Goal: Task Accomplishment & Management: Use online tool/utility

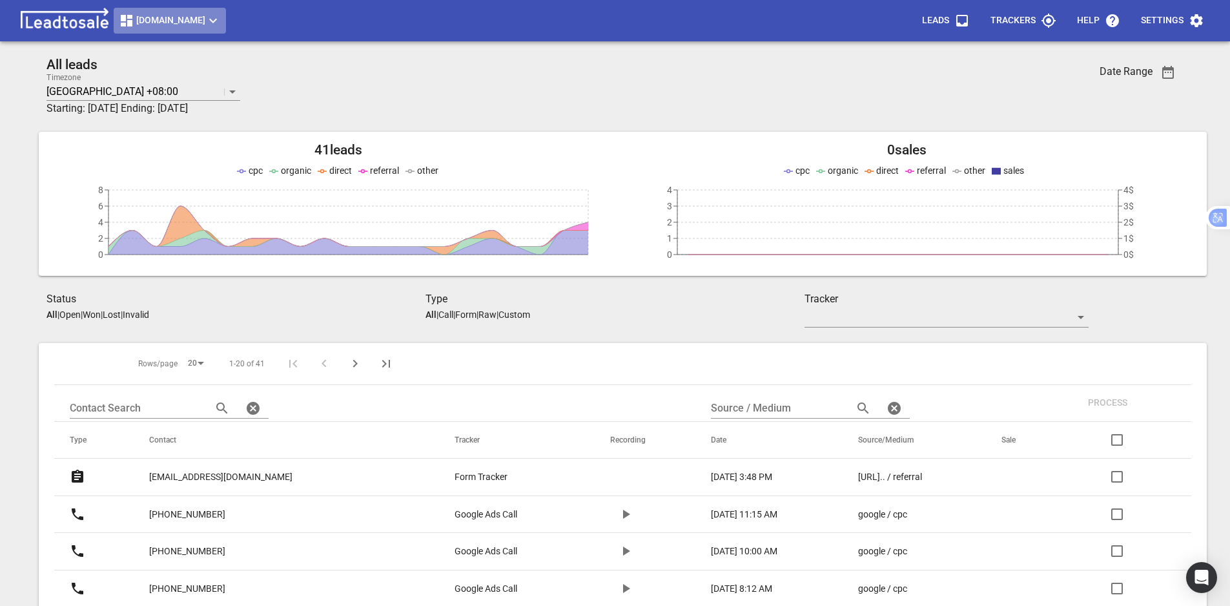
click at [194, 25] on span "[DOMAIN_NAME]" at bounding box center [170, 20] width 102 height 15
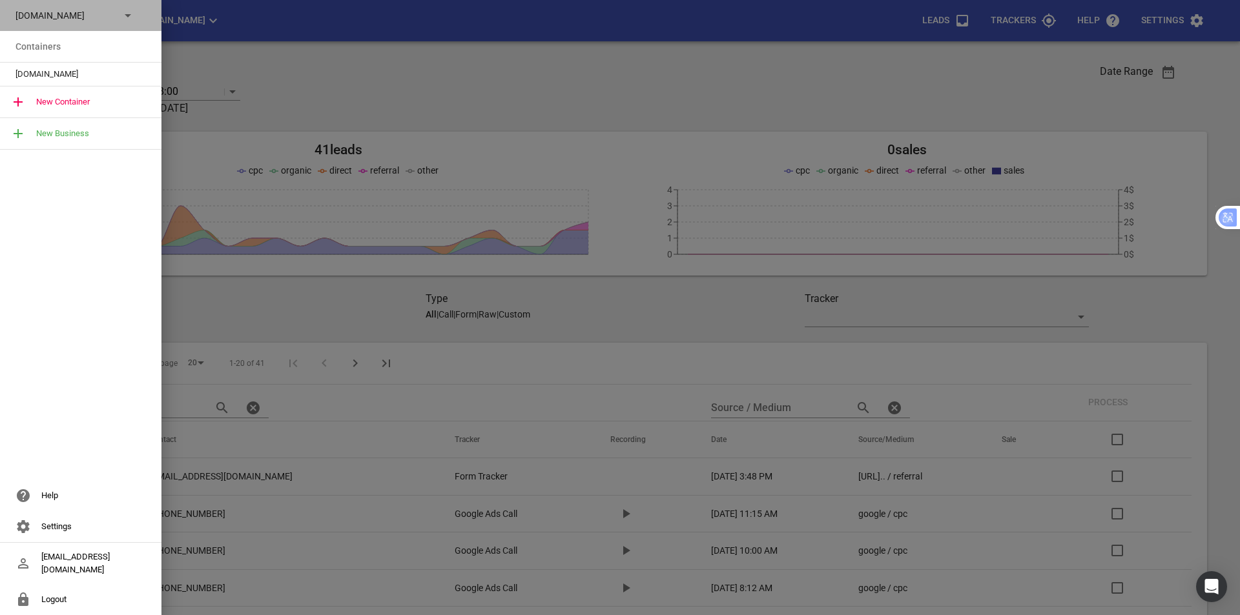
click at [94, 12] on p "[DOMAIN_NAME]" at bounding box center [62, 16] width 94 height 14
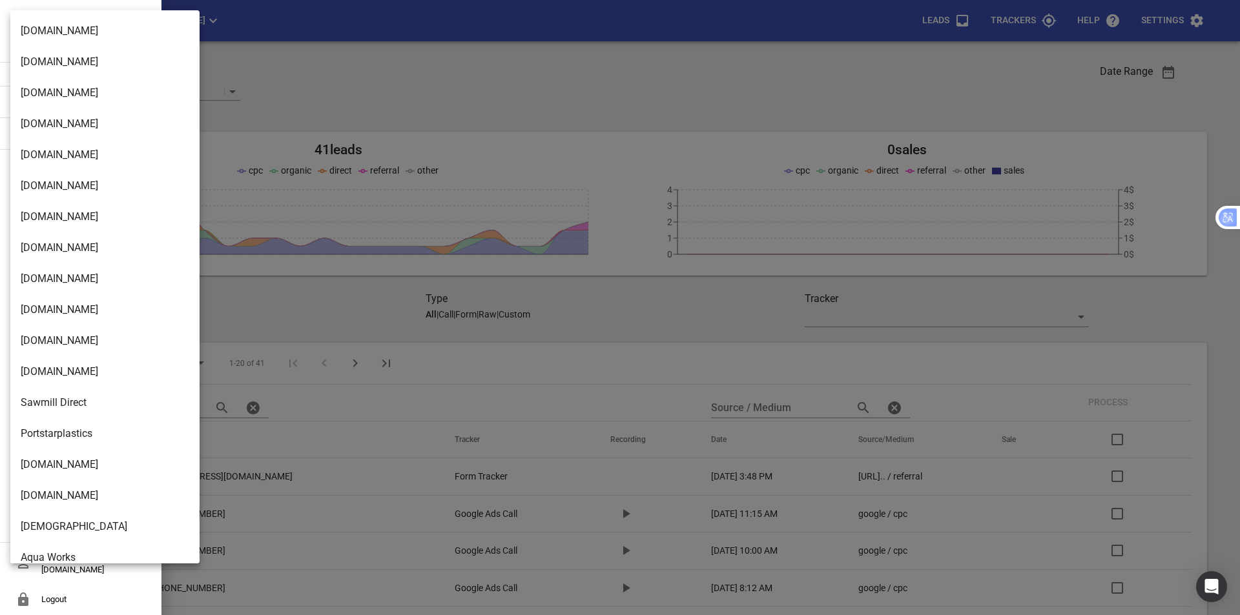
scroll to position [1750, 0]
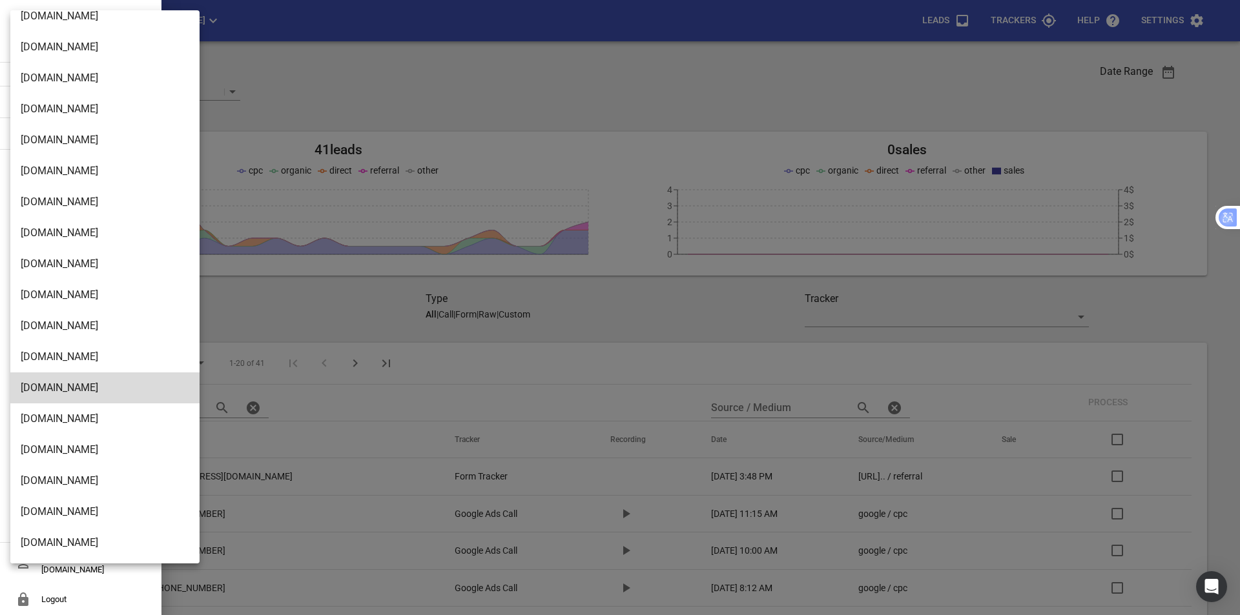
click at [92, 542] on li "[DOMAIN_NAME]" at bounding box center [109, 543] width 199 height 31
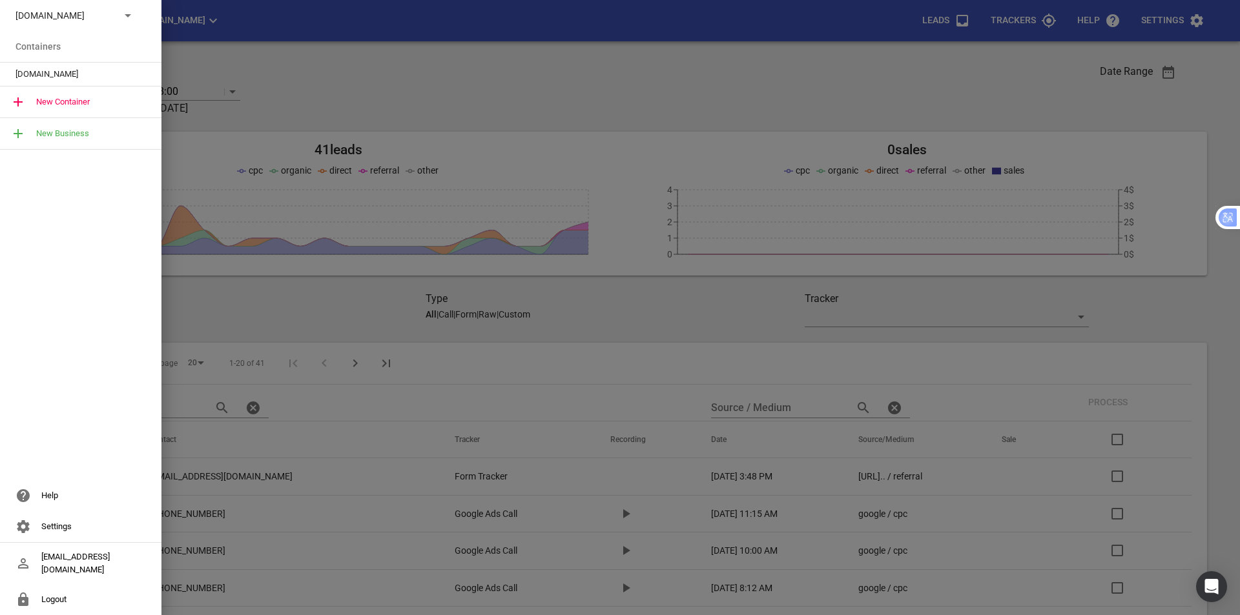
click at [75, 76] on span "[DOMAIN_NAME]" at bounding box center [75, 74] width 120 height 13
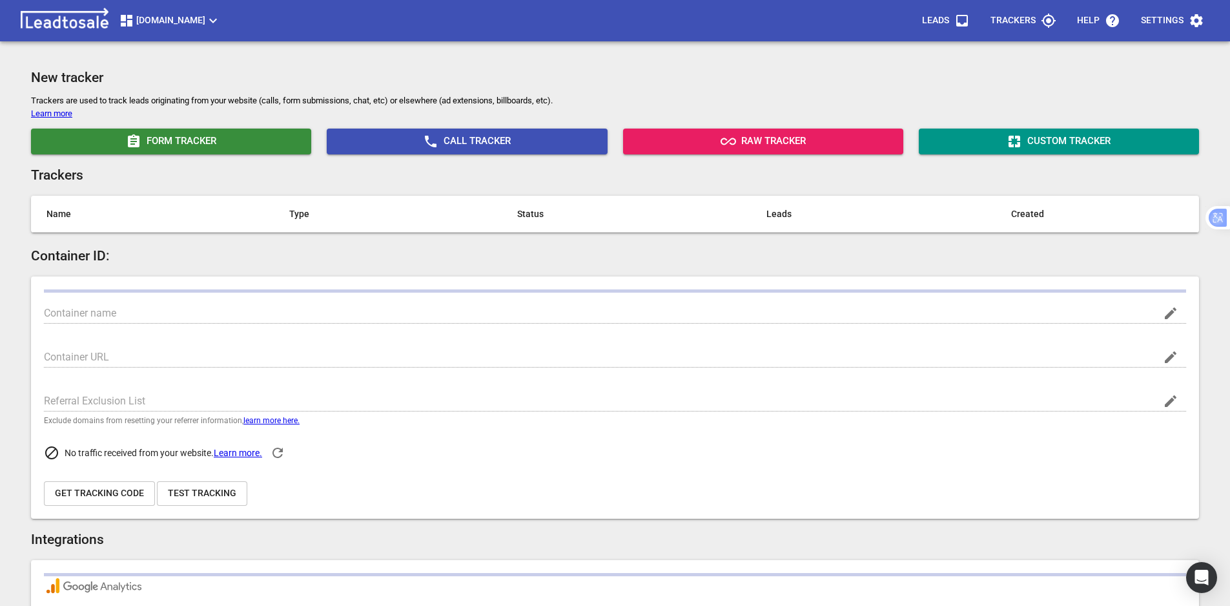
type input "[DOMAIN_NAME]"
type input "[URL][DOMAIN_NAME]"
type input "G-2R55CWRBR2"
type input "xCO2IZboSLm2w_Dzg6Ac8w"
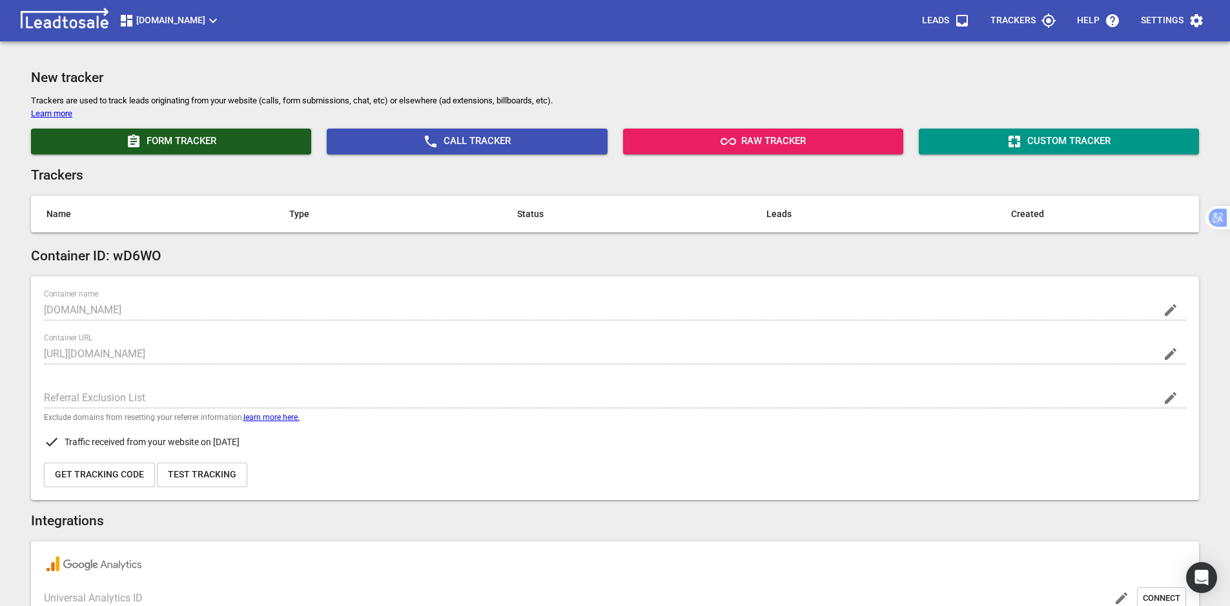
click at [214, 132] on button "Form Tracker" at bounding box center [171, 141] width 280 height 26
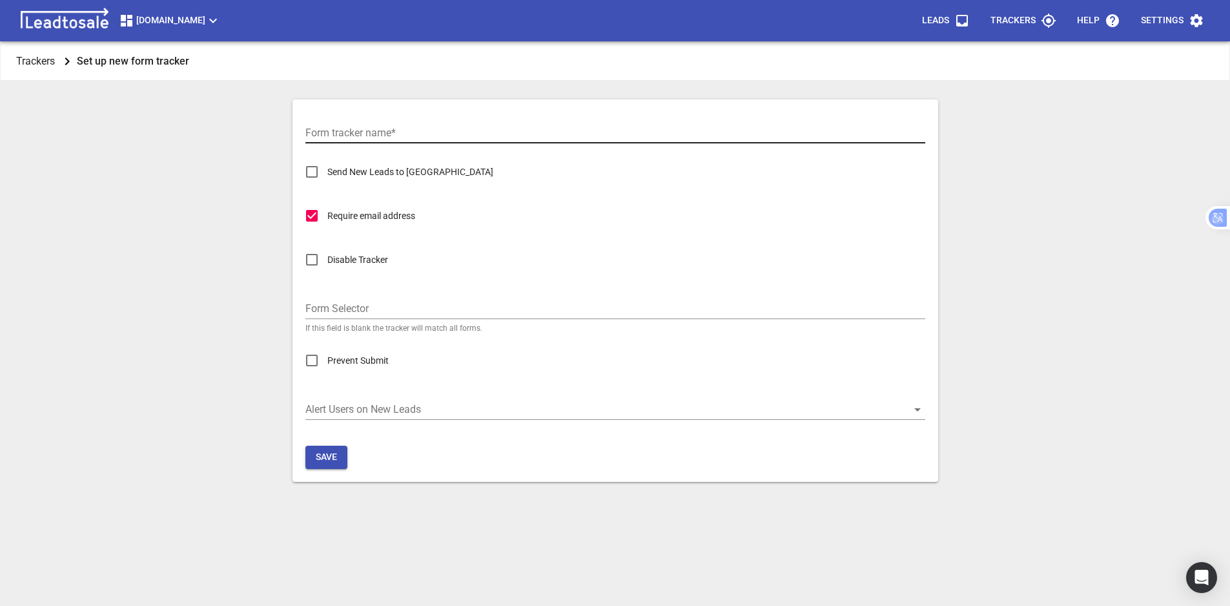
click at [420, 139] on input "Form tracker name  *" at bounding box center [615, 133] width 620 height 21
type input "Form Tracker"
click at [327, 458] on span "Save" at bounding box center [326, 457] width 21 height 13
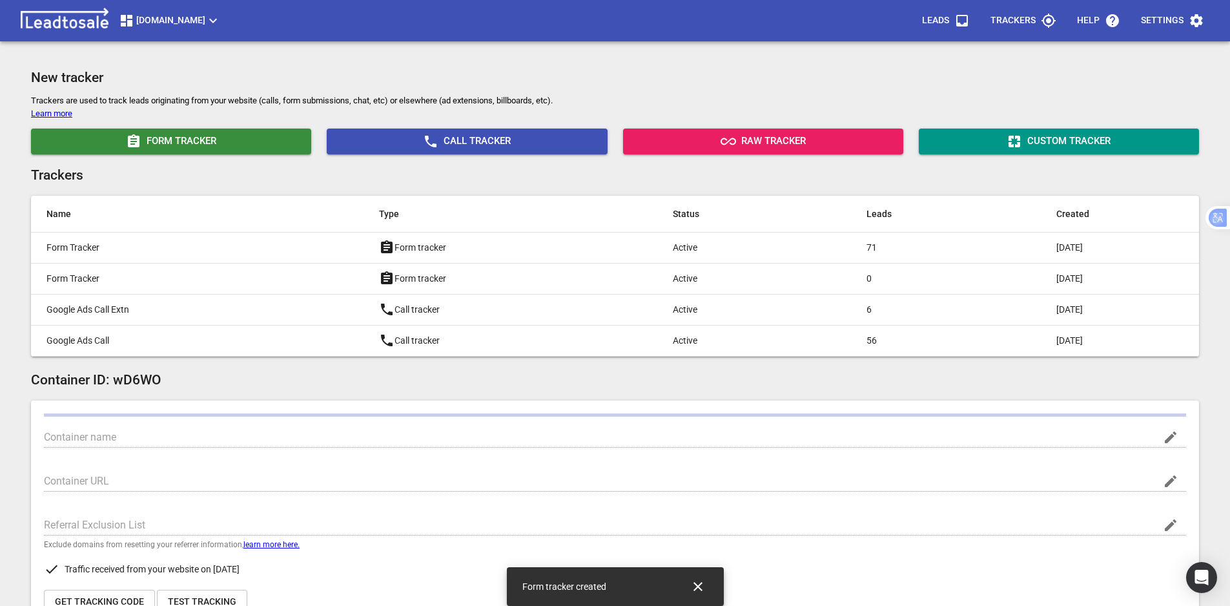
type input "[DOMAIN_NAME]"
type input "[URL][DOMAIN_NAME]"
type input "G-2R55CWRBR2"
type input "xCO2IZboSLm2w_Dzg6Ac8w"
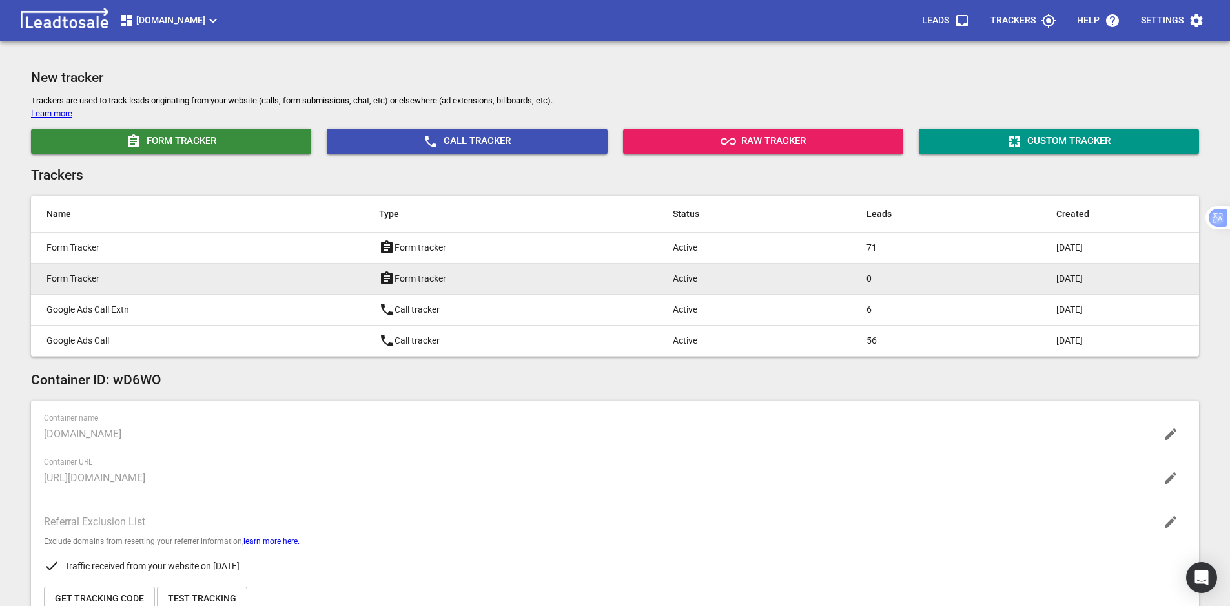
drag, startPoint x: 160, startPoint y: 274, endPoint x: 105, endPoint y: 276, distance: 54.9
click at [105, 276] on p "Form Tracker" at bounding box center [186, 279] width 281 height 14
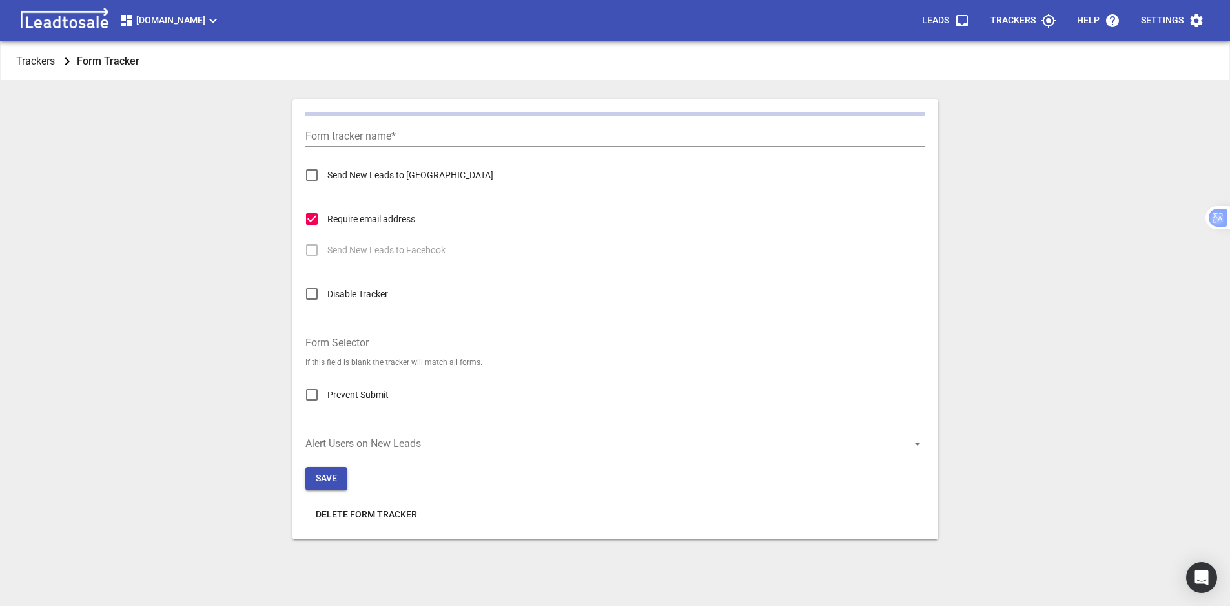
type input "Form Tracker"
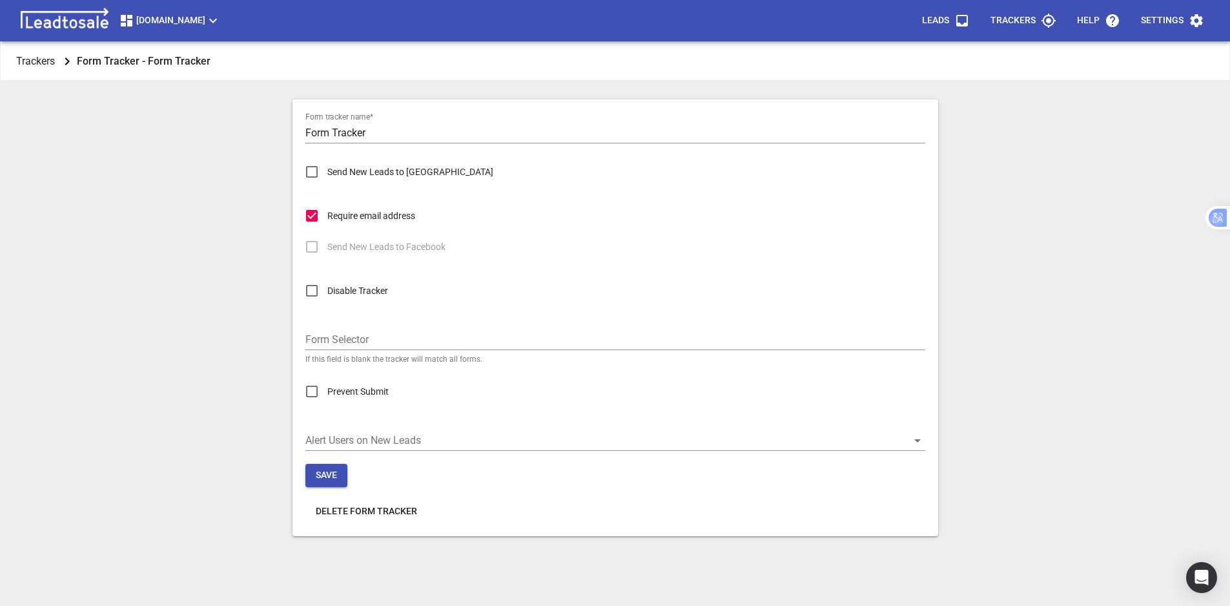
click at [373, 511] on span "Delete Form Tracker" at bounding box center [366, 511] width 101 height 13
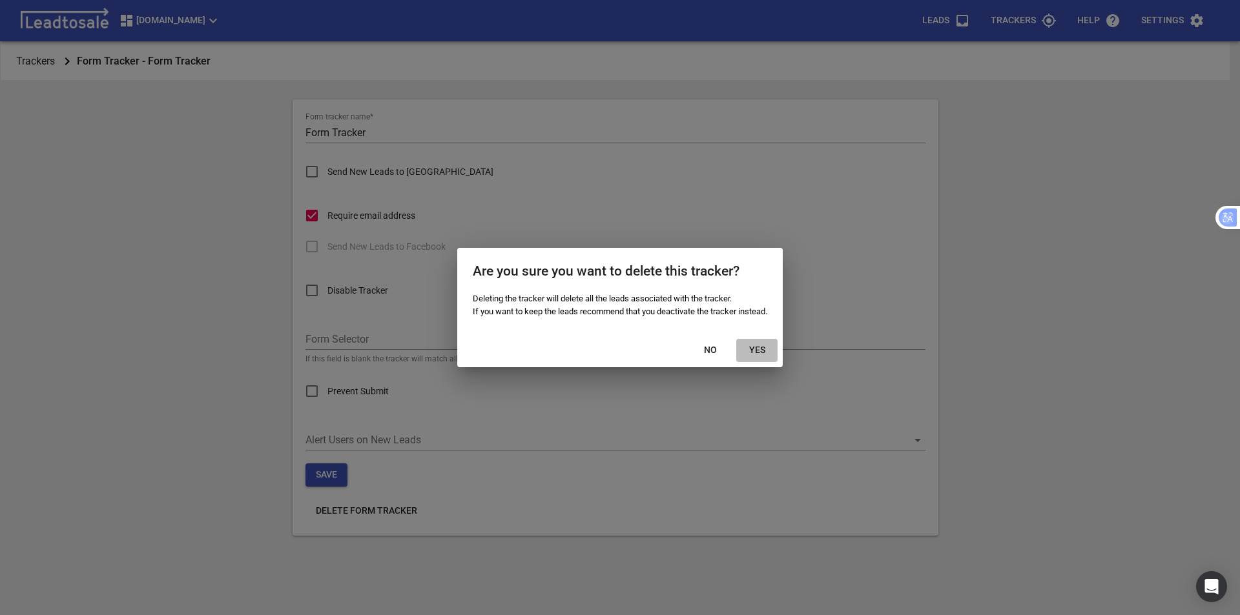
drag, startPoint x: 759, startPoint y: 348, endPoint x: 785, endPoint y: 349, distance: 25.2
click at [761, 348] on span "YES" at bounding box center [756, 350] width 21 height 13
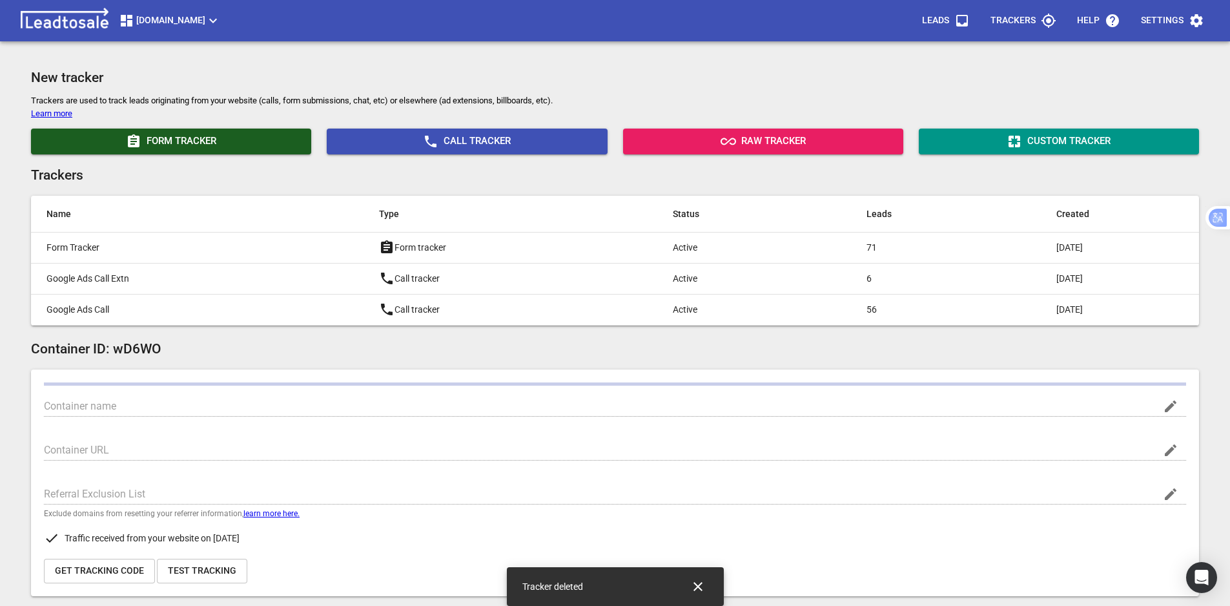
type input "[DOMAIN_NAME]"
type input "[URL][DOMAIN_NAME]"
type input "G-2R55CWRBR2"
type input "xCO2IZboSLm2w_Dzg6Ac8w"
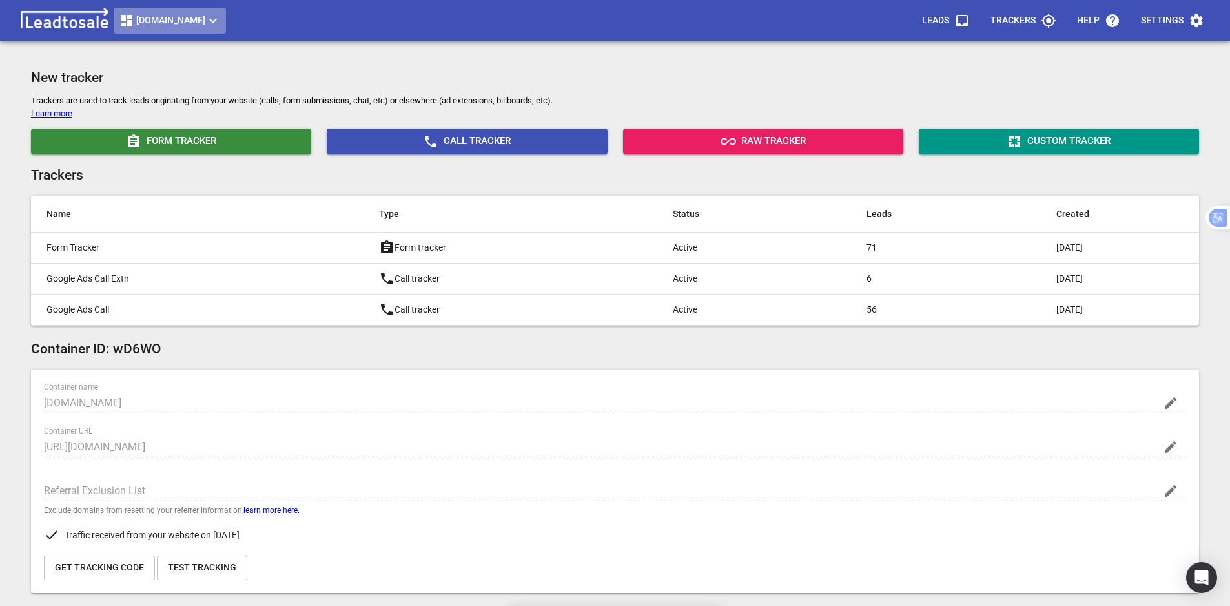
click at [181, 21] on span "[DOMAIN_NAME]" at bounding box center [170, 20] width 102 height 15
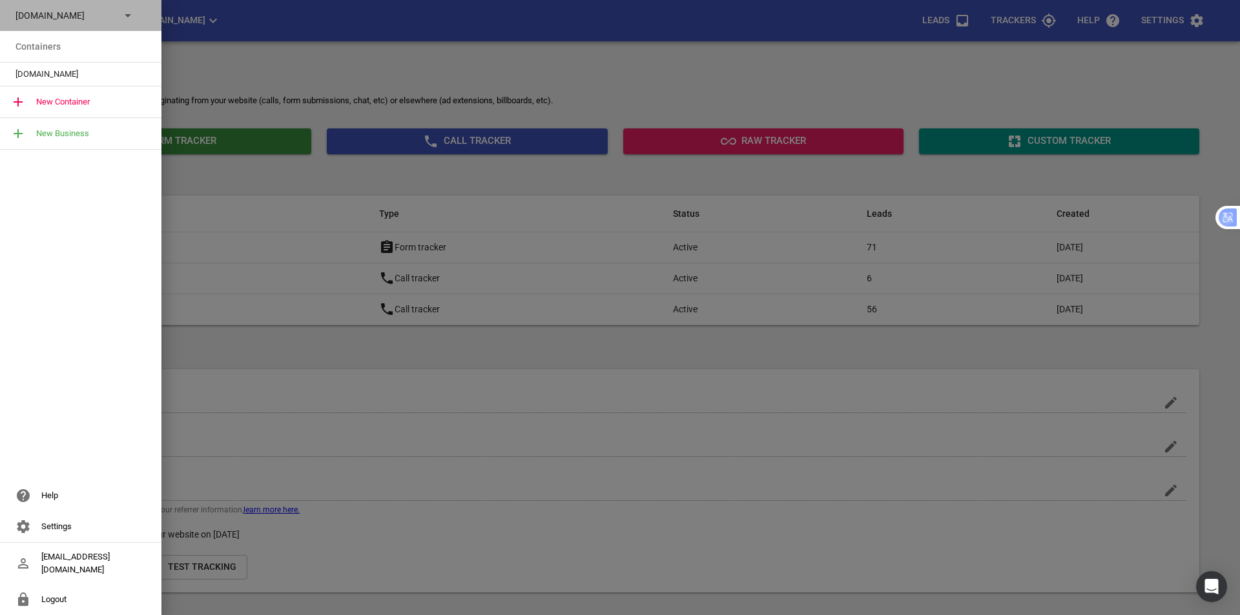
click at [87, 9] on p "[DOMAIN_NAME]" at bounding box center [62, 16] width 94 height 14
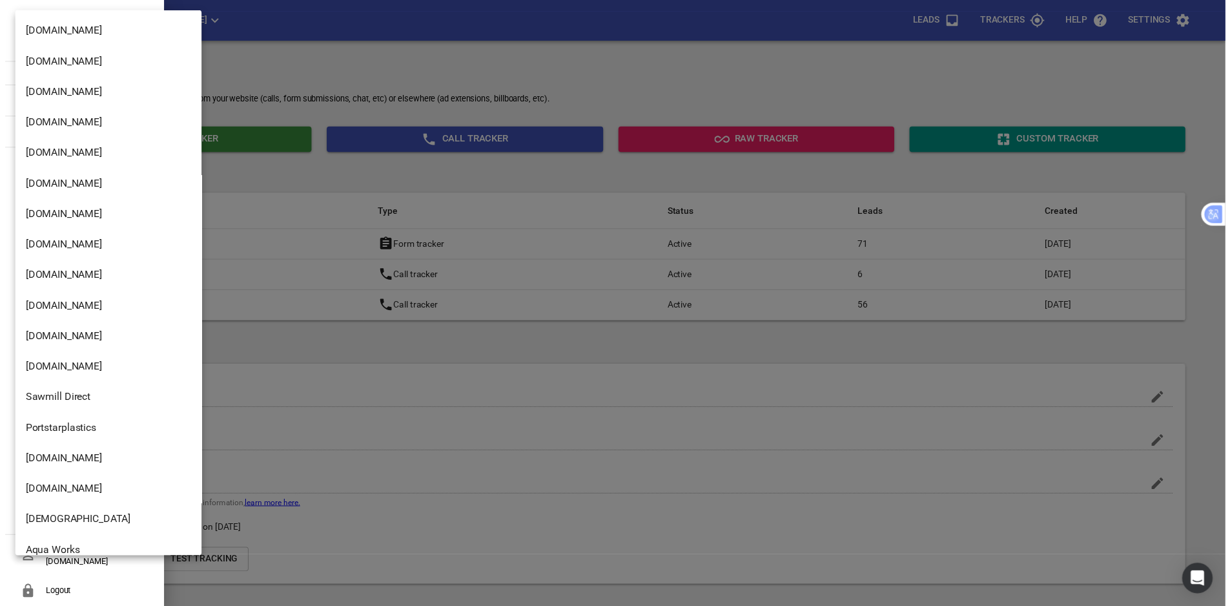
scroll to position [1750, 0]
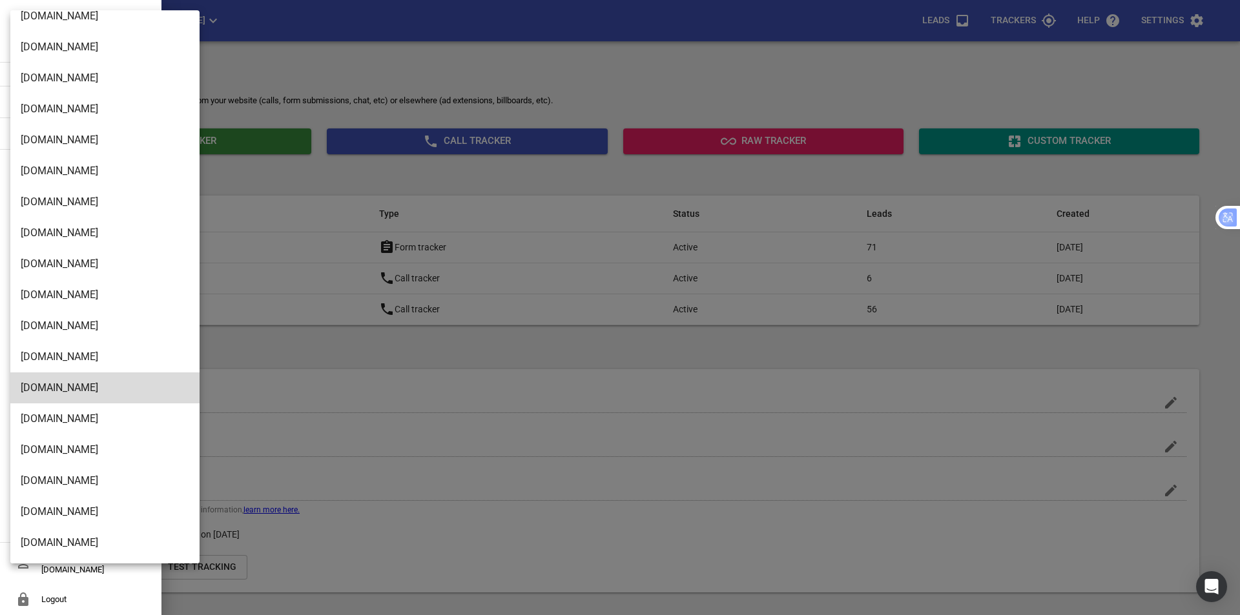
click at [681, 54] on div at bounding box center [620, 307] width 1240 height 615
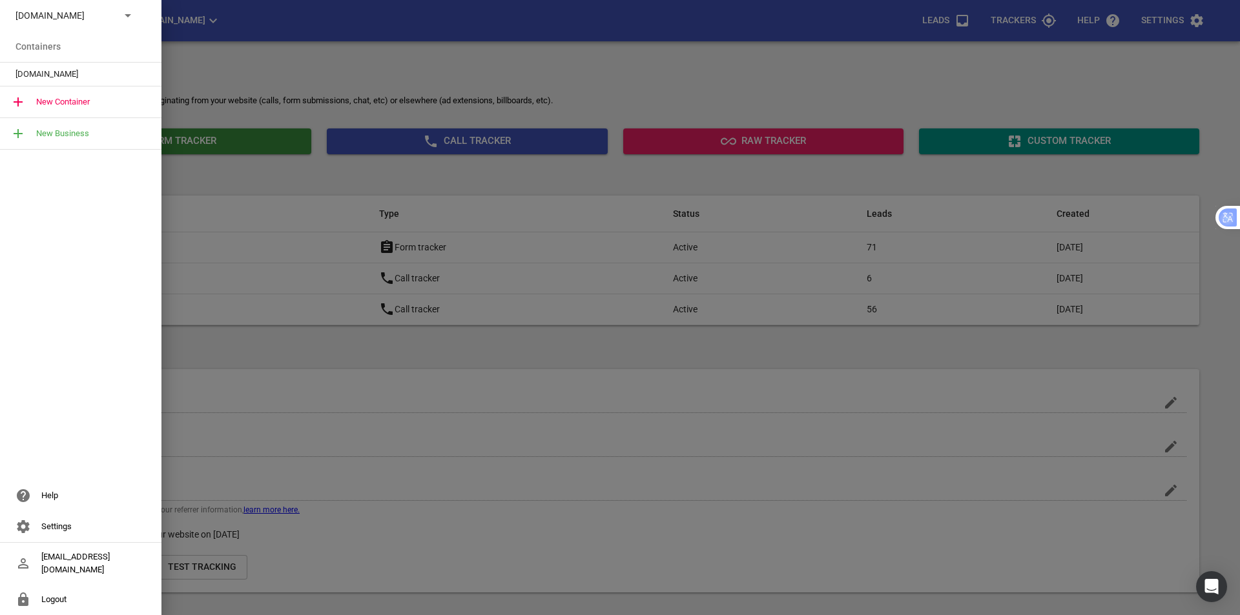
click at [262, 181] on div at bounding box center [620, 307] width 1240 height 615
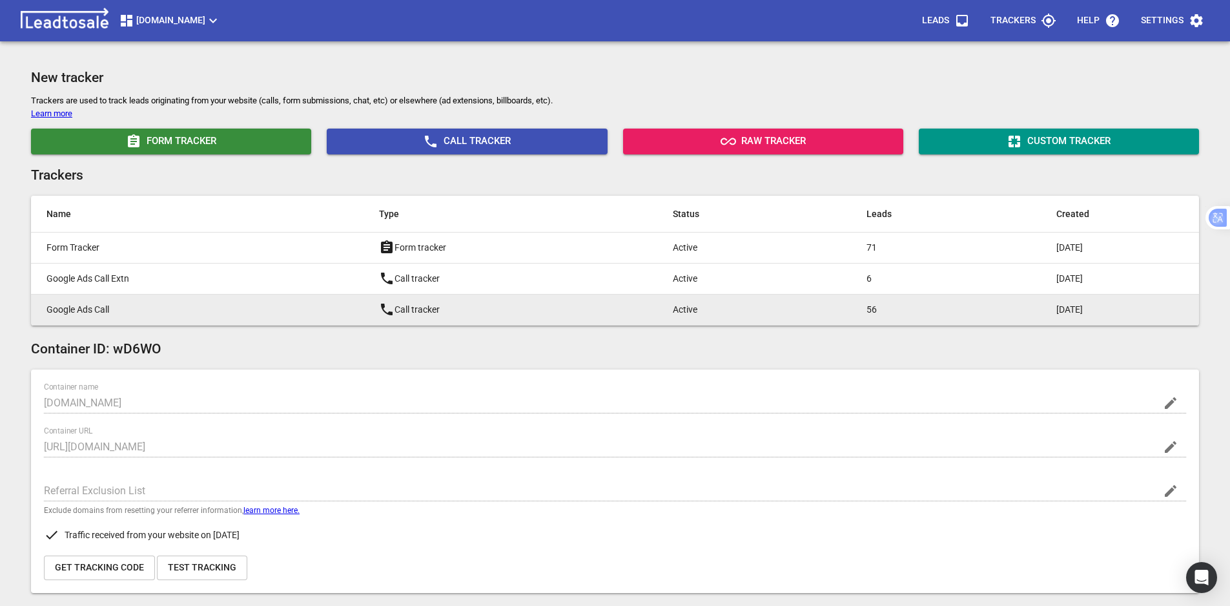
click at [215, 311] on p "Google Ads Call" at bounding box center [186, 310] width 281 height 14
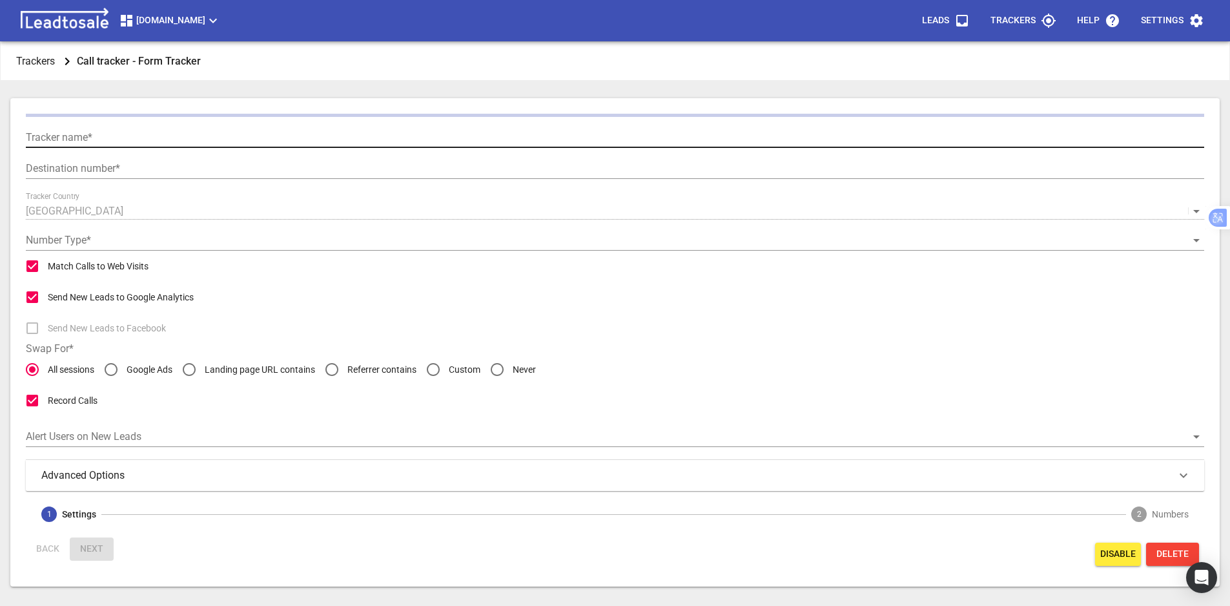
type input "Google Ads Call"
type input "[PHONE_NUMBER]"
radio input "false"
radio input "true"
type input "Call from Google Ads"
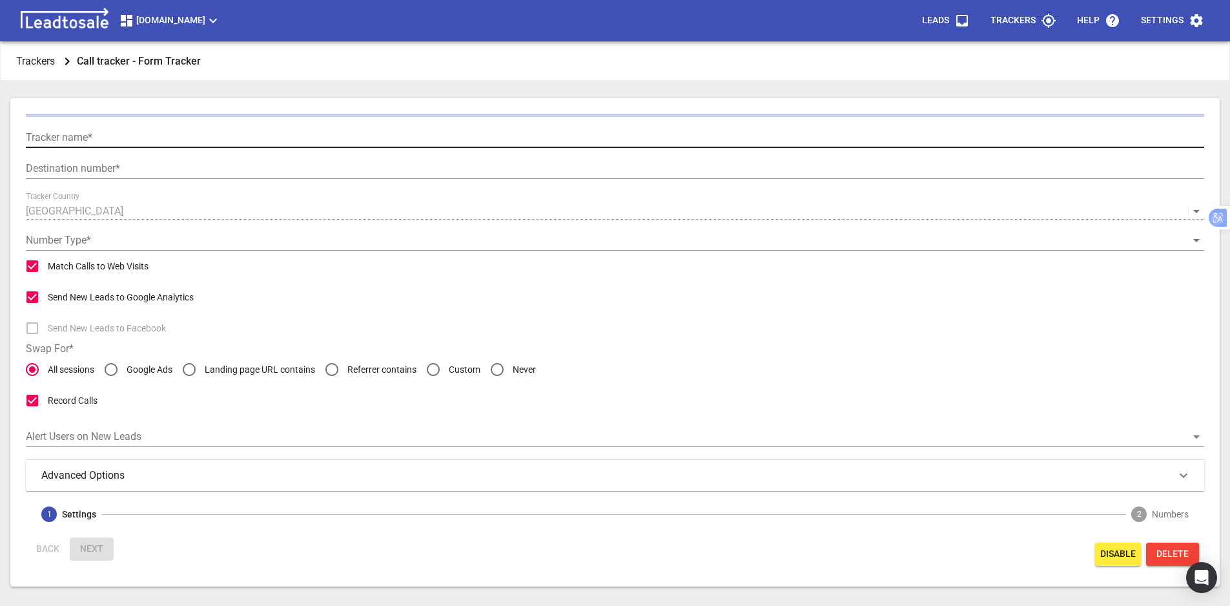
type input "5"
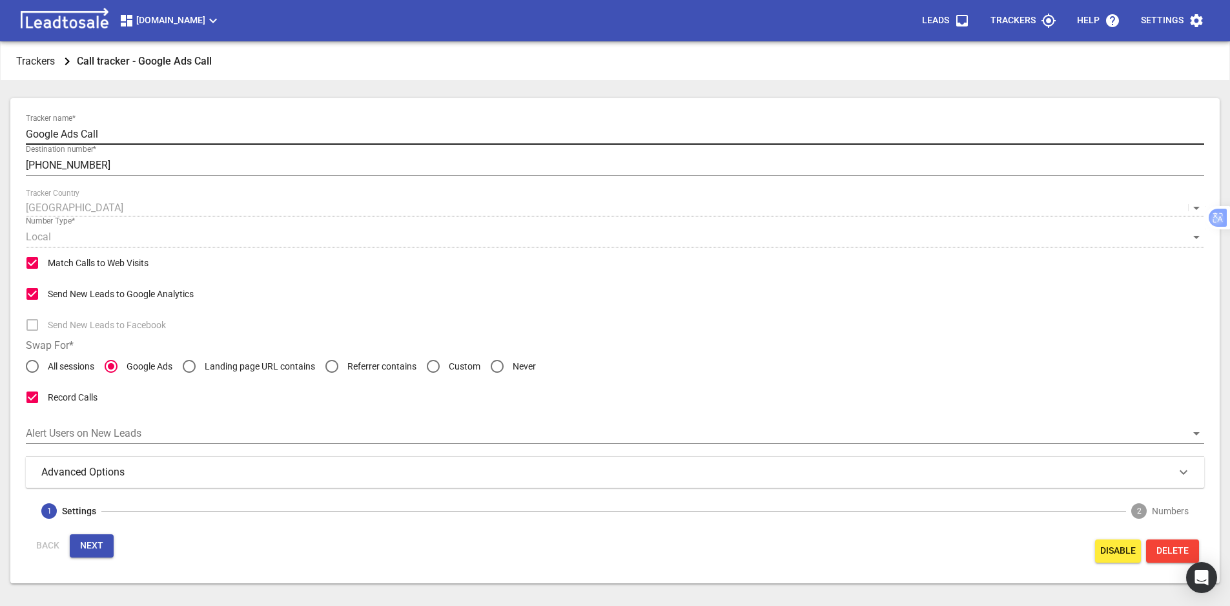
click at [127, 134] on input "Google Ads Call" at bounding box center [615, 134] width 1178 height 21
click at [196, 132] on input "Google Ads Call" at bounding box center [615, 134] width 1178 height 21
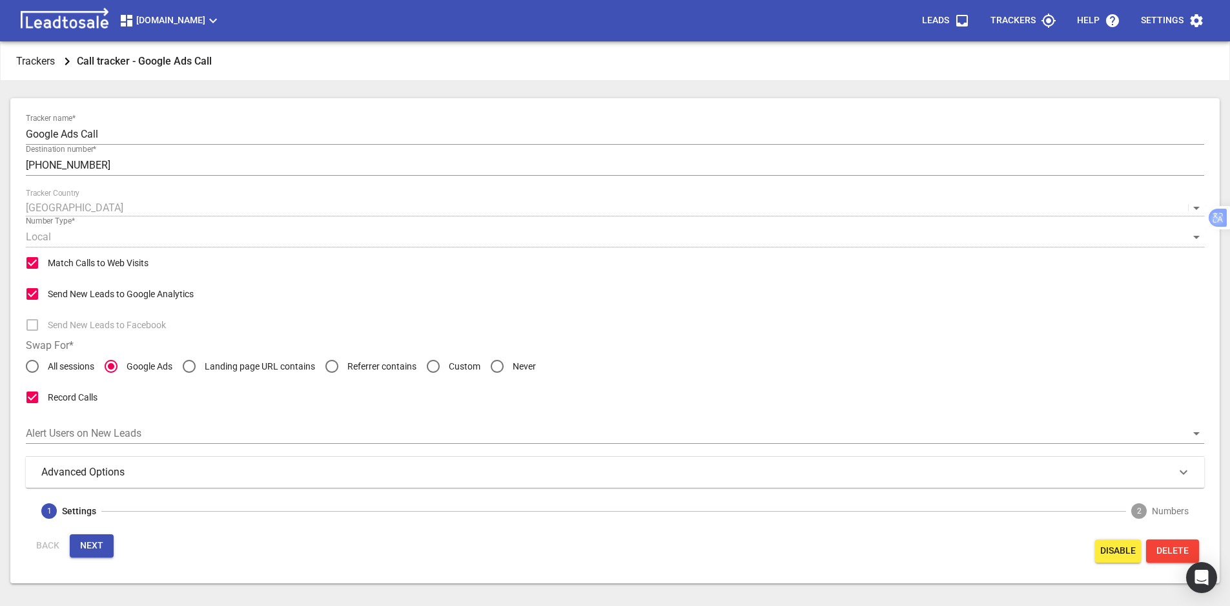
drag, startPoint x: 112, startPoint y: 469, endPoint x: 174, endPoint y: 445, distance: 66.4
click at [112, 469] on h3 "Advanced Options" at bounding box center [93, 471] width 104 height 15
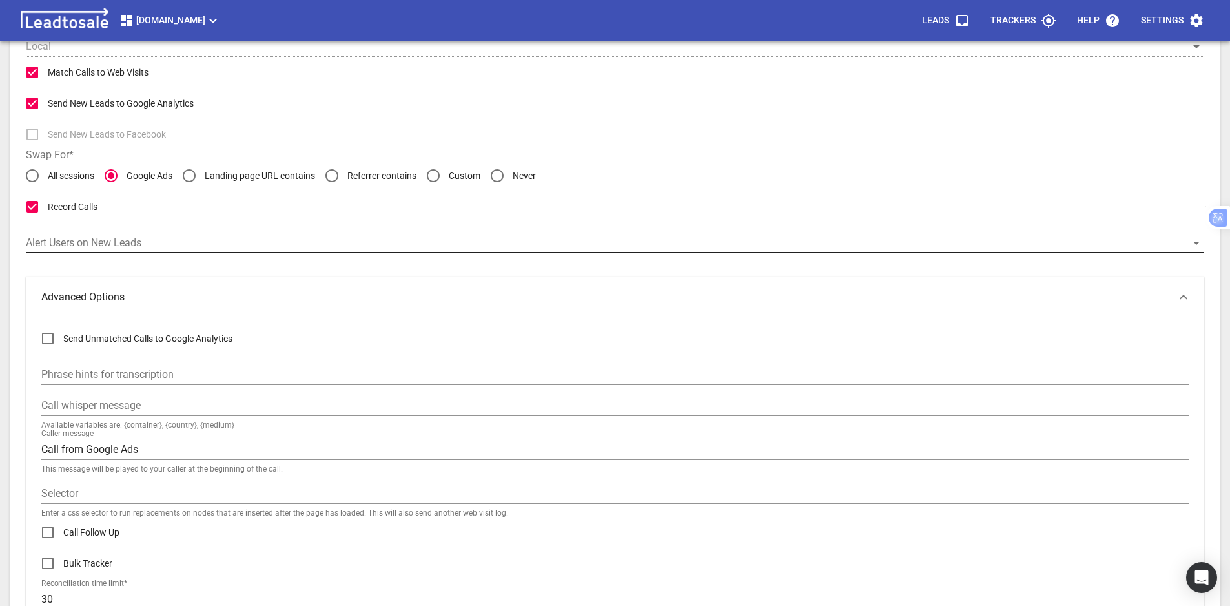
scroll to position [194, 0]
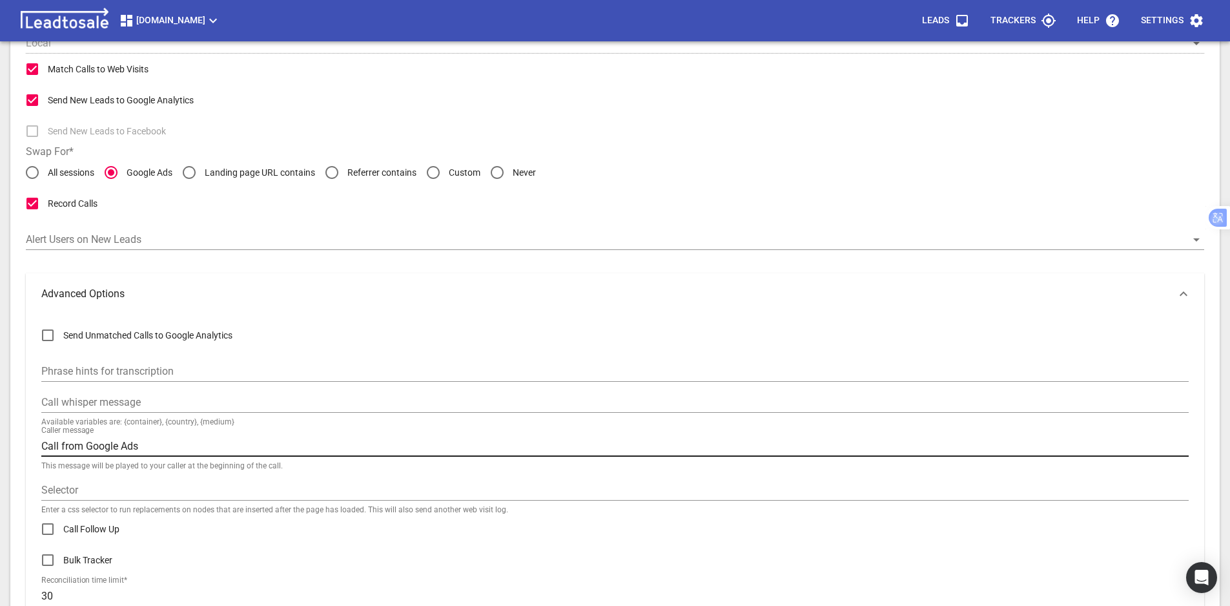
click at [149, 449] on input "Call from Google Ads" at bounding box center [614, 446] width 1147 height 21
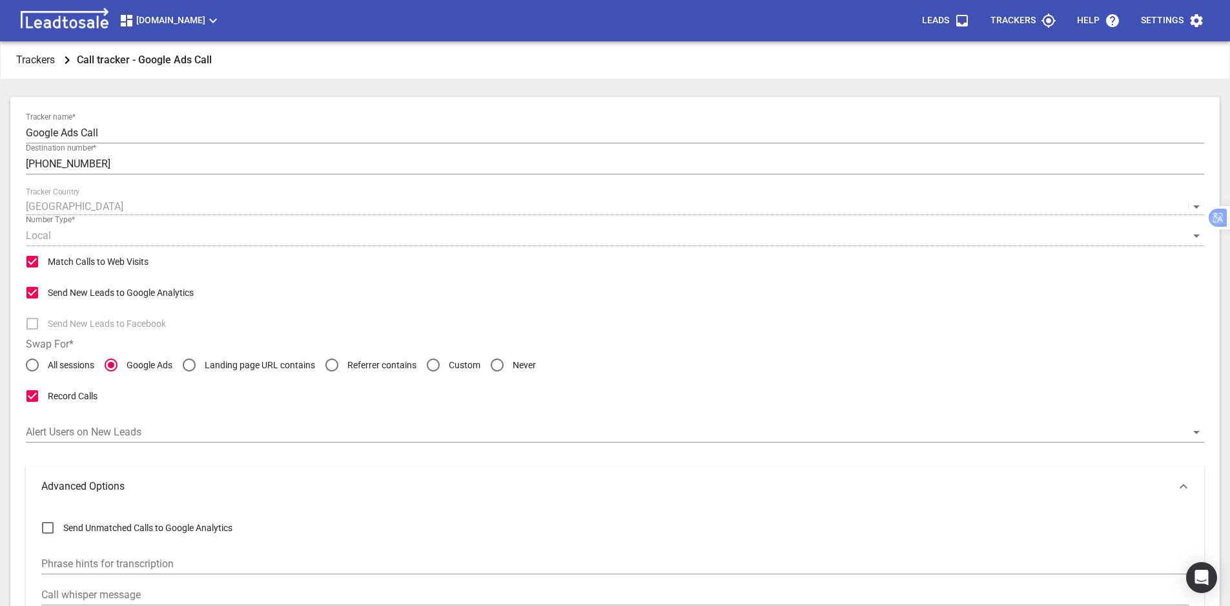
scroll to position [0, 0]
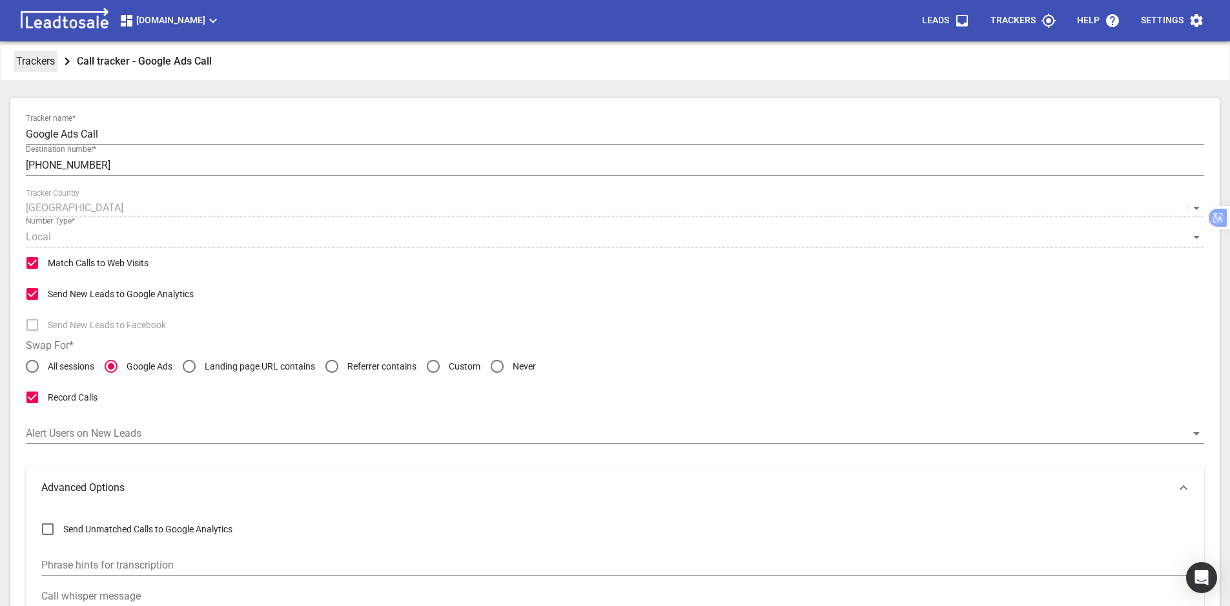
click at [49, 64] on p "Trackers" at bounding box center [35, 61] width 39 height 15
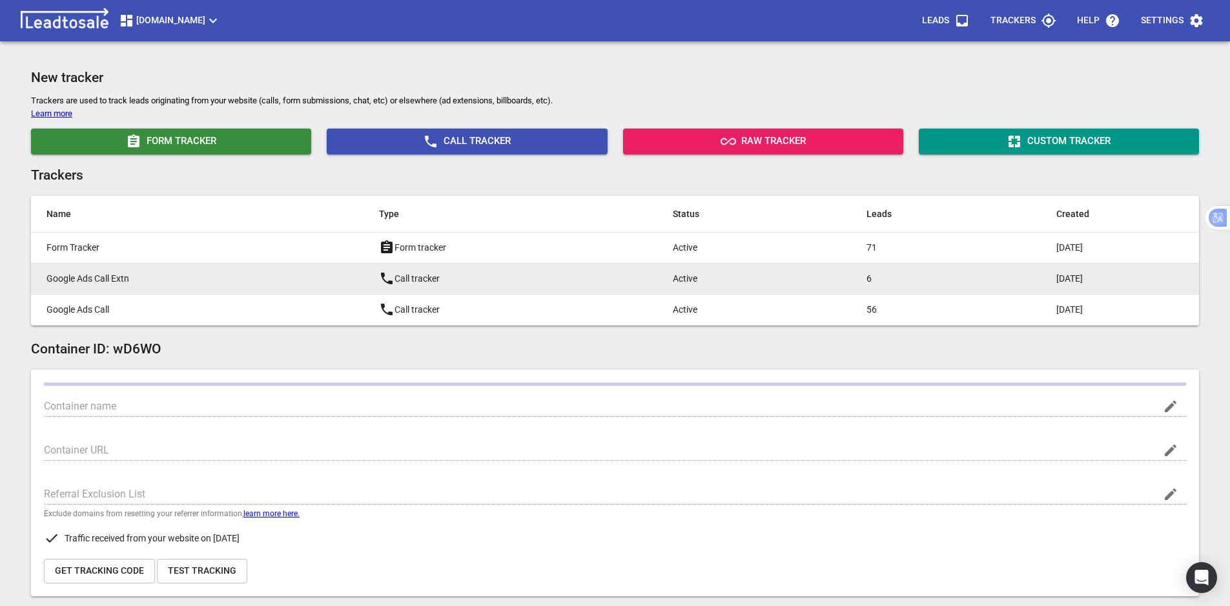
type input "[DOMAIN_NAME]"
type input "[URL][DOMAIN_NAME]"
type input "G-2R55CWRBR2"
type input "xCO2IZboSLm2w_Dzg6Ac8w"
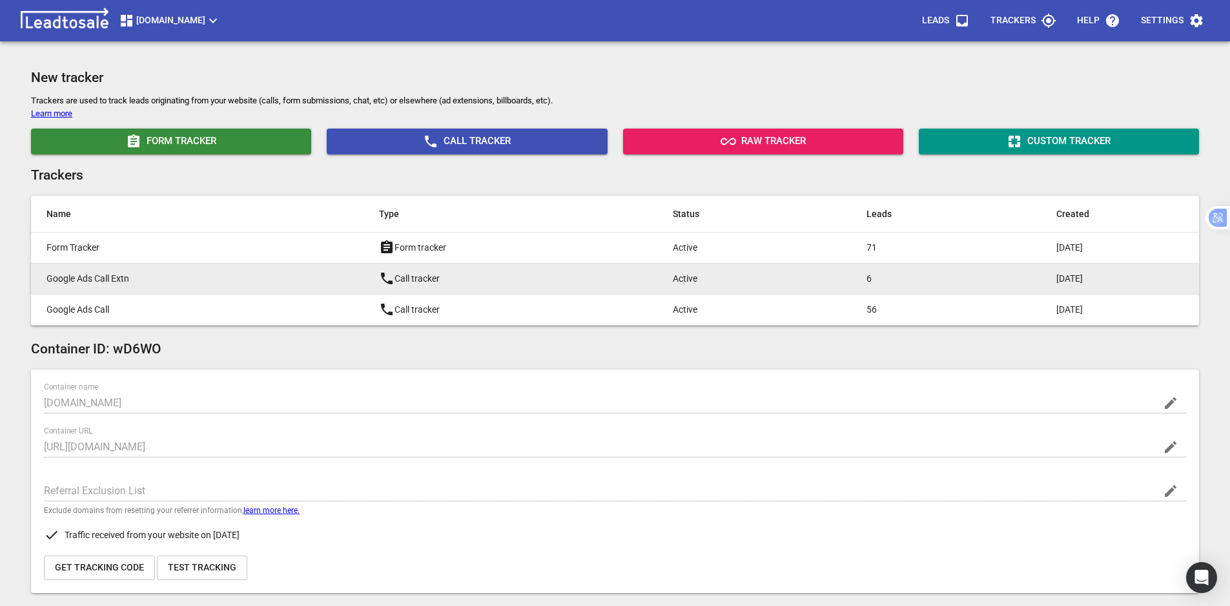
click at [161, 278] on p "Google Ads Call Extn" at bounding box center [186, 279] width 281 height 14
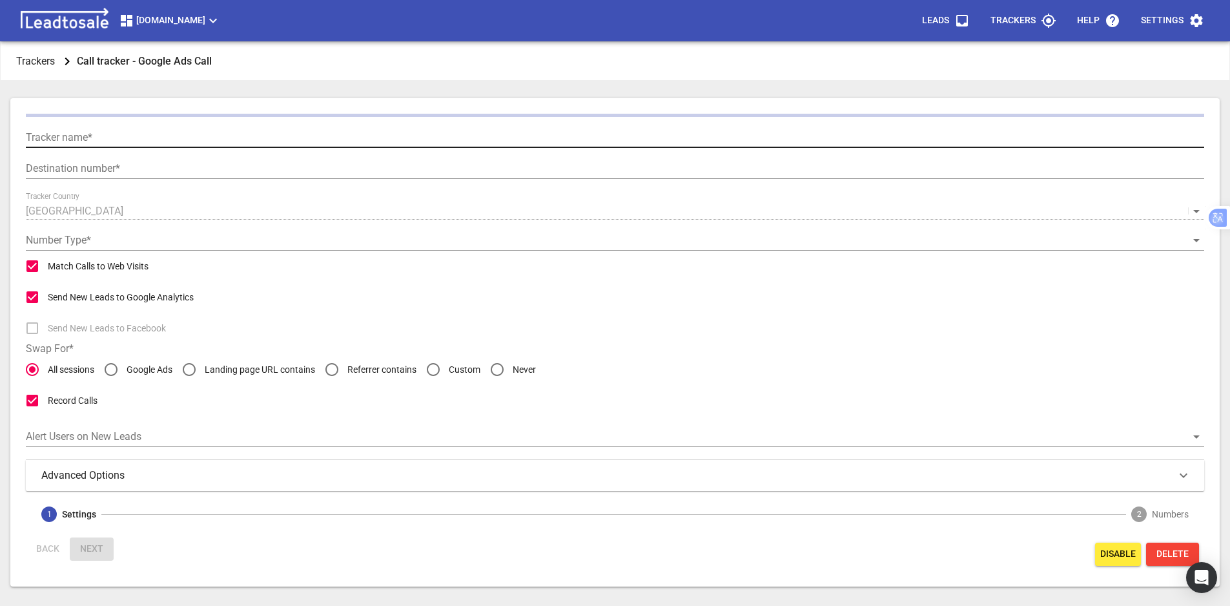
type input "Google Ads Call Extn"
type input "[PHONE_NUMBER]"
checkbox input "false"
type input "Call from Google Ads"
type input "5"
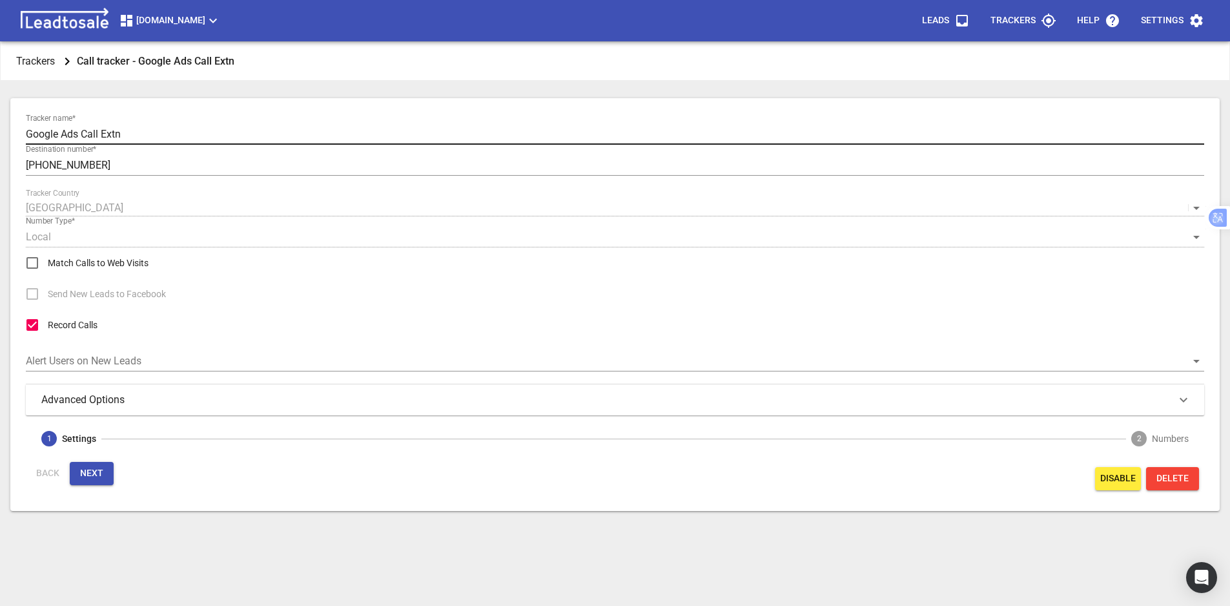
click at [167, 124] on input "Google Ads Call Extn" at bounding box center [615, 134] width 1178 height 21
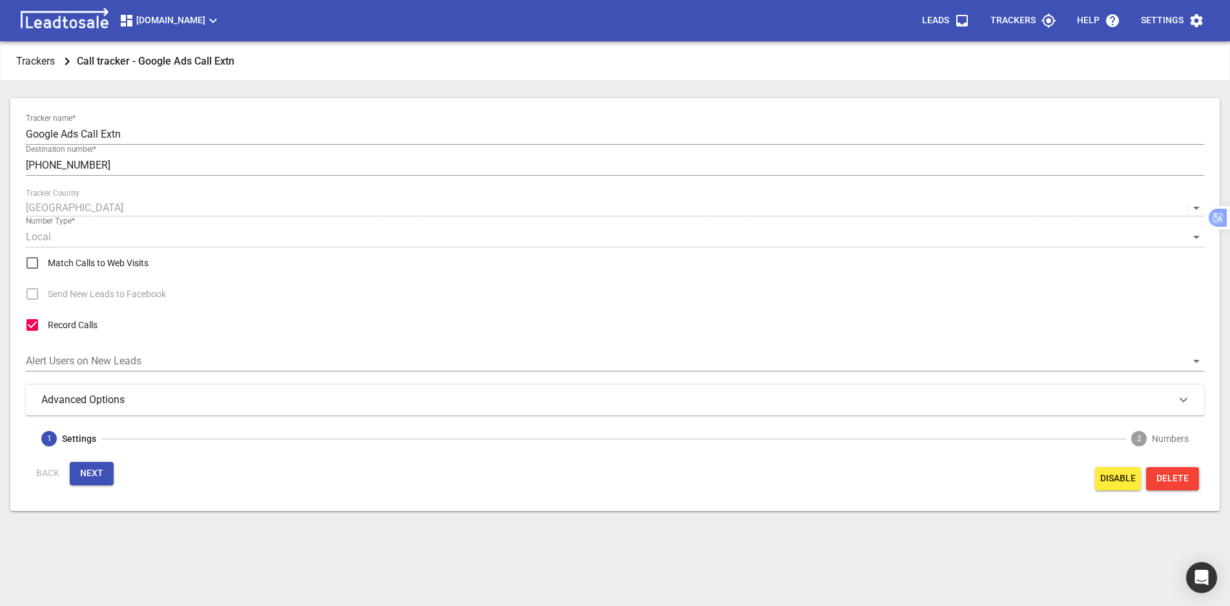
click at [247, 411] on div "Advanced Options" at bounding box center [615, 399] width 1178 height 31
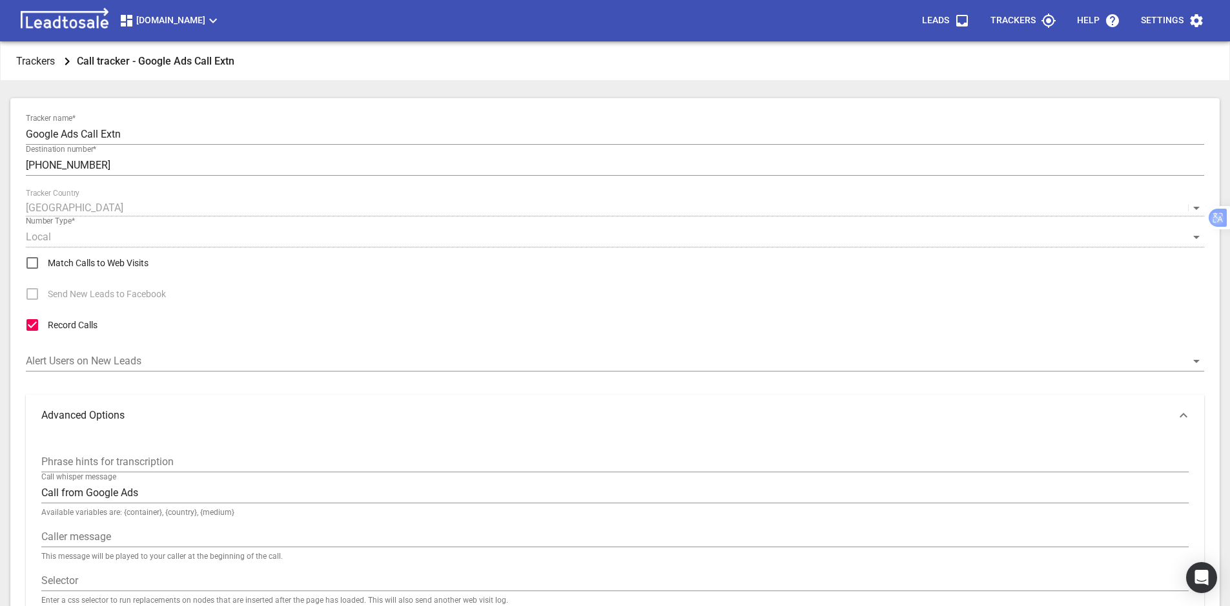
scroll to position [129, 0]
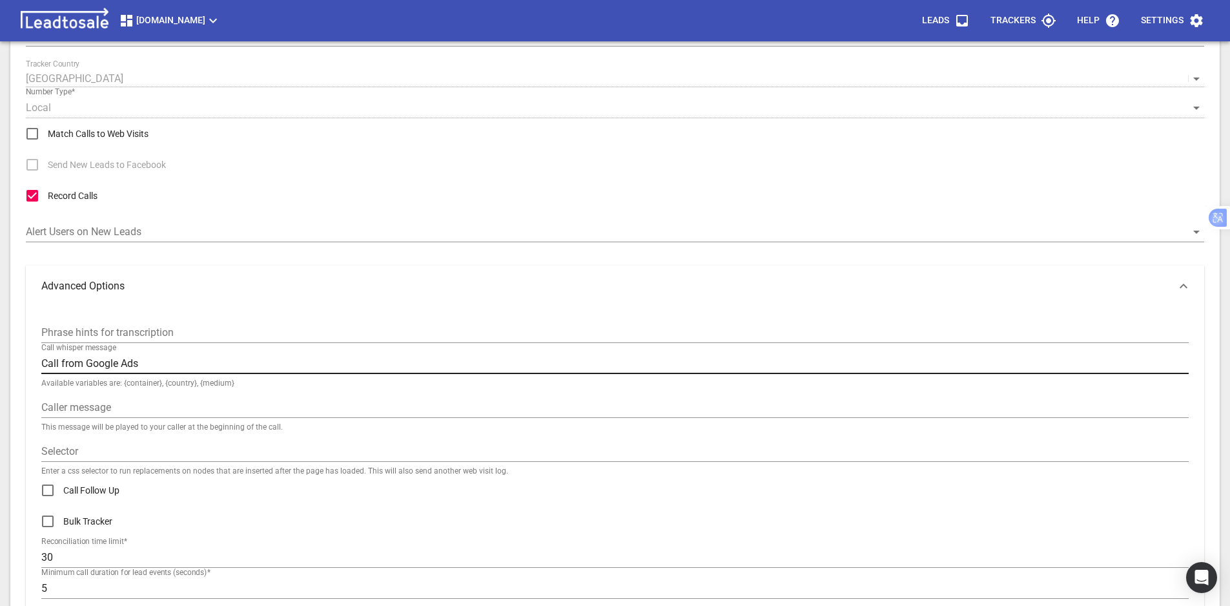
click at [146, 371] on input "Call from Google Ads" at bounding box center [614, 363] width 1147 height 21
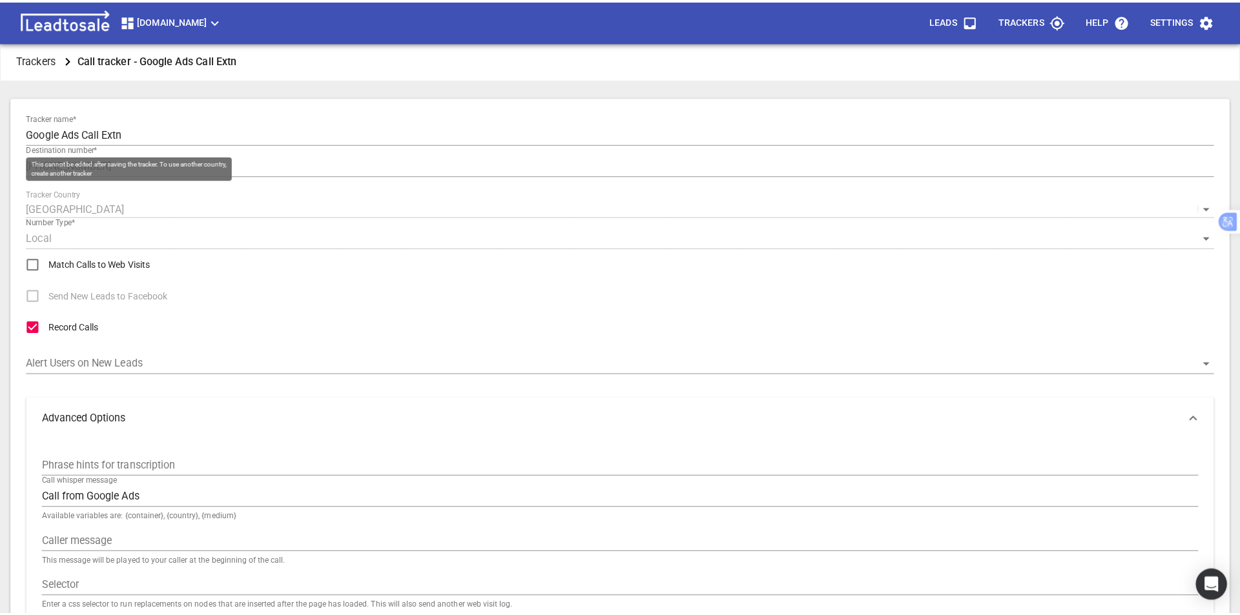
scroll to position [0, 0]
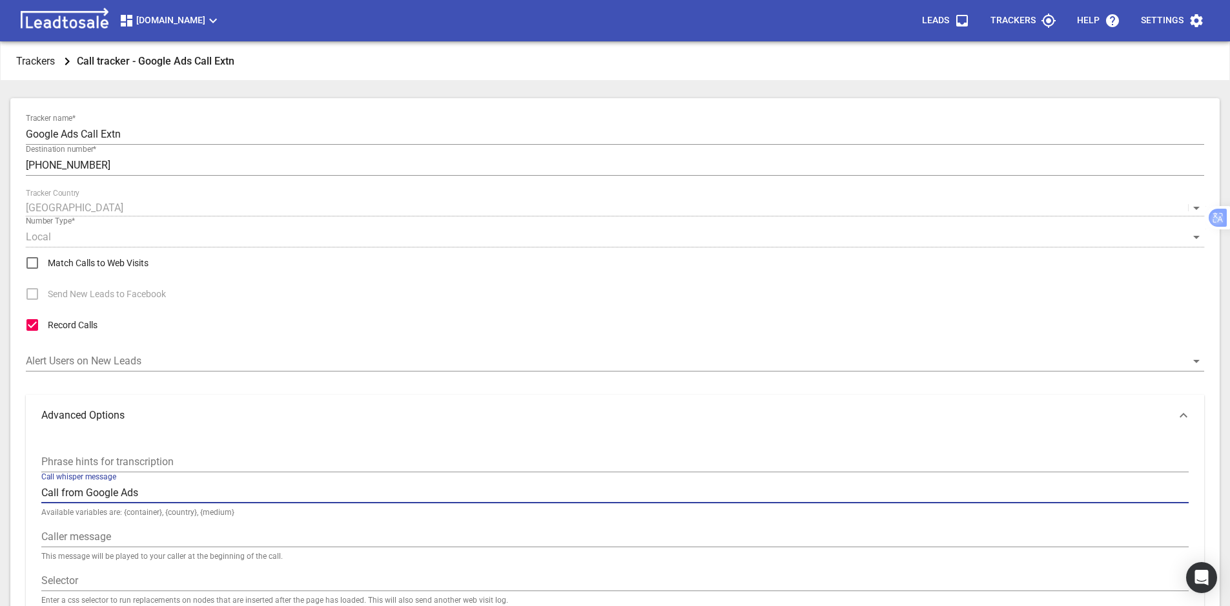
click at [221, 26] on span "[DOMAIN_NAME]" at bounding box center [170, 20] width 102 height 15
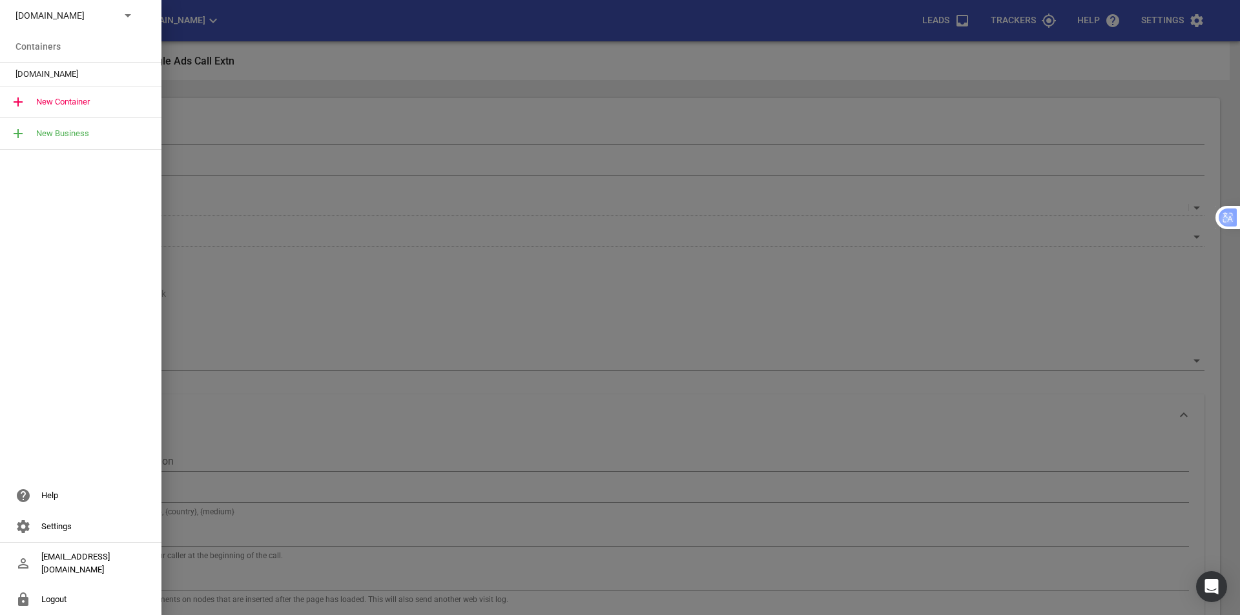
click at [98, 17] on p "[DOMAIN_NAME]" at bounding box center [62, 16] width 94 height 14
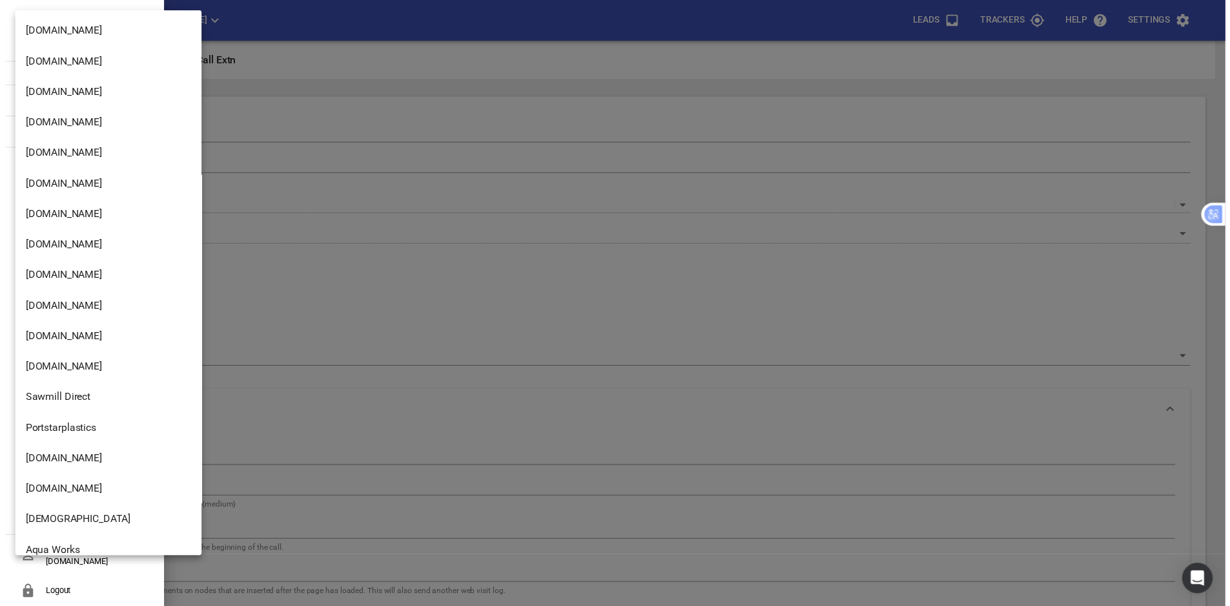
scroll to position [1750, 0]
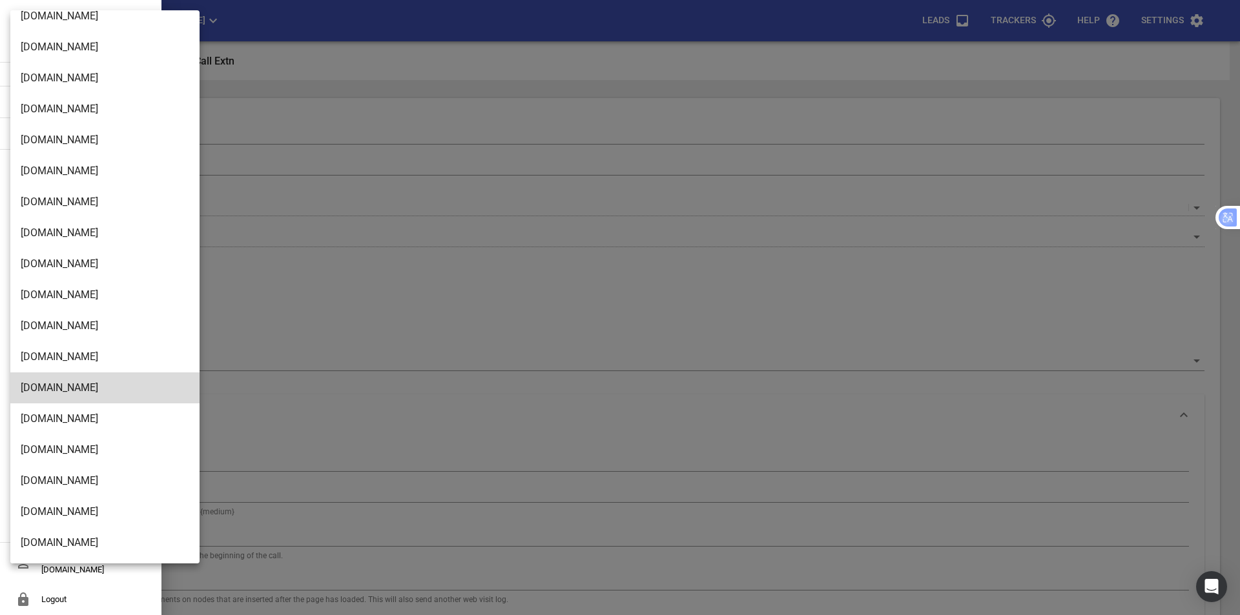
click at [112, 537] on li "[DOMAIN_NAME]" at bounding box center [109, 543] width 199 height 31
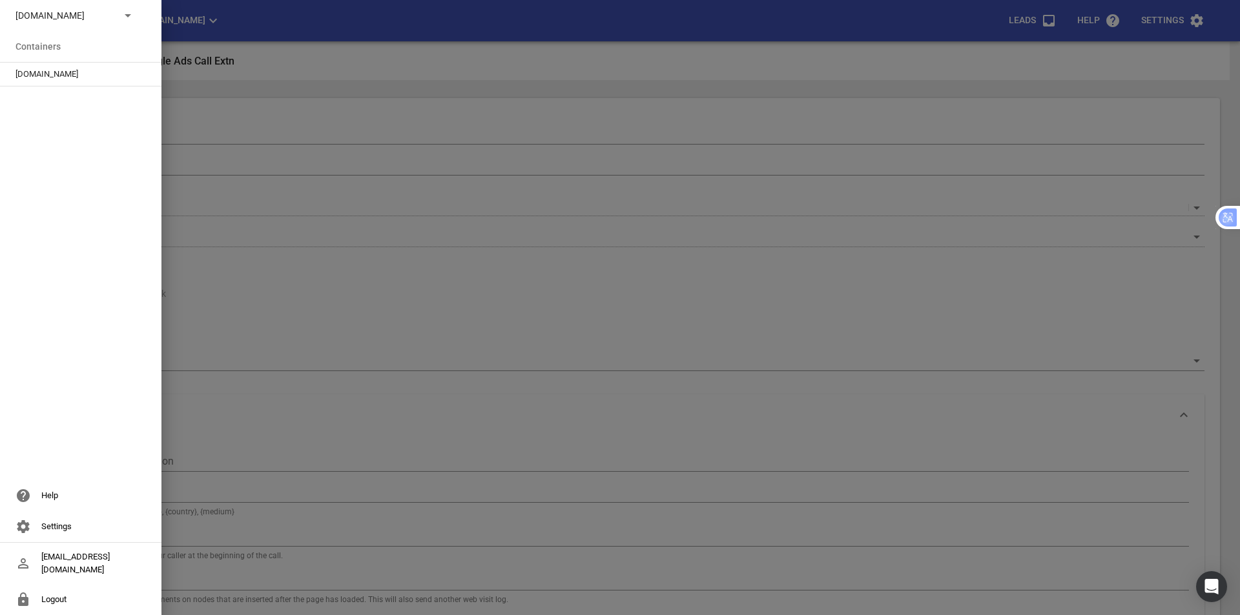
click at [65, 74] on span "[DOMAIN_NAME]" at bounding box center [75, 74] width 120 height 13
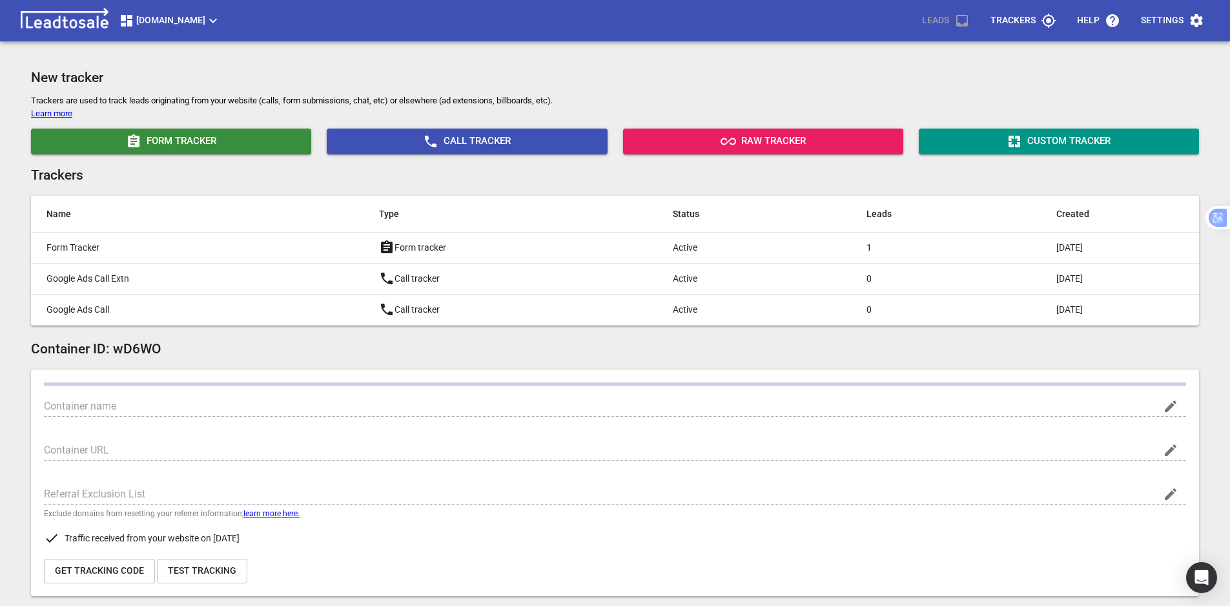
type input "[DOMAIN_NAME]"
type input "G-2E9S8RC6EW"
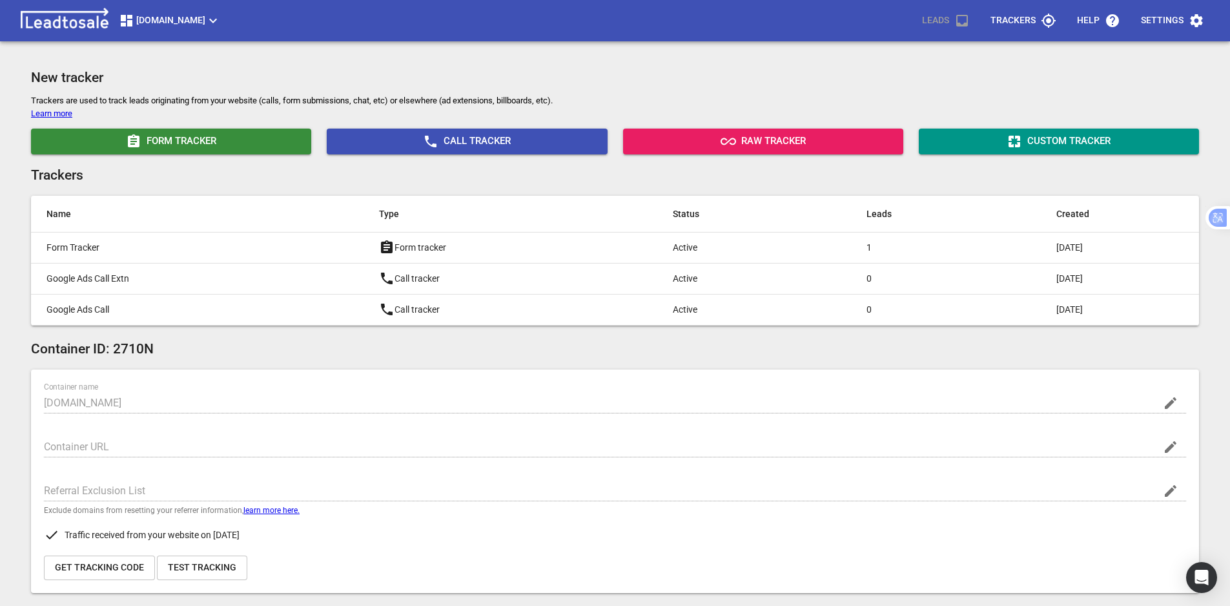
click at [1184, 26] on span "Settings" at bounding box center [1172, 20] width 63 height 31
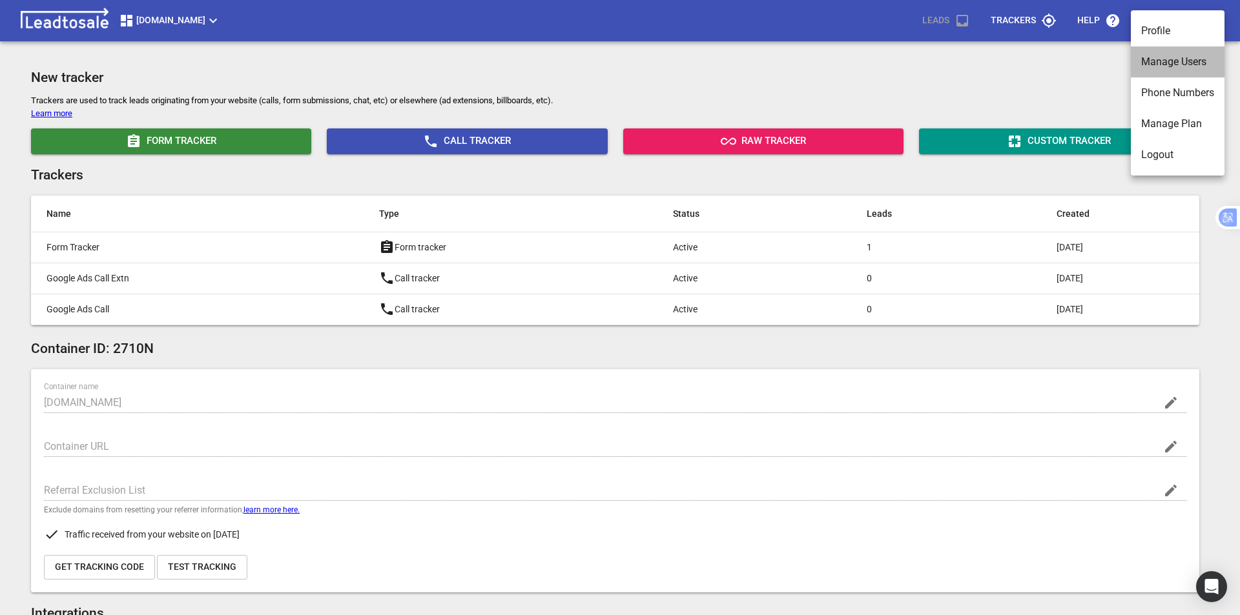
click at [1186, 63] on li "Manage Users" at bounding box center [1178, 61] width 94 height 31
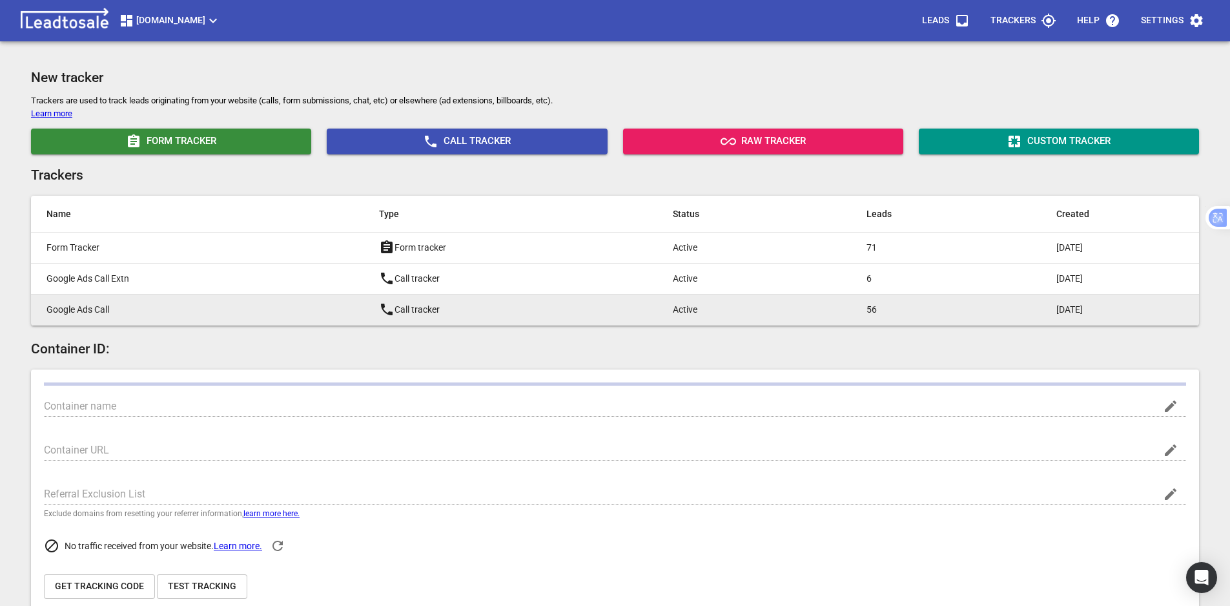
type input "Modernroofing.co.nz"
type input "https://www.modernroofing.co.nz/"
type input "G-2R55CWRBR2"
type input "xCO2IZboSLm2w_Dzg6Ac8w"
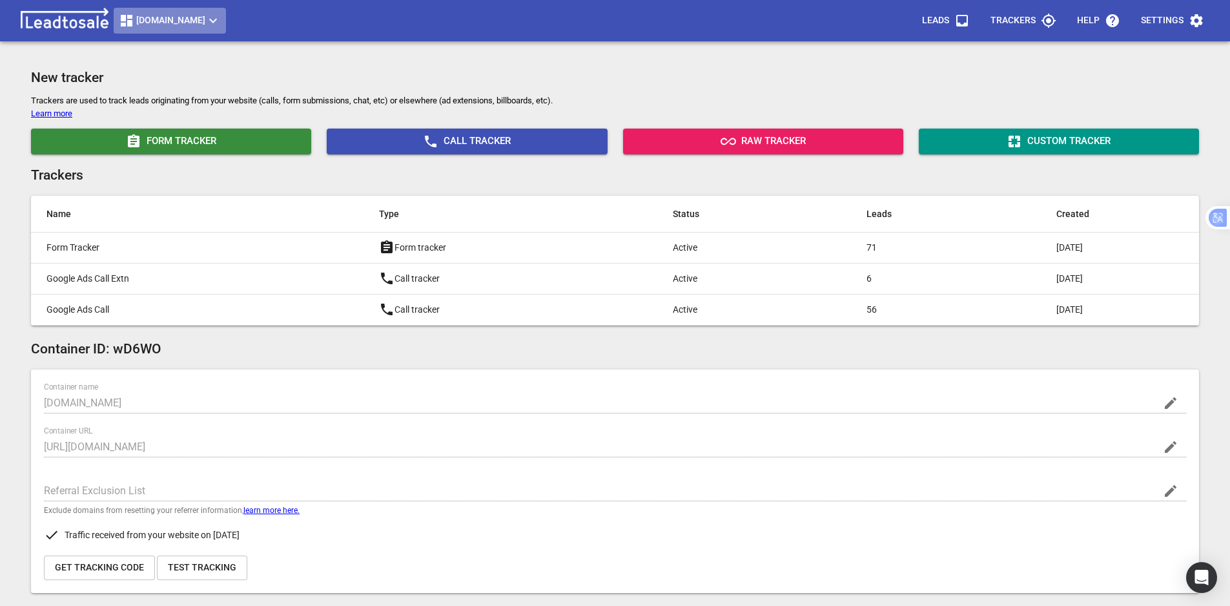
click at [205, 26] on span "Modernroofing.co.nz" at bounding box center [170, 20] width 102 height 15
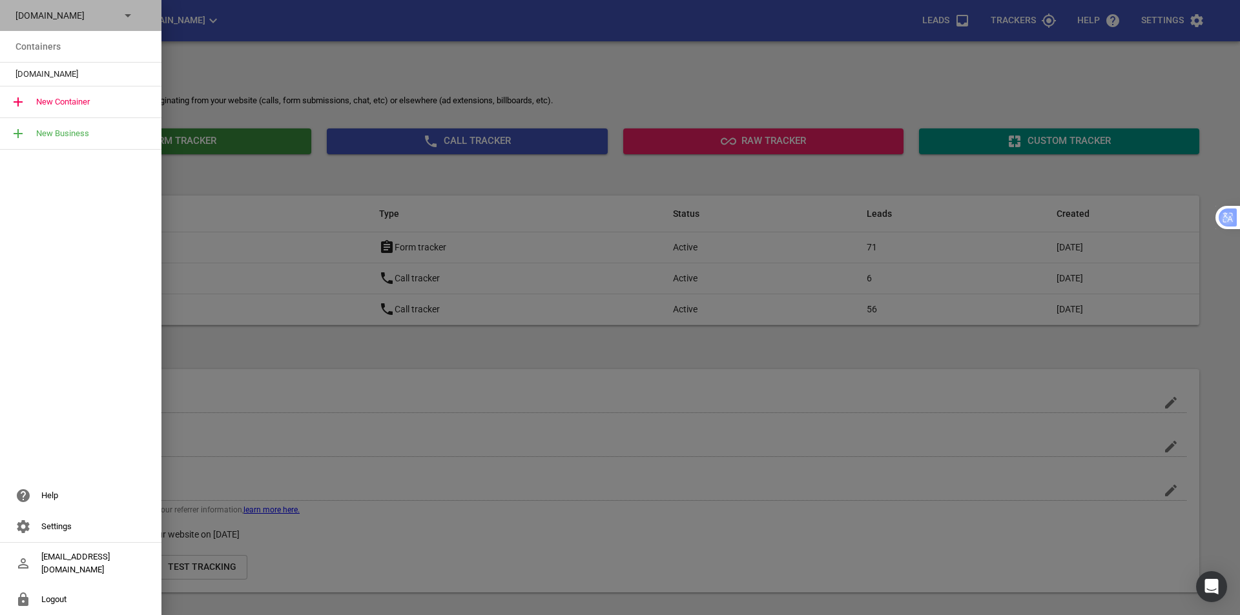
click at [102, 15] on p "Modernroofing.co.nz" at bounding box center [62, 16] width 94 height 14
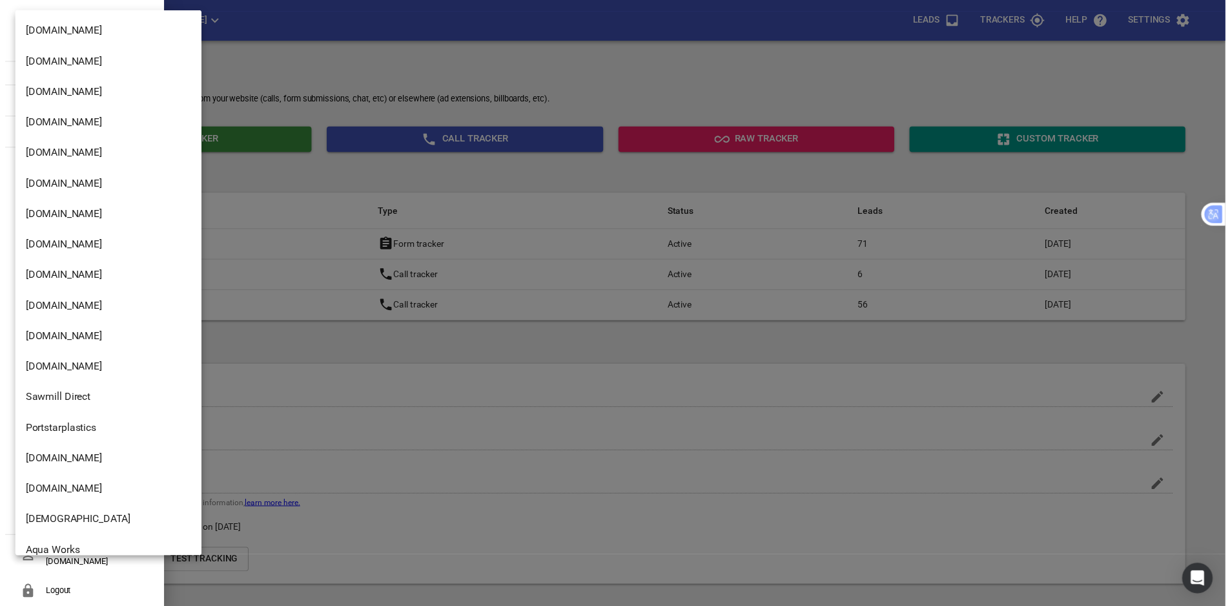
scroll to position [1750, 0]
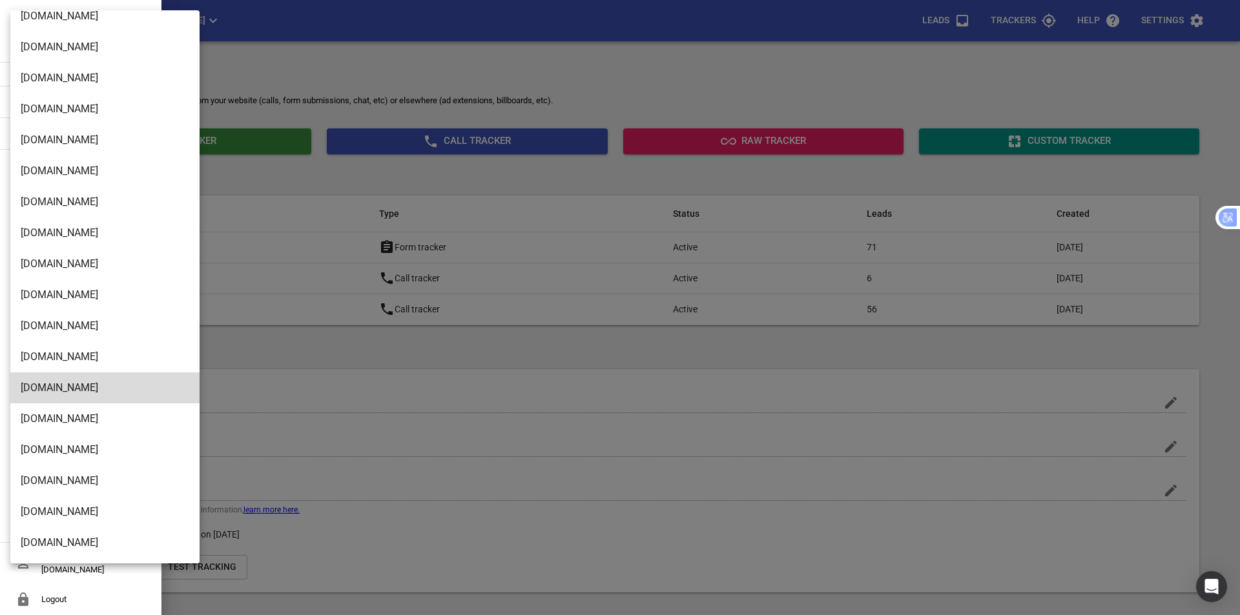
click at [79, 546] on li "[DOMAIN_NAME]" at bounding box center [109, 543] width 199 height 31
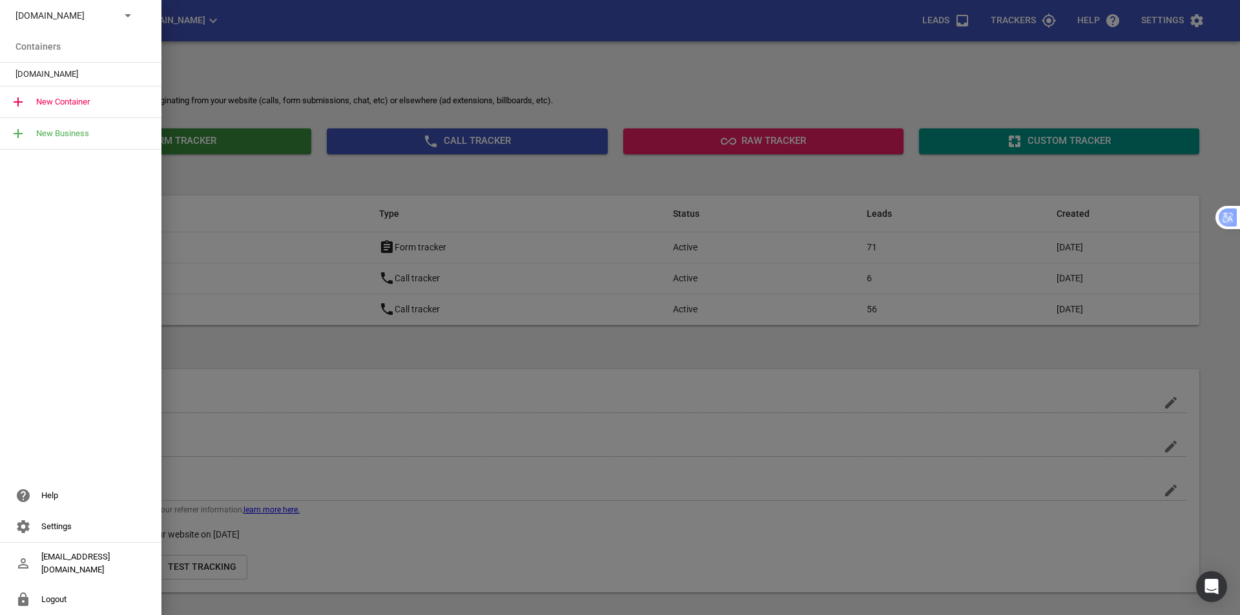
click at [81, 76] on span "[DOMAIN_NAME]" at bounding box center [75, 74] width 120 height 13
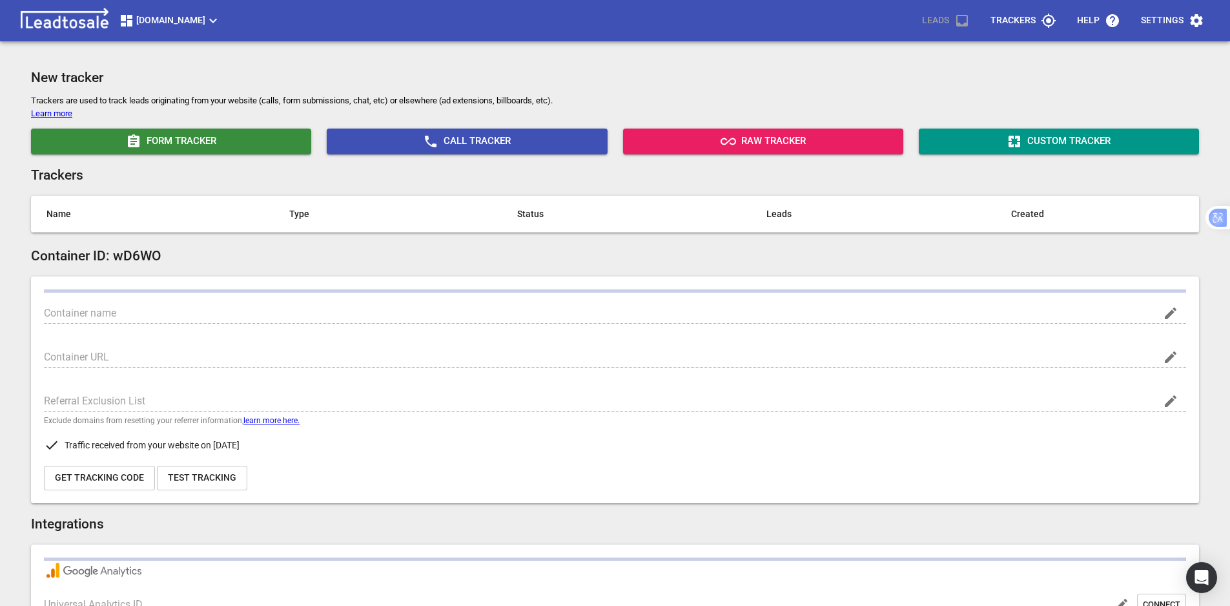
type input "[DOMAIN_NAME]"
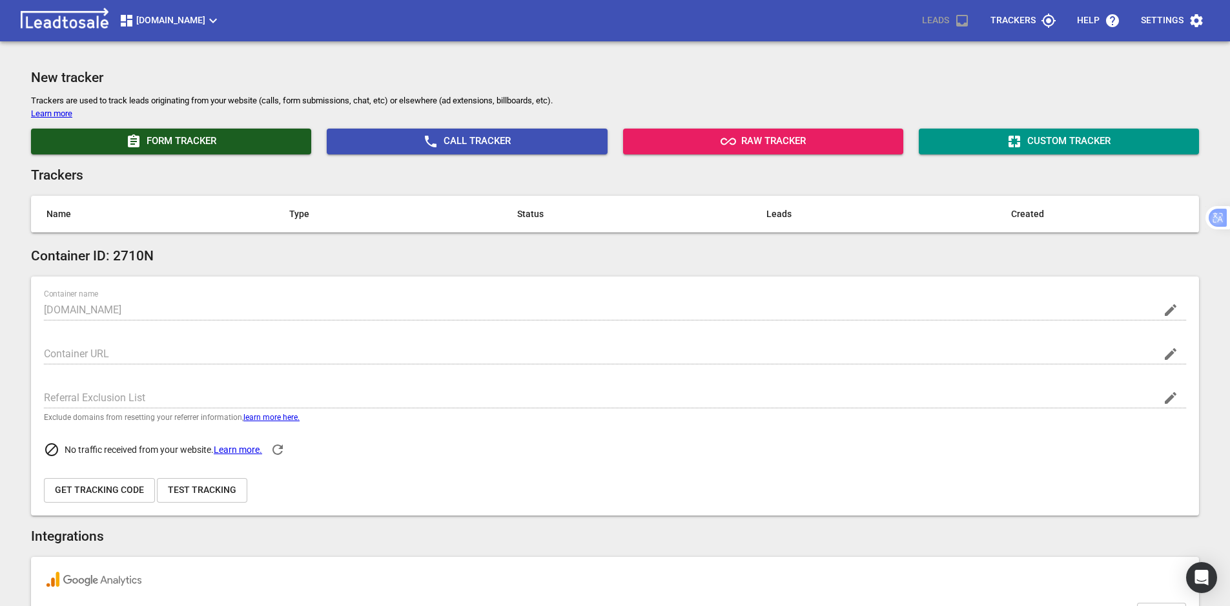
click at [214, 141] on span "Form Tracker" at bounding box center [171, 141] width 270 height 15
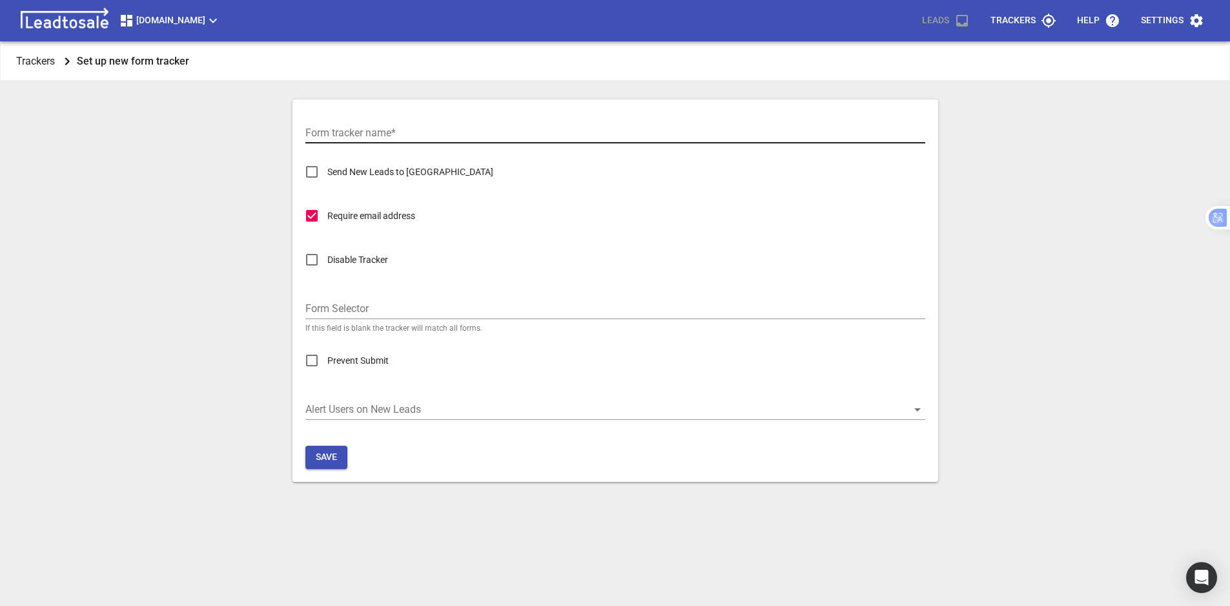
click at [420, 136] on input "Form tracker name  *" at bounding box center [615, 133] width 620 height 21
type input "Form Tracker"
click at [316, 455] on span "Save" at bounding box center [326, 457] width 21 height 13
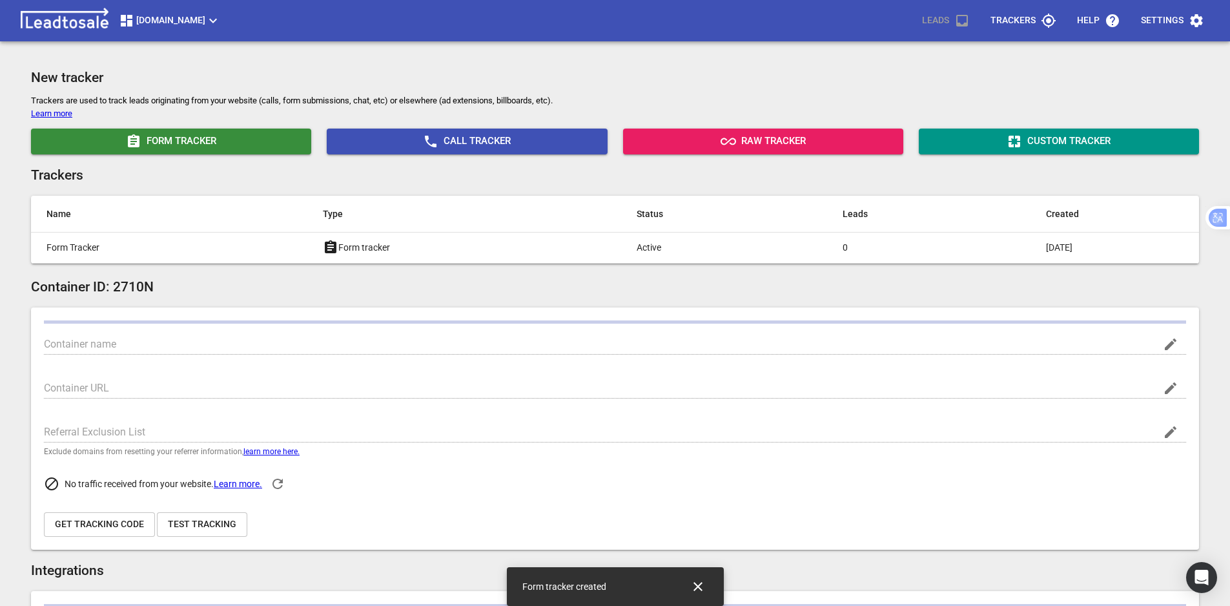
type input "[DOMAIN_NAME]"
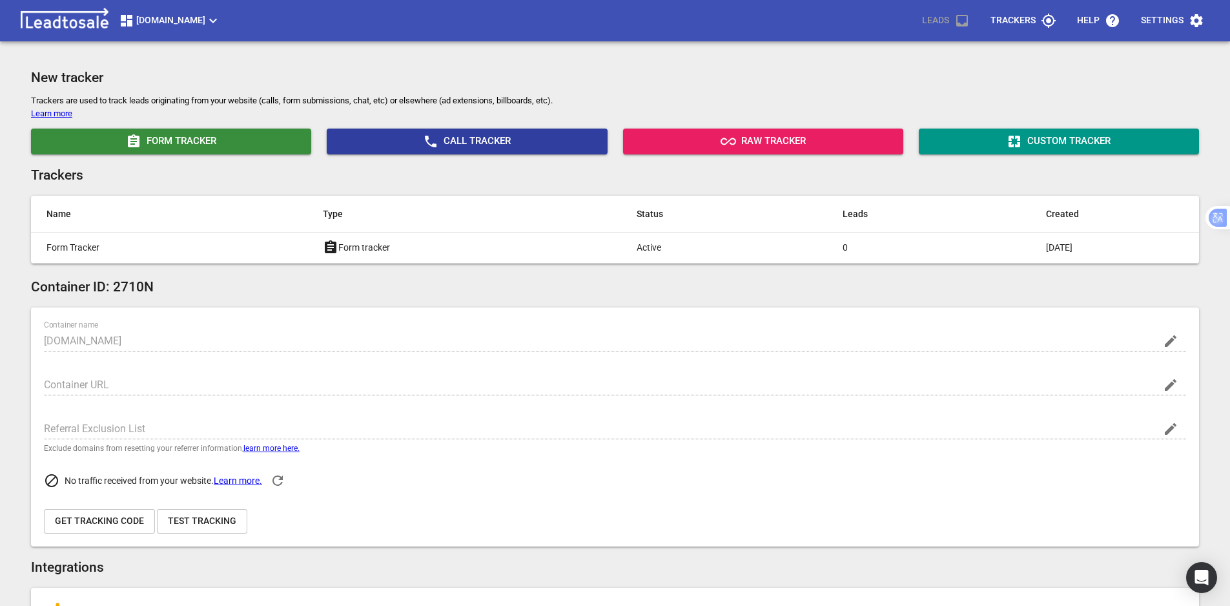
click at [464, 137] on span "Call Tracker" at bounding box center [467, 141] width 270 height 15
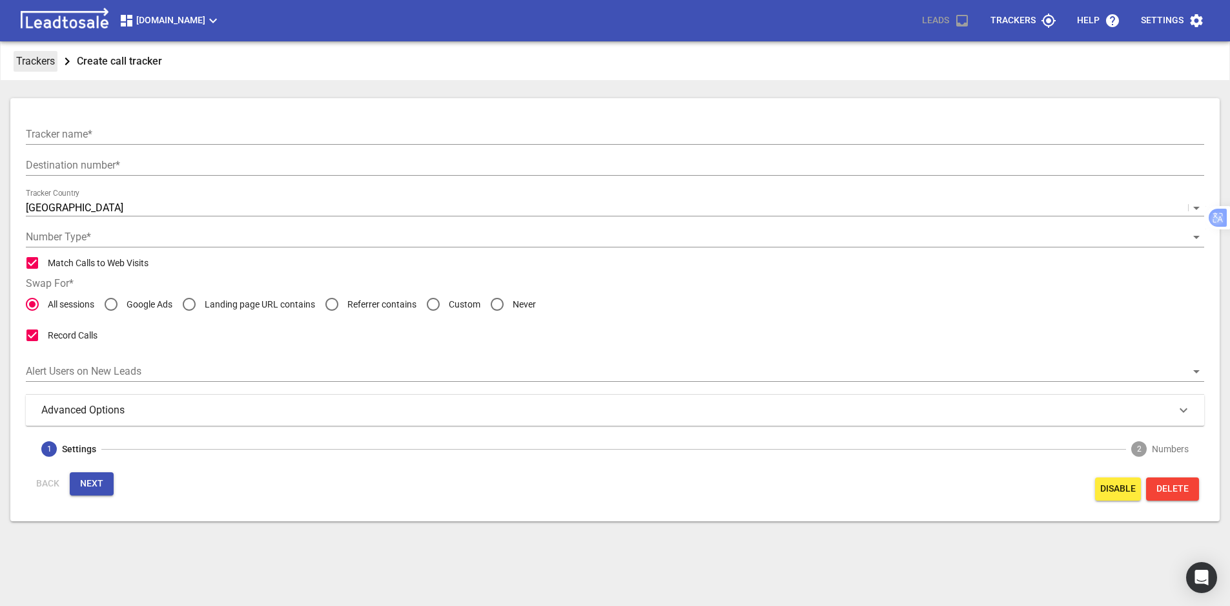
click at [34, 51] on span "Trackers" at bounding box center [36, 61] width 44 height 21
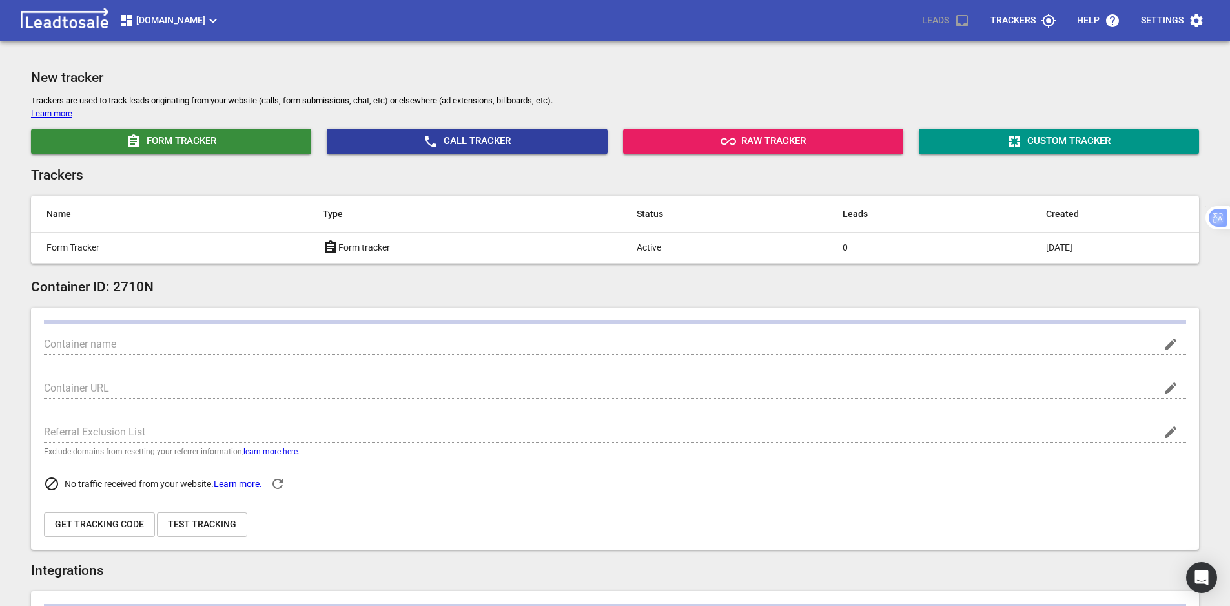
type input "[DOMAIN_NAME]"
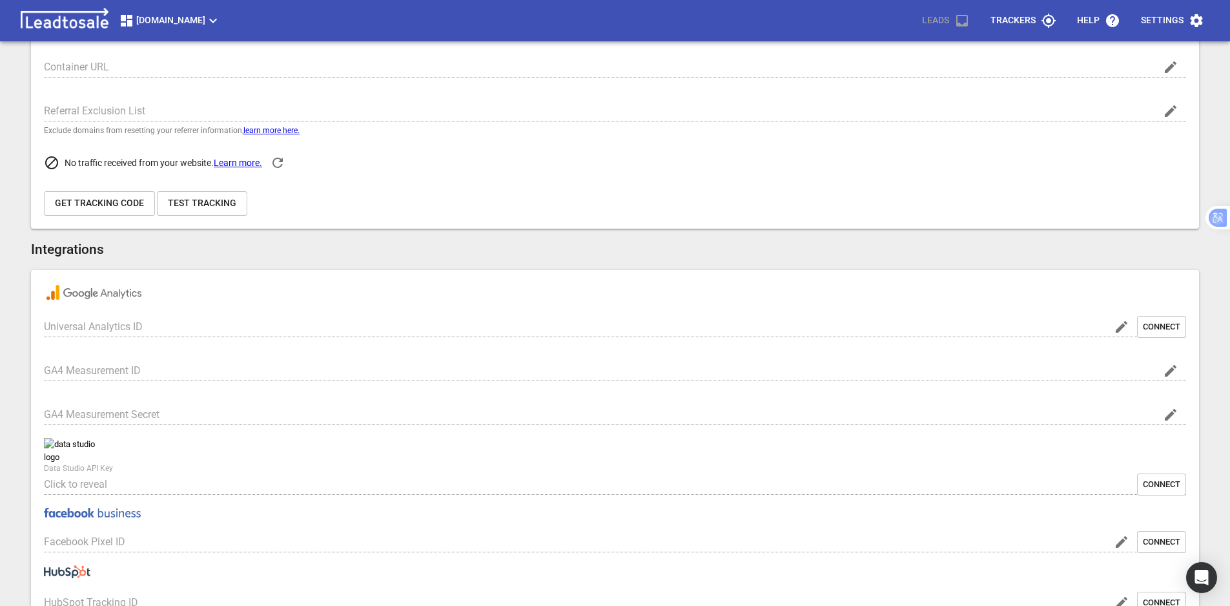
scroll to position [323, 0]
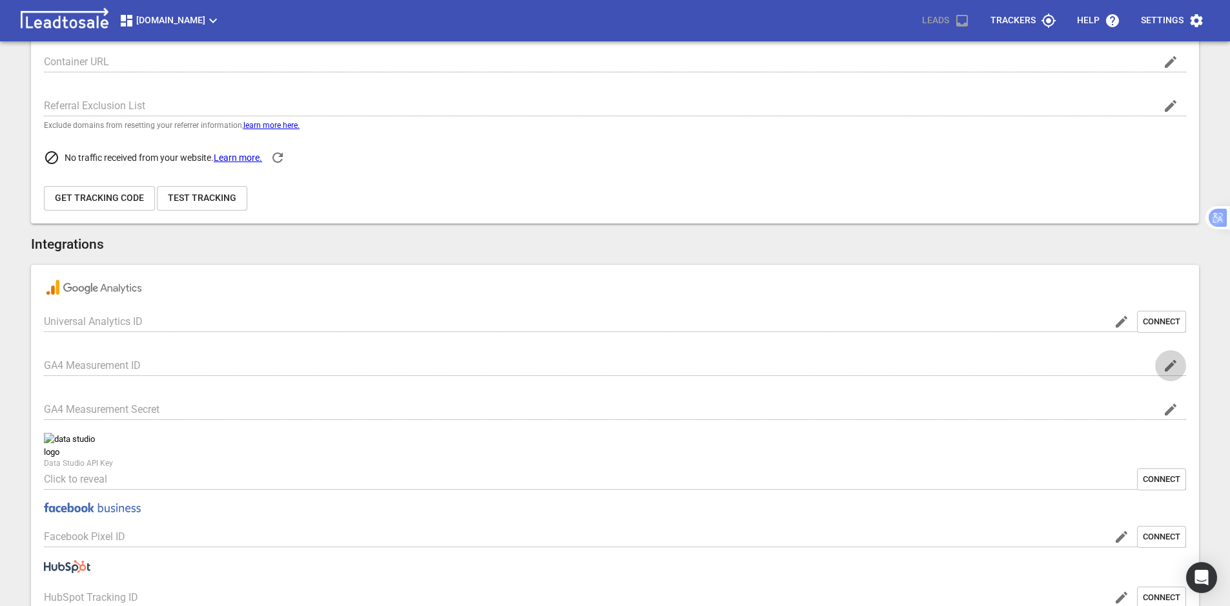
click at [1174, 371] on icon "button" at bounding box center [1170, 365] width 15 height 15
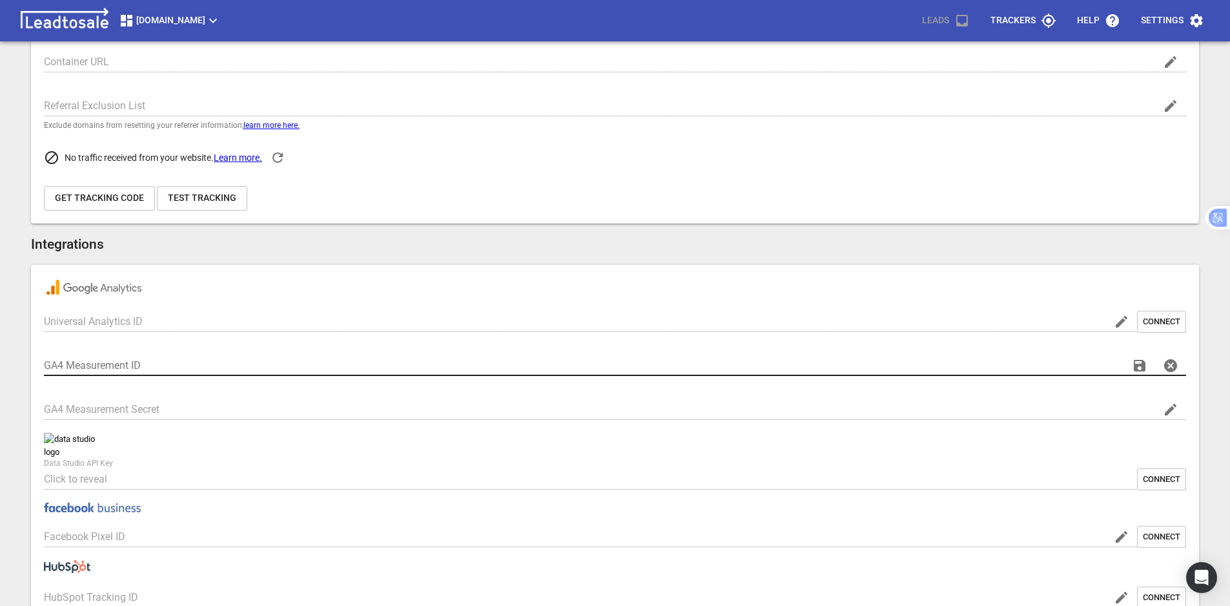
click at [250, 365] on input "GA4 Measurement ID" at bounding box center [581, 365] width 1075 height 21
paste input "G-2E9S8RC6EW"
type input "G-2E9S8RC6EW"
click at [1137, 367] on icon "button" at bounding box center [1140, 366] width 12 height 12
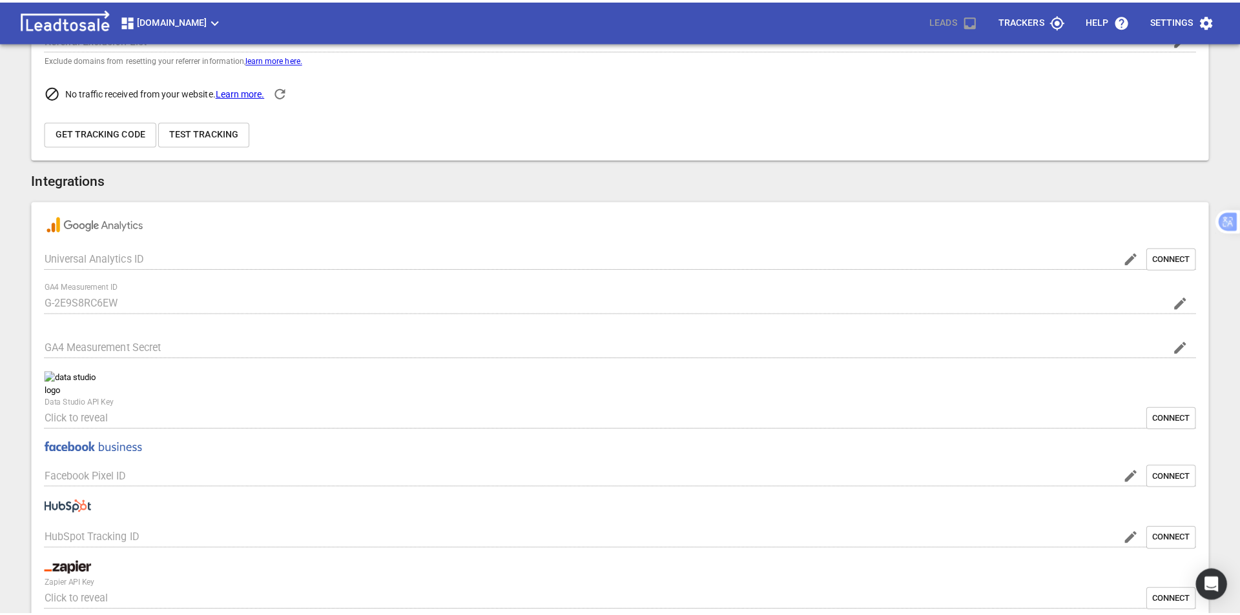
scroll to position [384, 0]
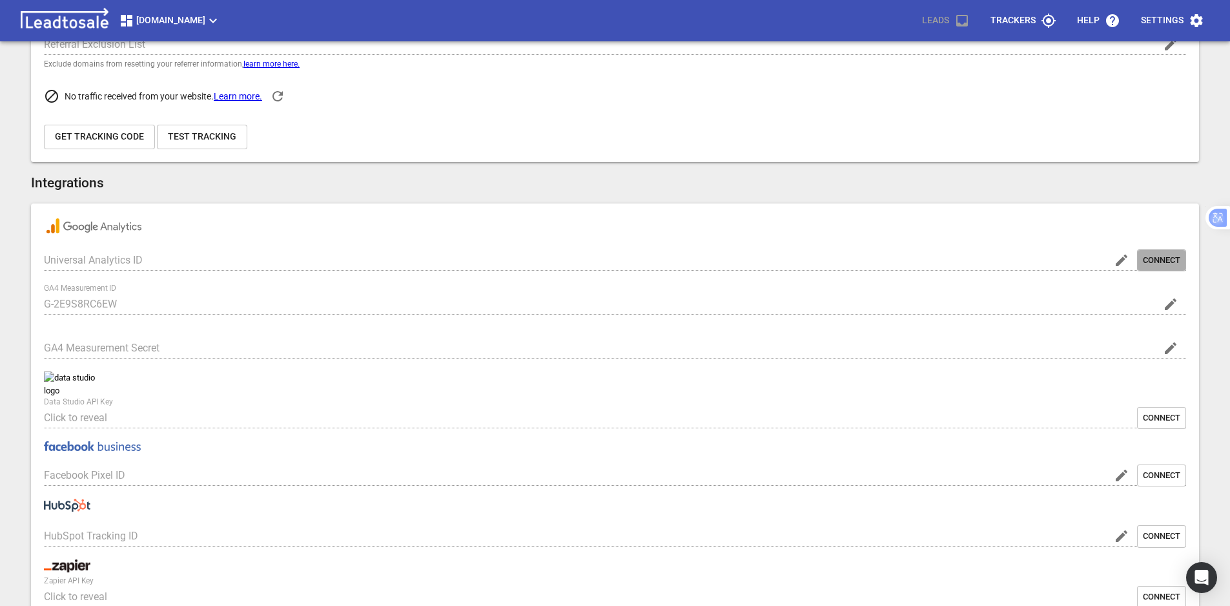
click at [1147, 263] on span "Connect" at bounding box center [1161, 260] width 37 height 12
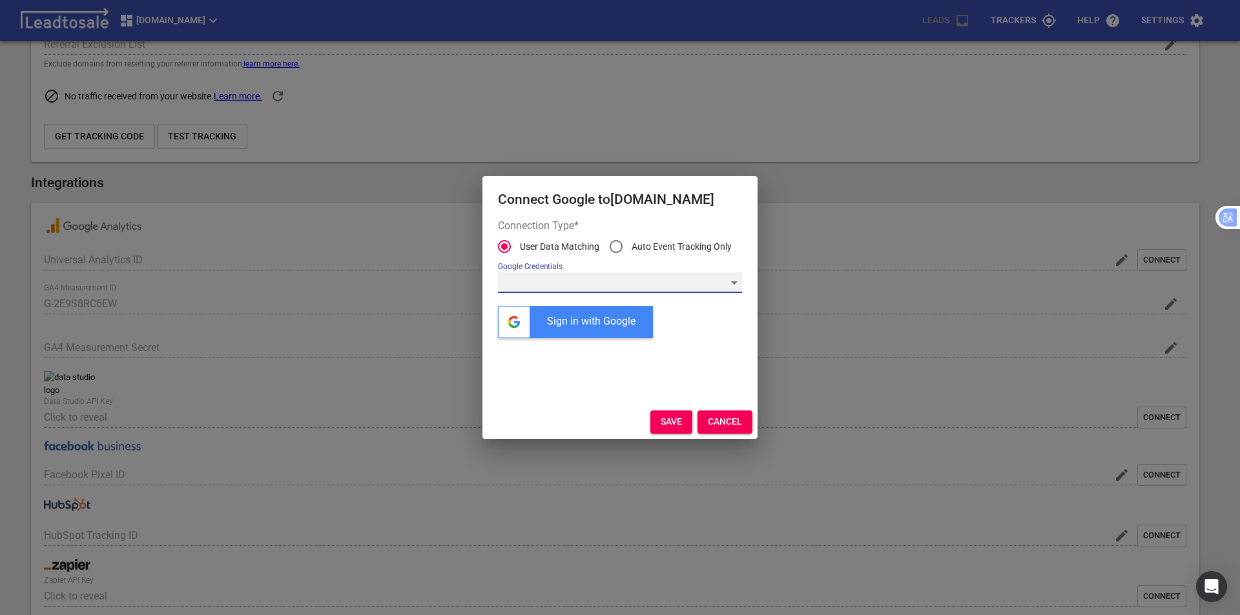
click at [597, 280] on div "​" at bounding box center [620, 282] width 244 height 21
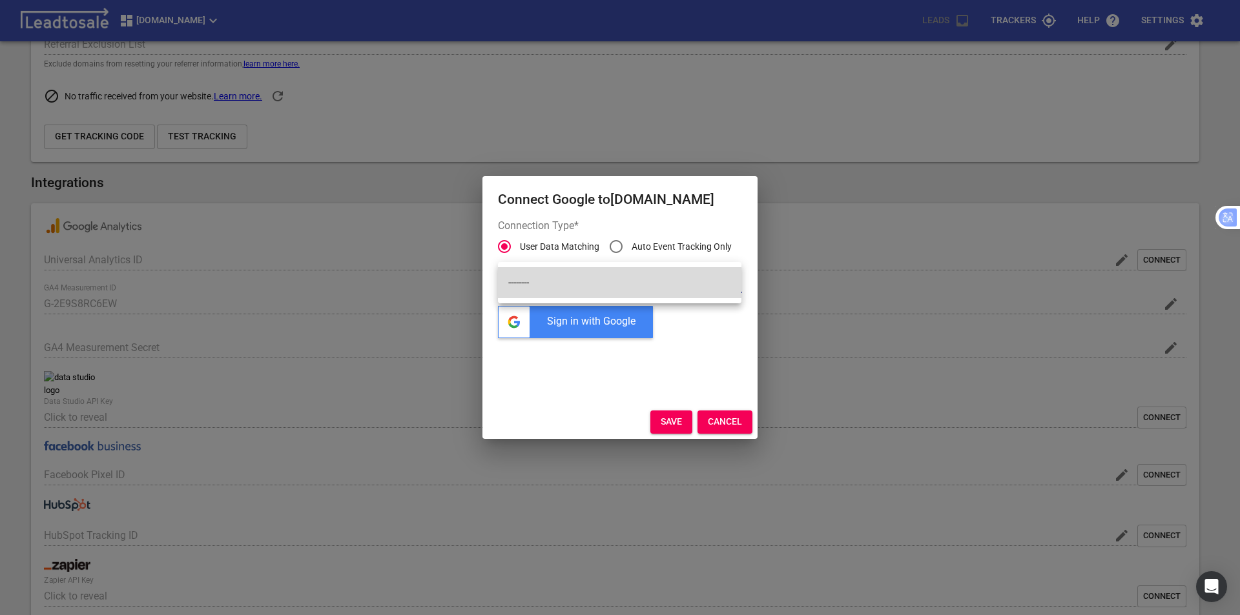
click at [595, 283] on li "--------" at bounding box center [619, 282] width 243 height 31
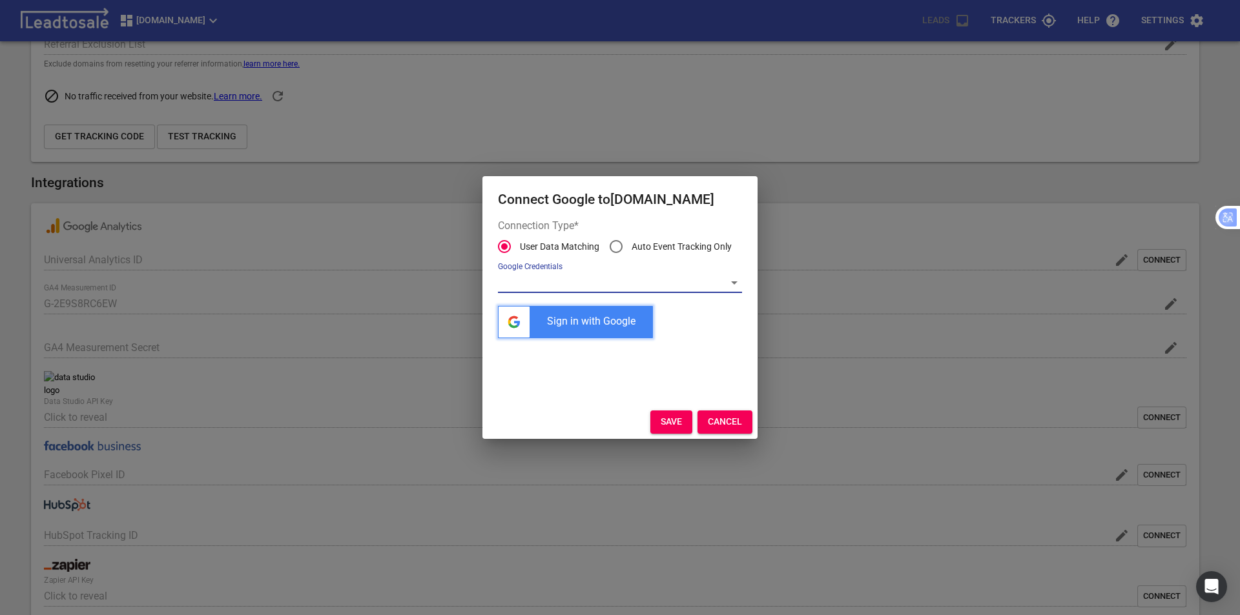
click at [588, 330] on div "Sign in with Google" at bounding box center [575, 322] width 155 height 32
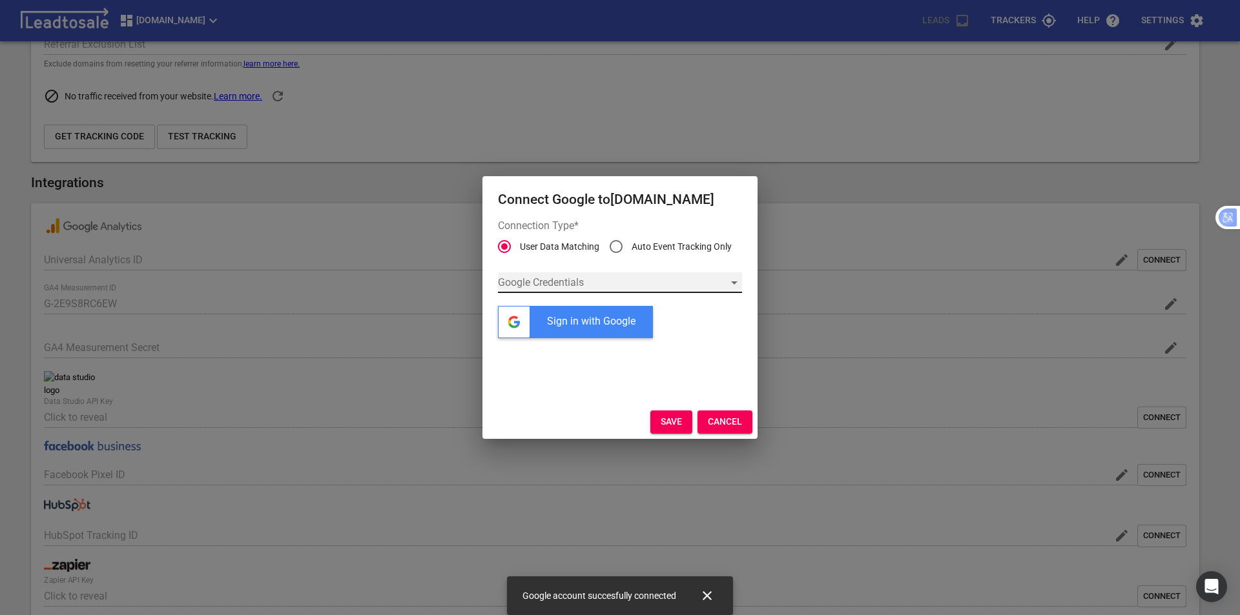
click at [622, 285] on div "​" at bounding box center [620, 282] width 244 height 21
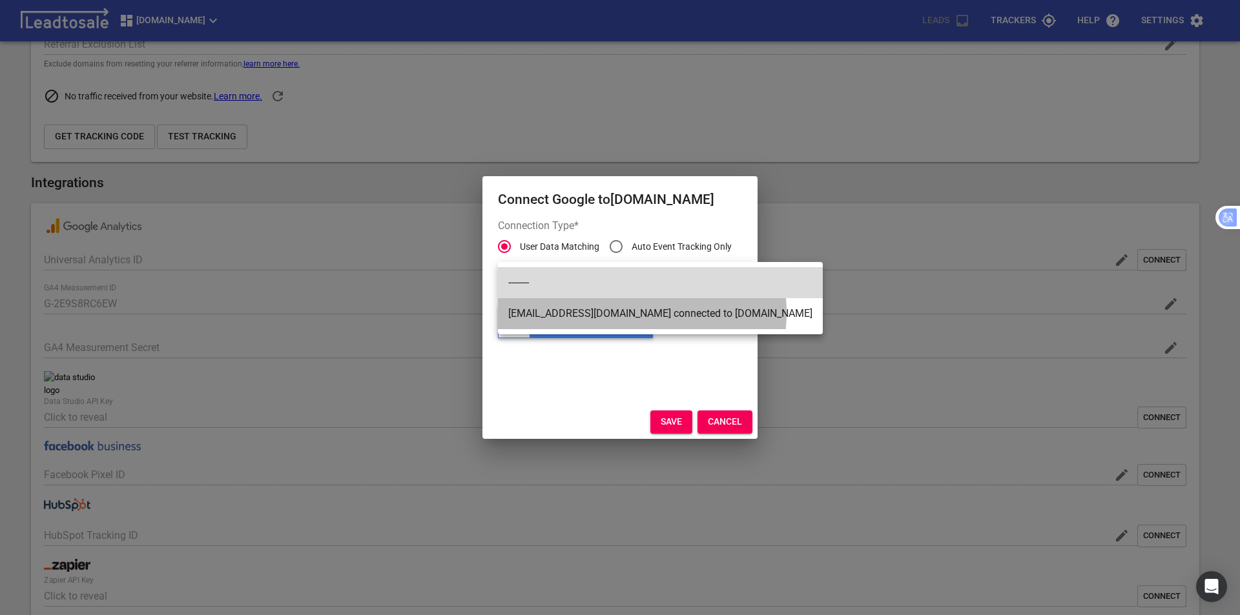
click at [622, 313] on li "support@bluelightweb.co.nz connected to Streamline.kiwi" at bounding box center [660, 313] width 325 height 31
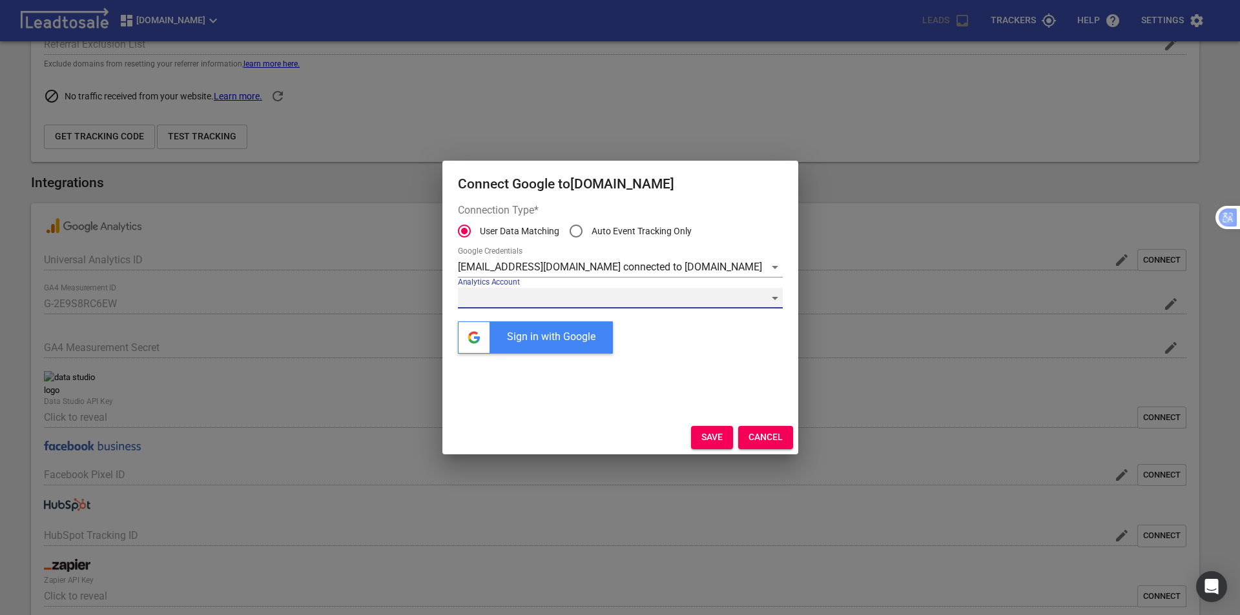
click at [615, 301] on div "​" at bounding box center [620, 298] width 325 height 21
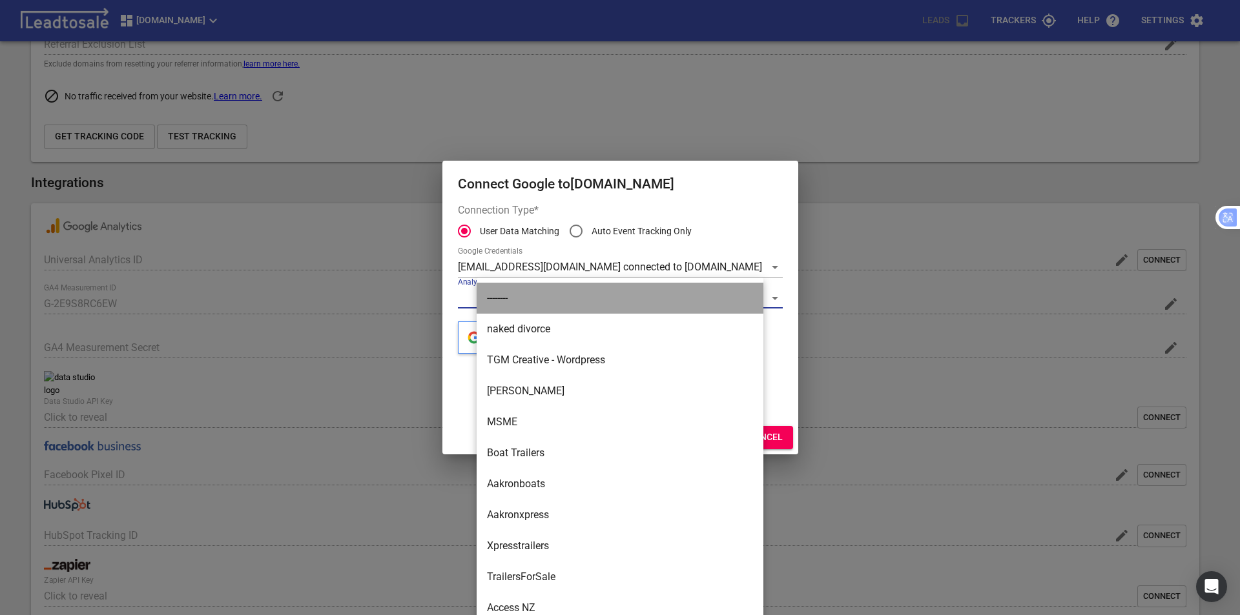
click at [510, 295] on li "--------" at bounding box center [620, 298] width 287 height 31
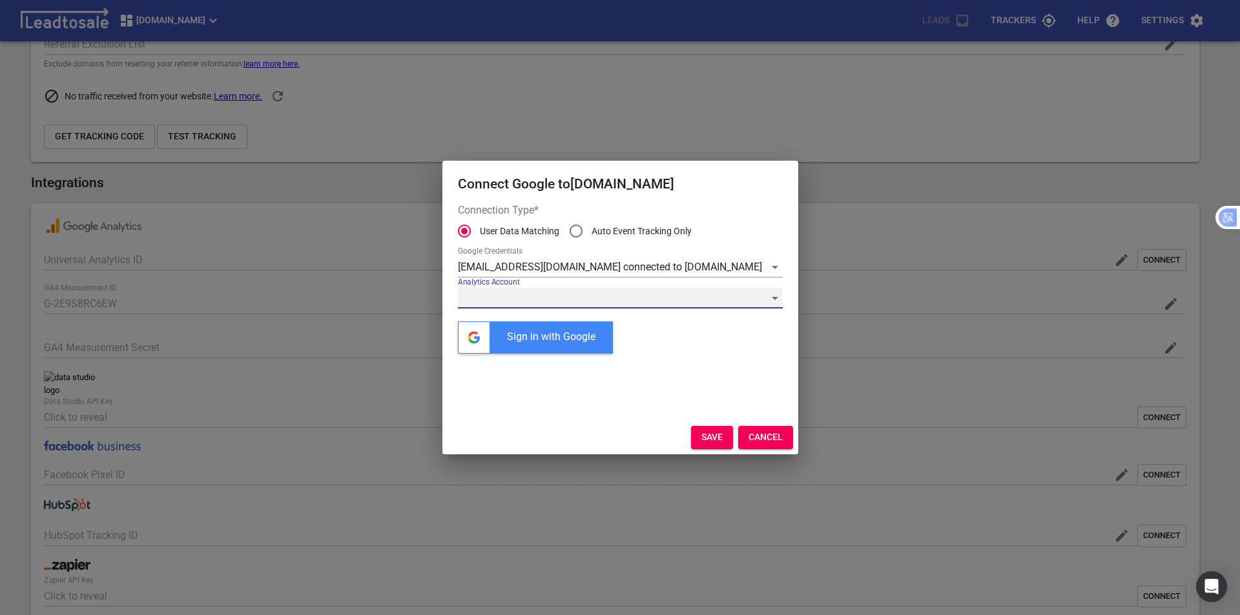
click at [536, 298] on div "​" at bounding box center [620, 298] width 325 height 21
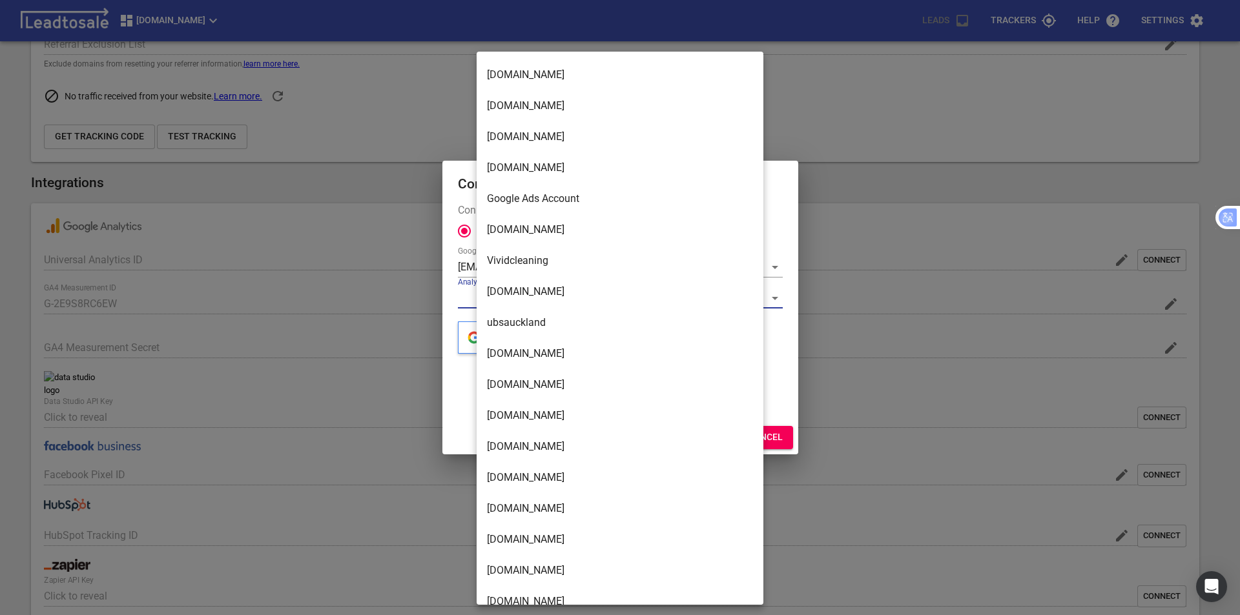
scroll to position [2494, 0]
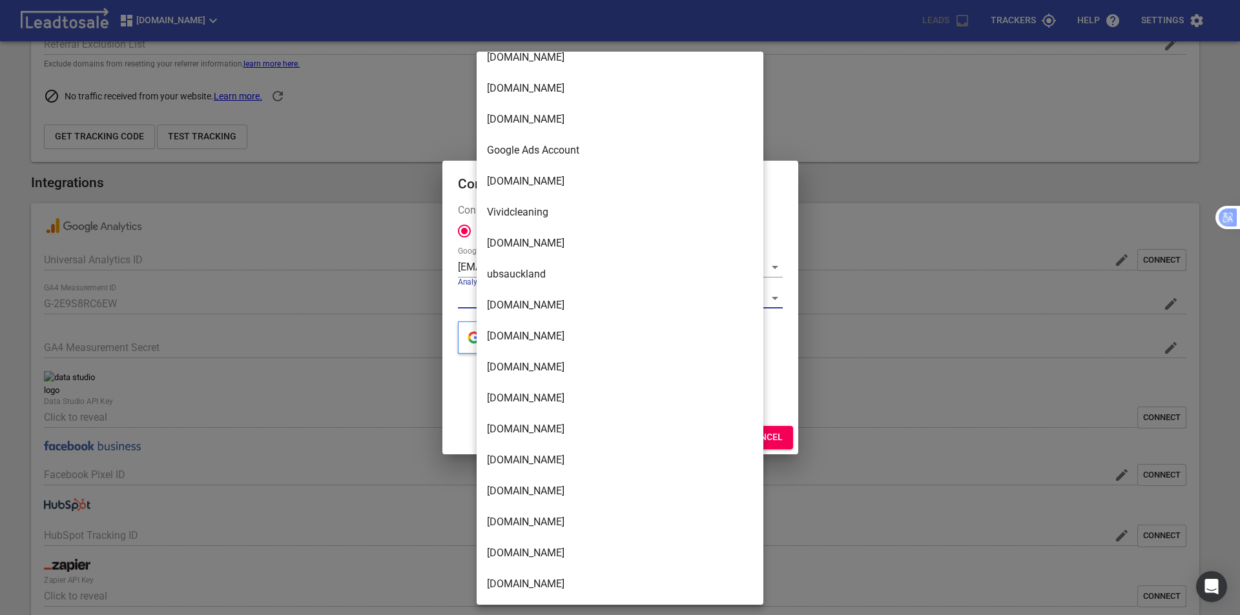
click at [638, 571] on li "[DOMAIN_NAME]" at bounding box center [625, 584] width 296 height 31
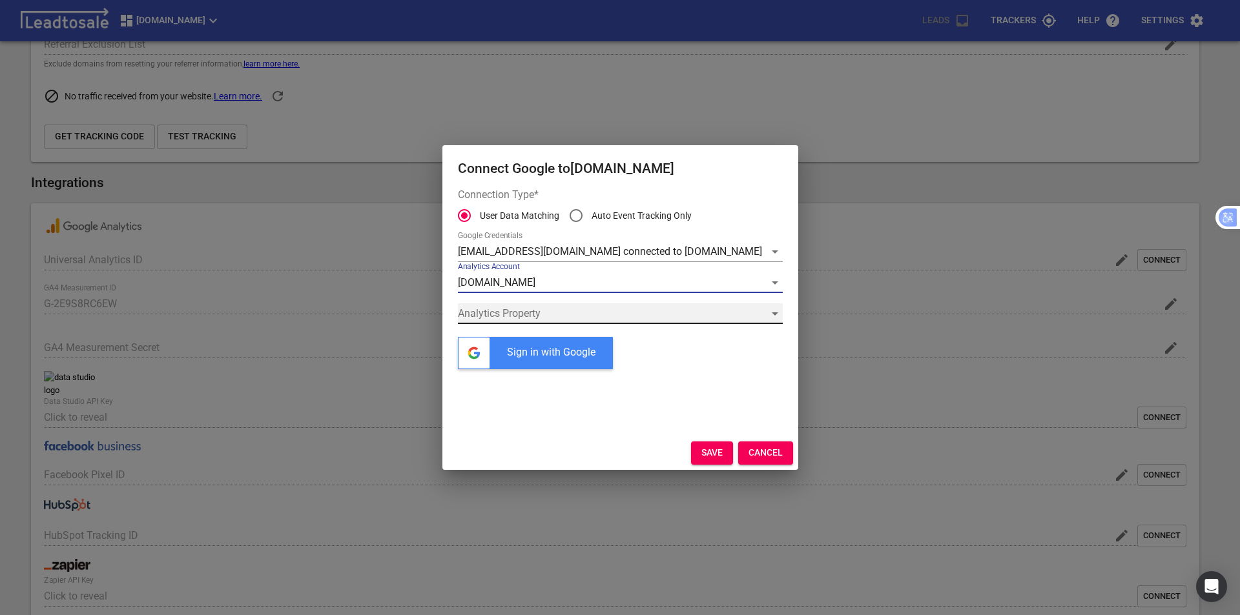
click at [568, 319] on div "​" at bounding box center [620, 313] width 325 height 21
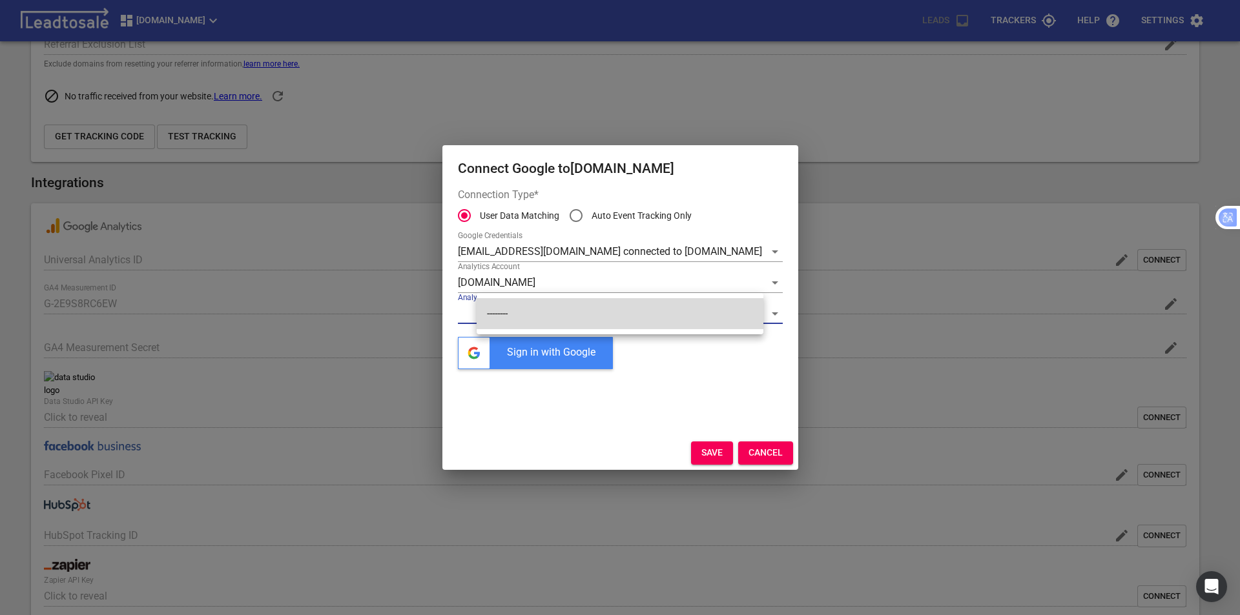
click at [613, 313] on li "--------" at bounding box center [620, 313] width 287 height 31
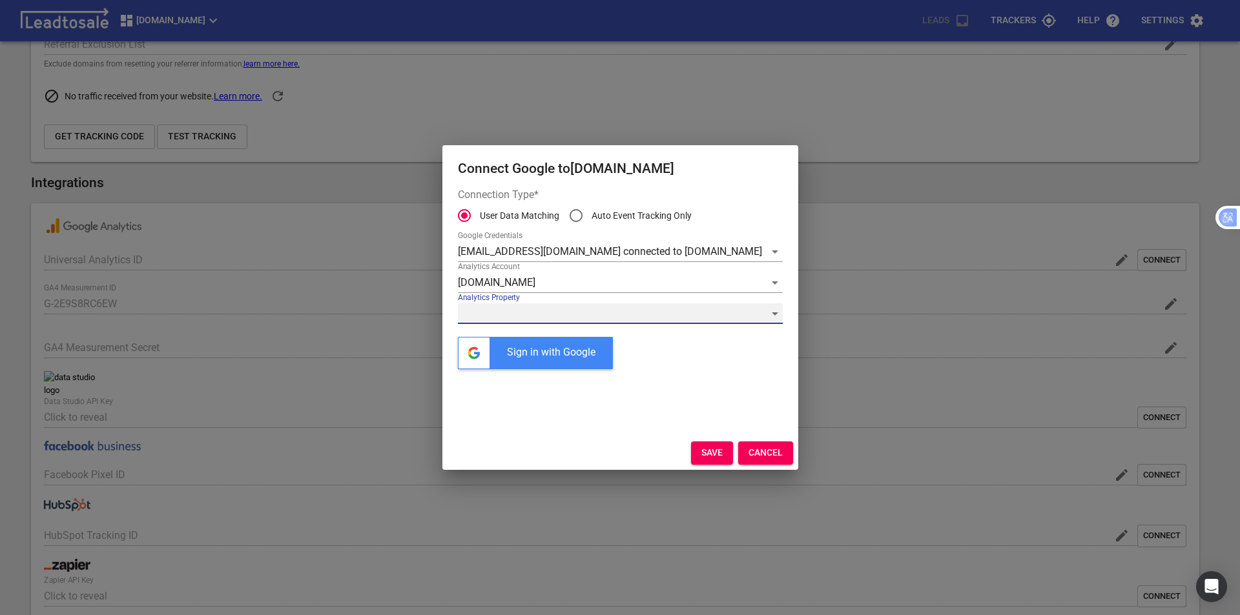
click at [586, 311] on div "​" at bounding box center [620, 313] width 325 height 21
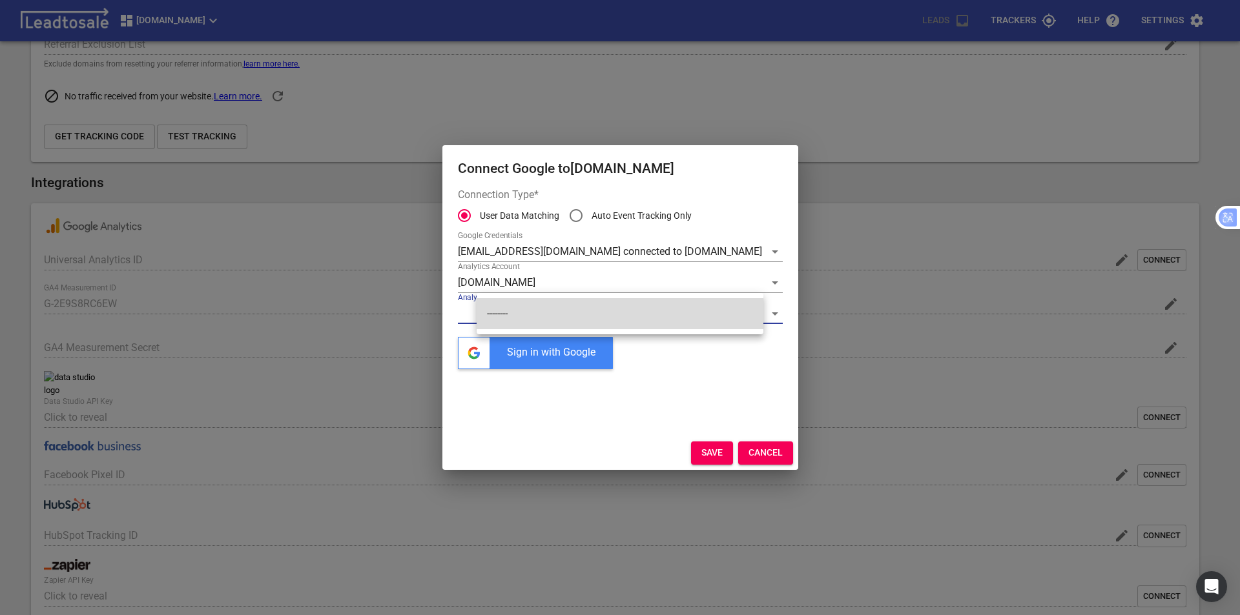
click at [672, 318] on li "--------" at bounding box center [620, 313] width 287 height 31
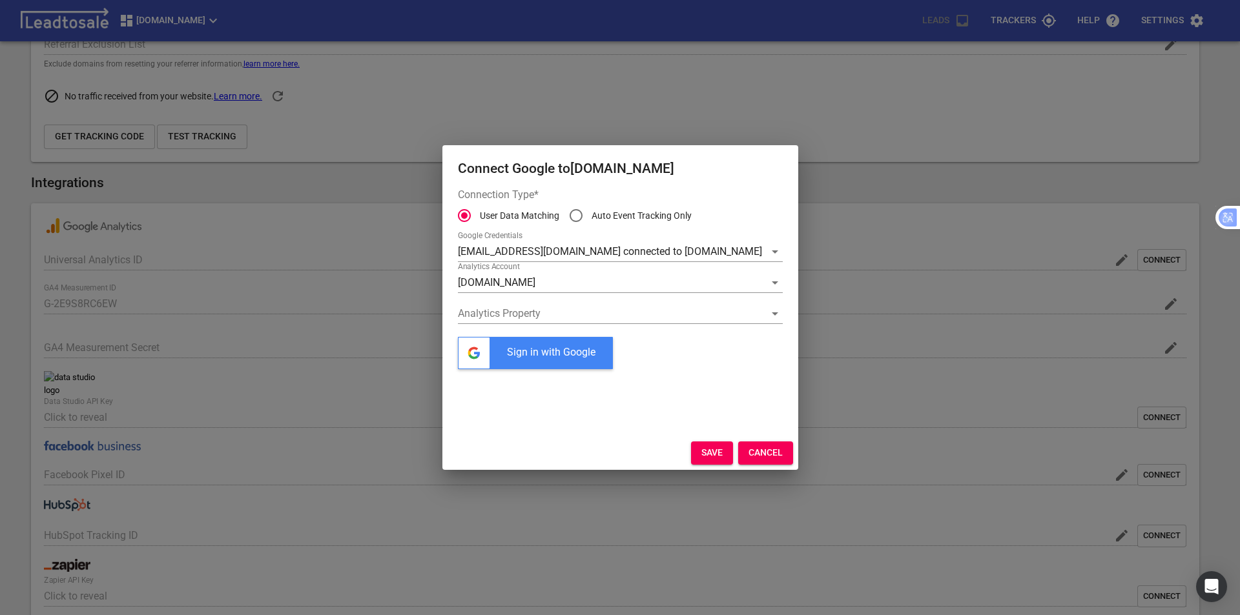
click at [729, 369] on div "Google Credentials support@bluelightweb.co.nz connected to Streamline.kiwi Anal…" at bounding box center [620, 326] width 325 height 190
click at [754, 313] on div "​" at bounding box center [620, 313] width 325 height 21
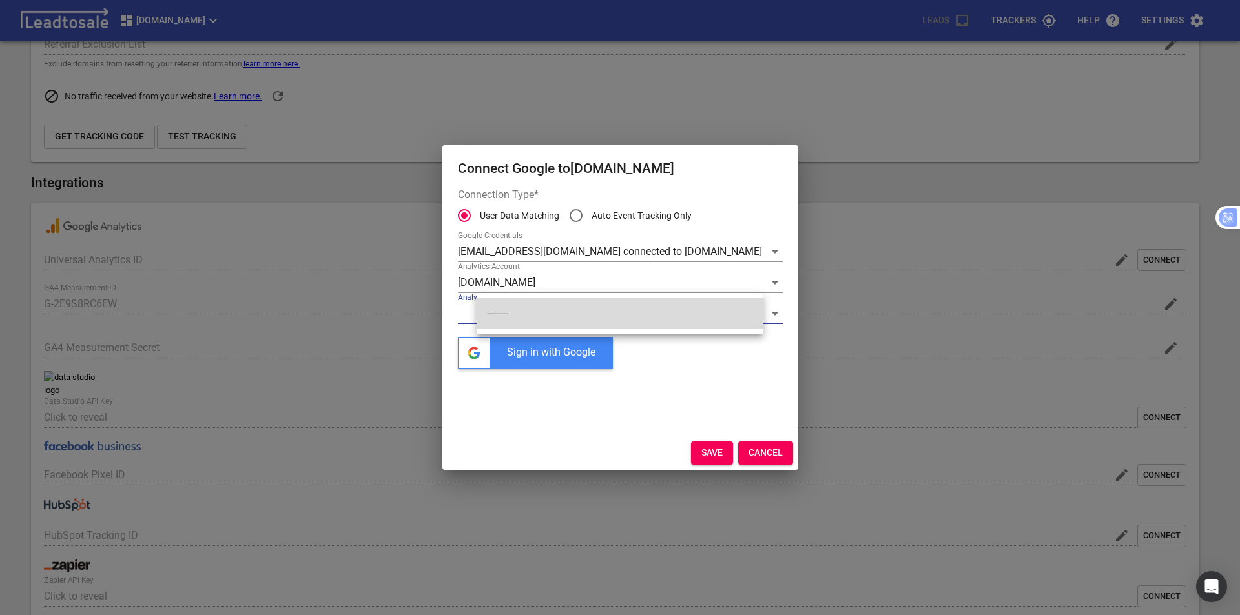
click at [755, 313] on li "--------" at bounding box center [620, 313] width 287 height 31
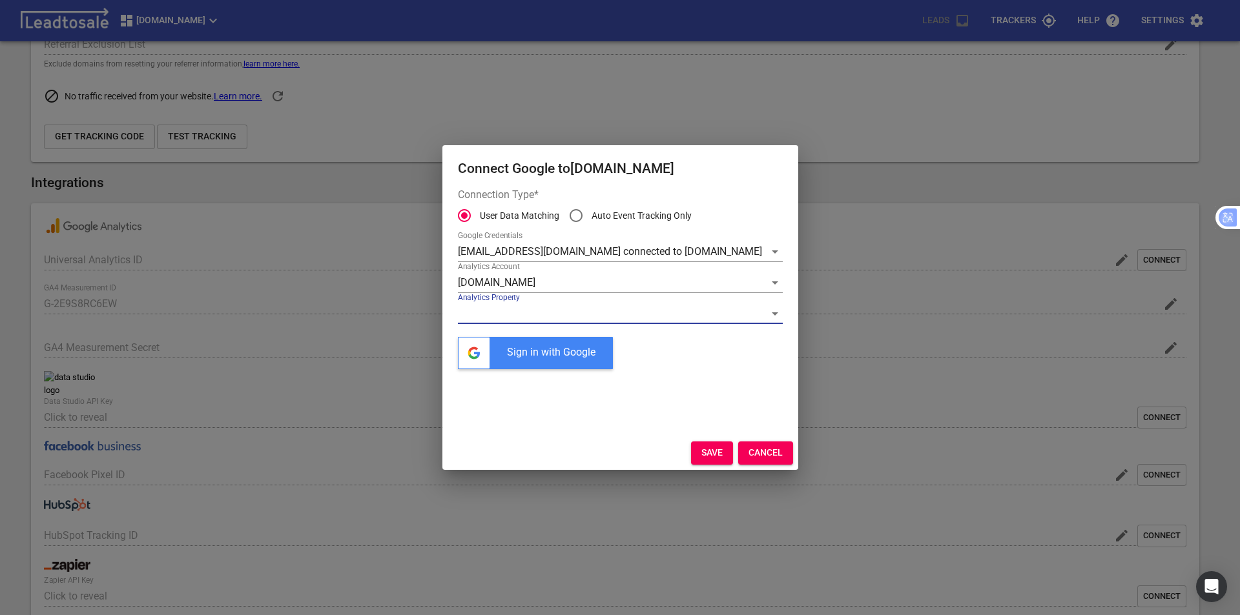
click at [720, 372] on div "Google Credentials support@bluelightweb.co.nz connected to Streamline.kiwi Anal…" at bounding box center [620, 326] width 325 height 190
click at [595, 309] on div "​" at bounding box center [620, 313] width 325 height 21
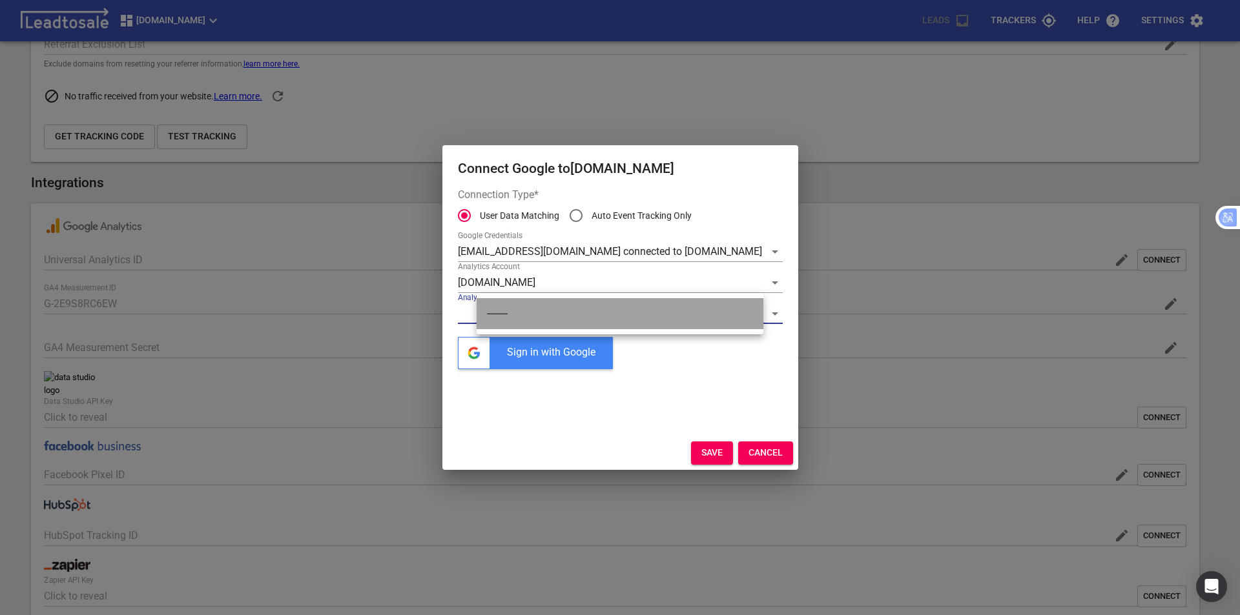
click at [509, 316] on li "--------" at bounding box center [620, 313] width 287 height 31
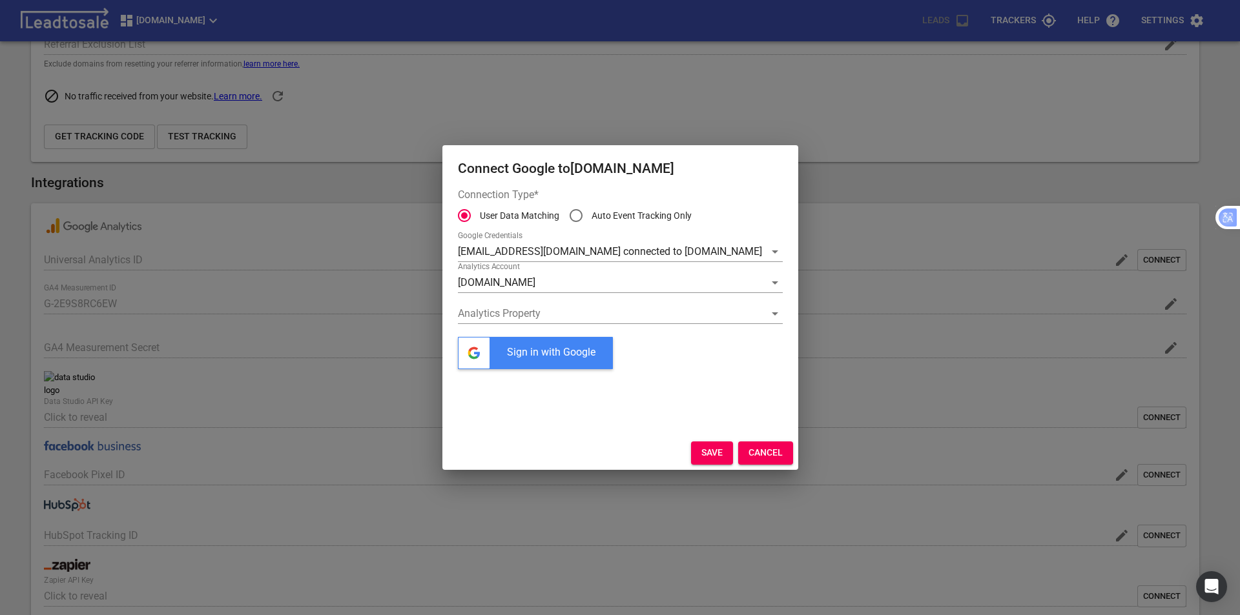
click at [724, 384] on div "Google Credentials support@bluelightweb.co.nz connected to Streamline.kiwi Anal…" at bounding box center [620, 326] width 325 height 190
drag, startPoint x: 687, startPoint y: 455, endPoint x: 690, endPoint y: 444, distance: 10.6
click at [701, 453] on span "Save" at bounding box center [711, 453] width 21 height 13
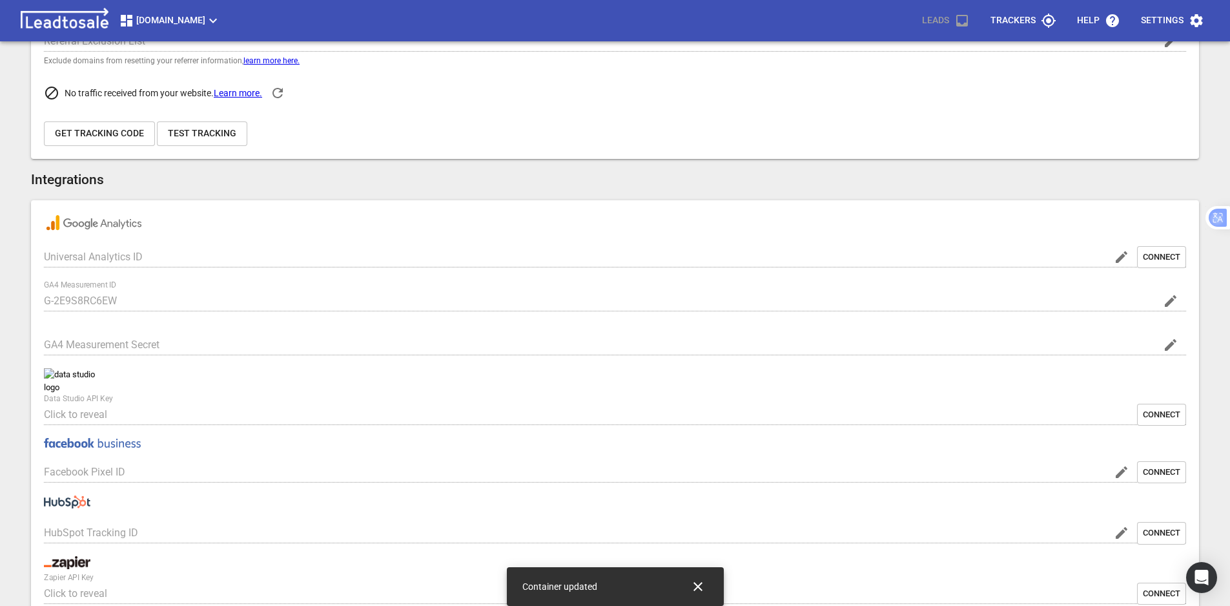
scroll to position [384, 0]
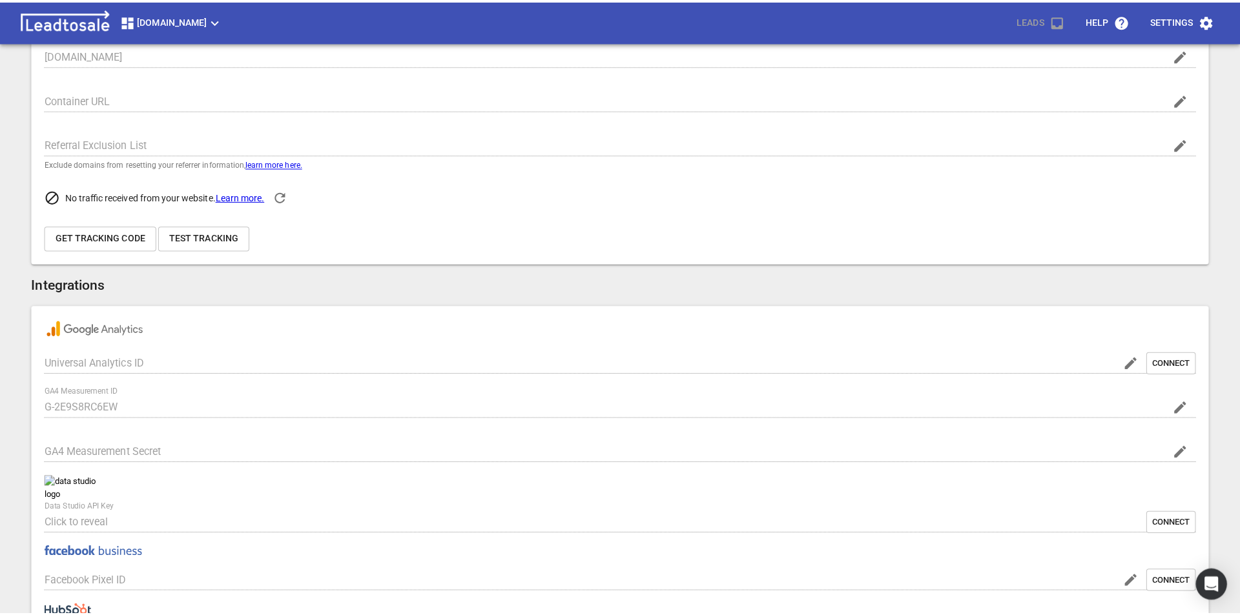
scroll to position [323, 0]
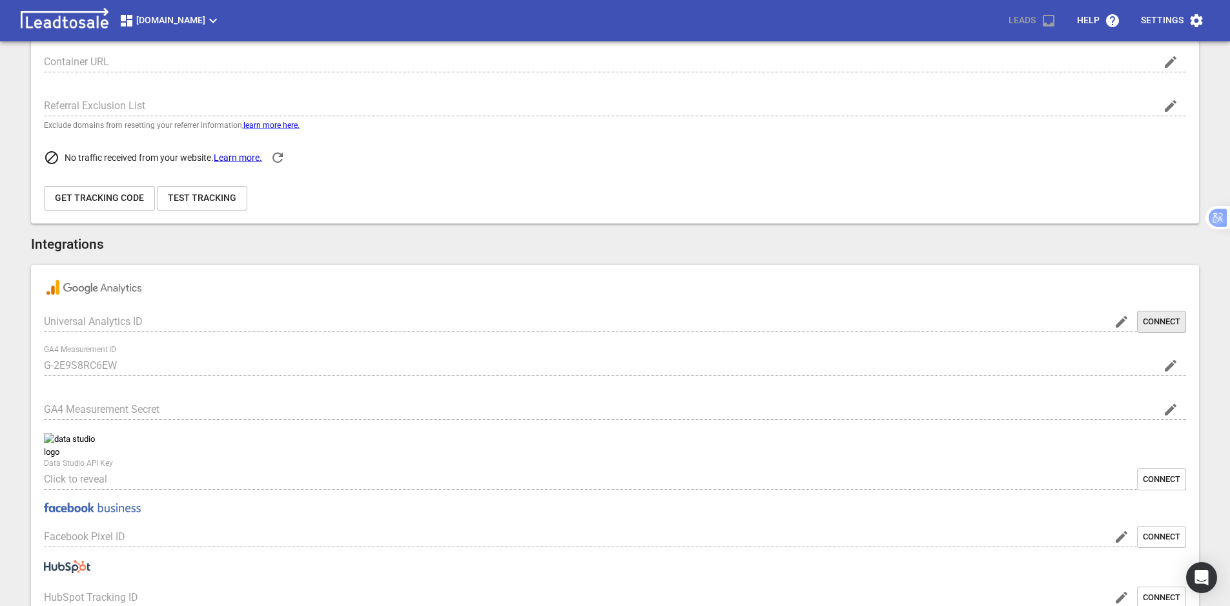
click at [1163, 326] on span "Connect" at bounding box center [1161, 322] width 37 height 12
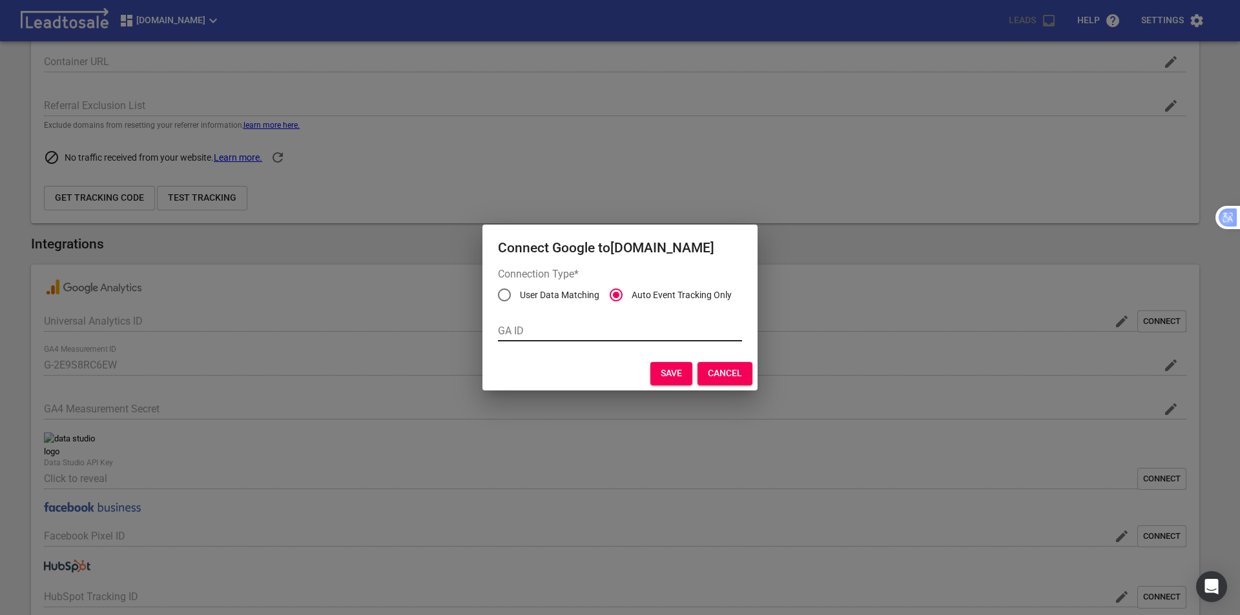
click at [549, 336] on input "text" at bounding box center [620, 331] width 244 height 21
click at [537, 333] on input "text" at bounding box center [620, 331] width 244 height 21
paste input "G-2E9S8RC6EW"
type input "G-2E9S8RC6EW"
click at [664, 378] on span "Save" at bounding box center [671, 373] width 21 height 13
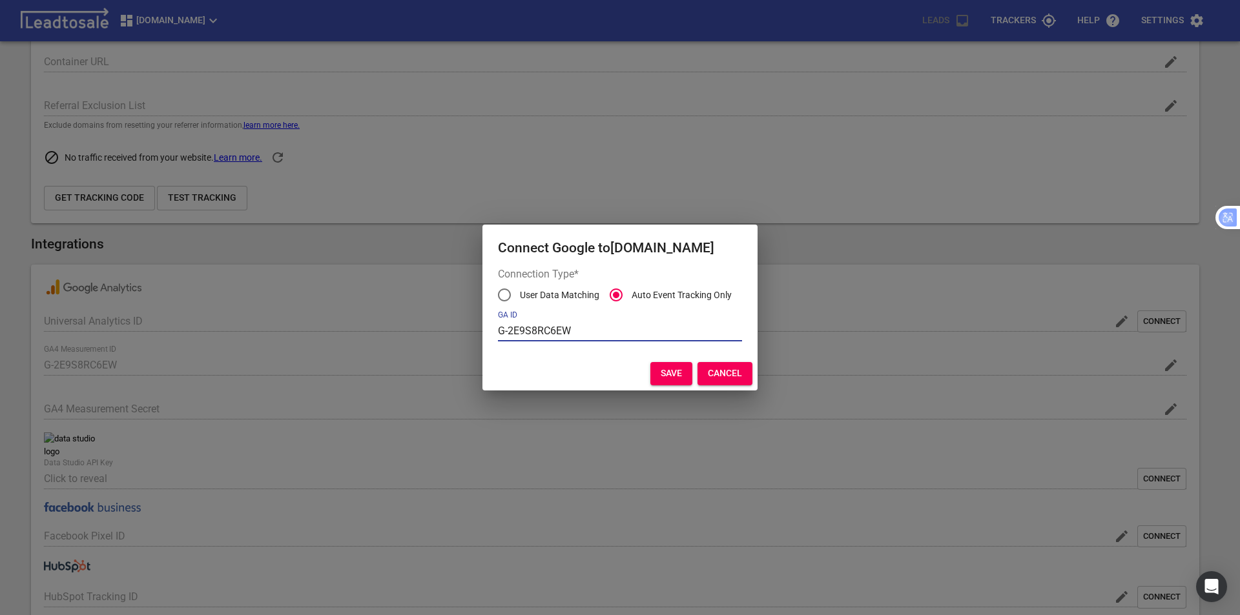
type input "G-2E9S8RC6EW"
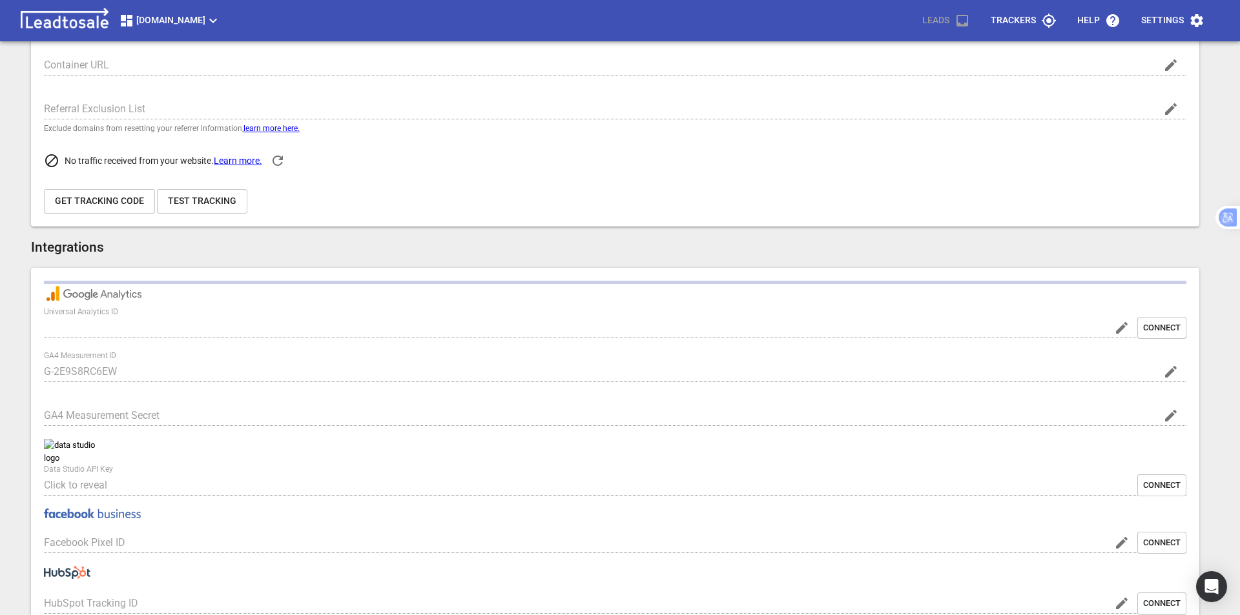
scroll to position [320, 0]
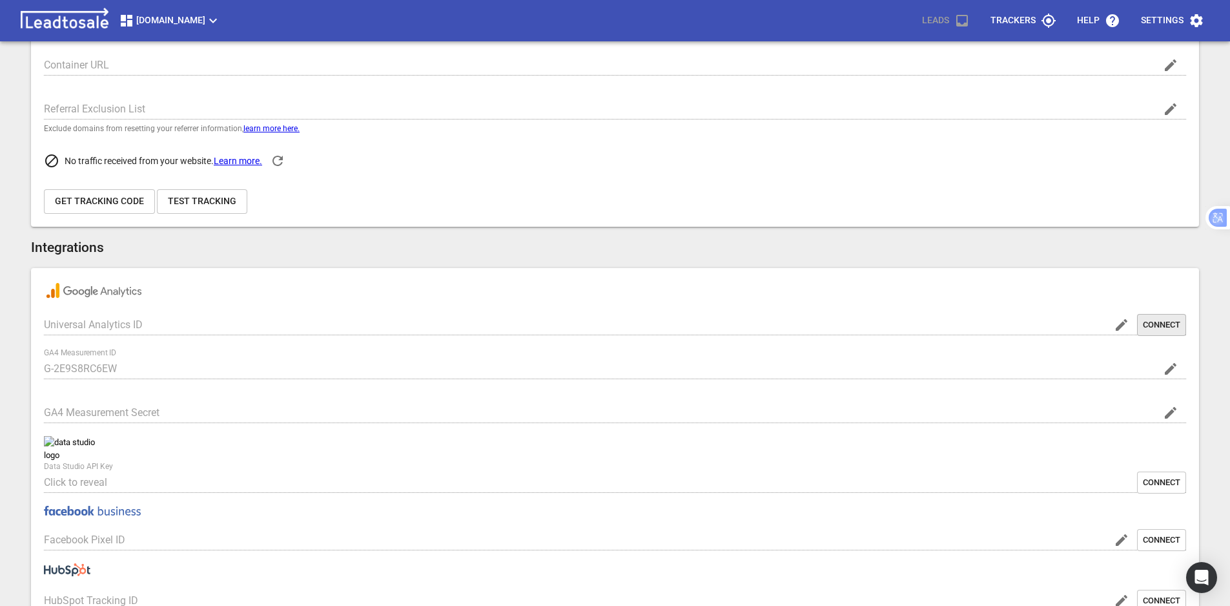
click at [1151, 330] on span "Connect" at bounding box center [1161, 325] width 37 height 12
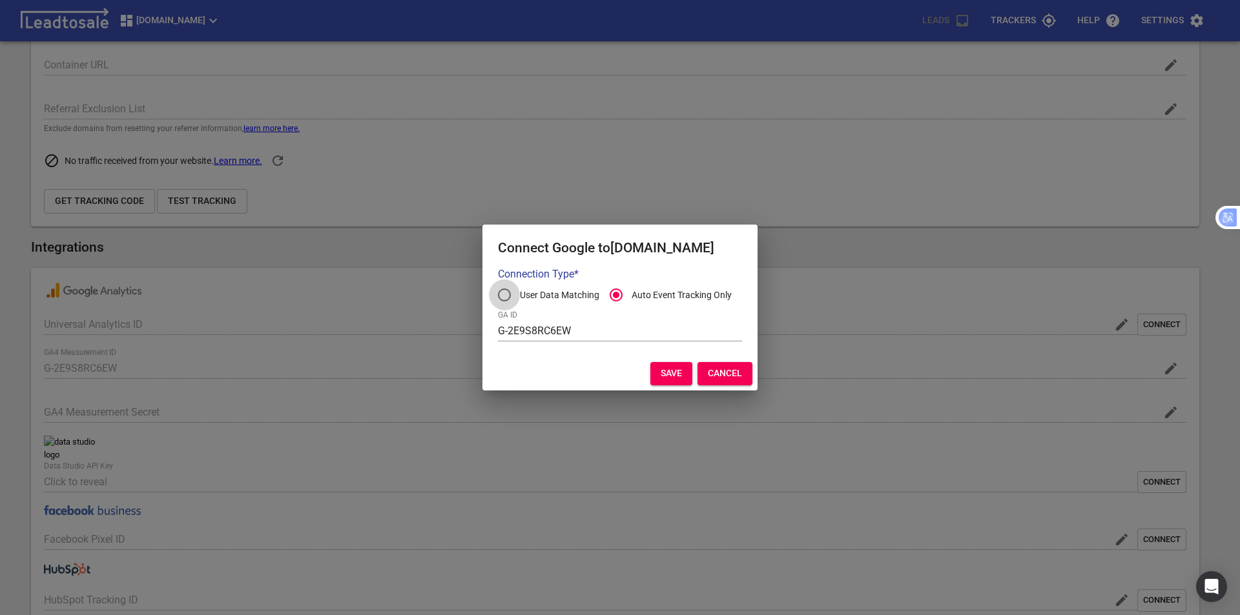
click at [508, 296] on input "User Data Matching" at bounding box center [504, 295] width 31 height 31
radio input "true"
radio input "false"
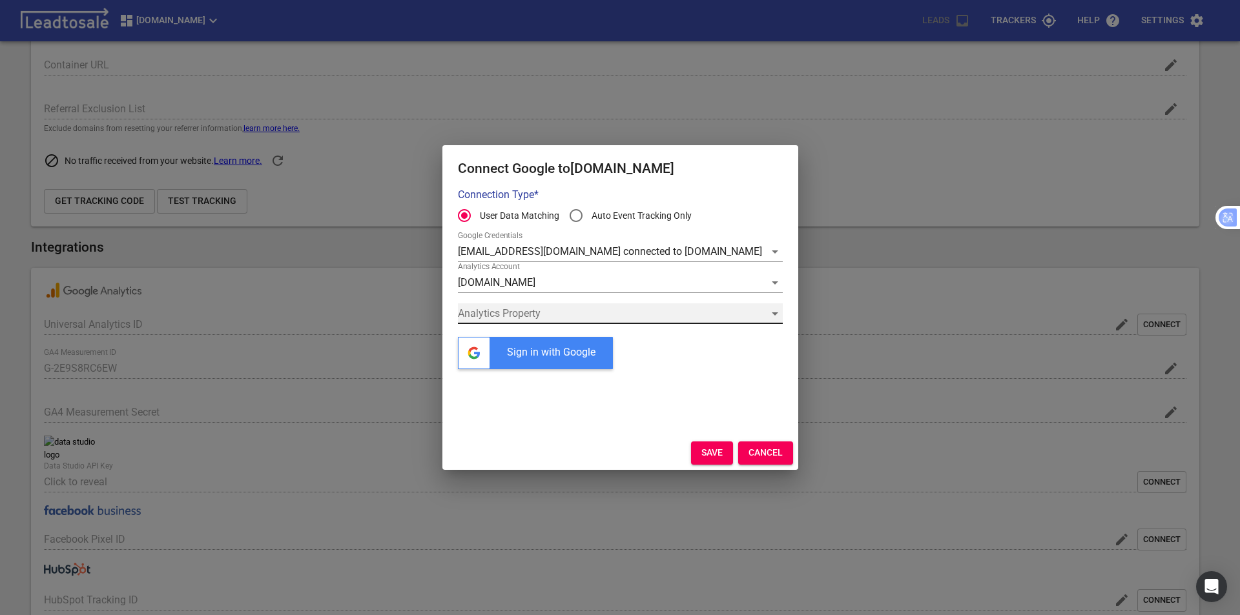
click at [609, 315] on div "​" at bounding box center [620, 313] width 325 height 21
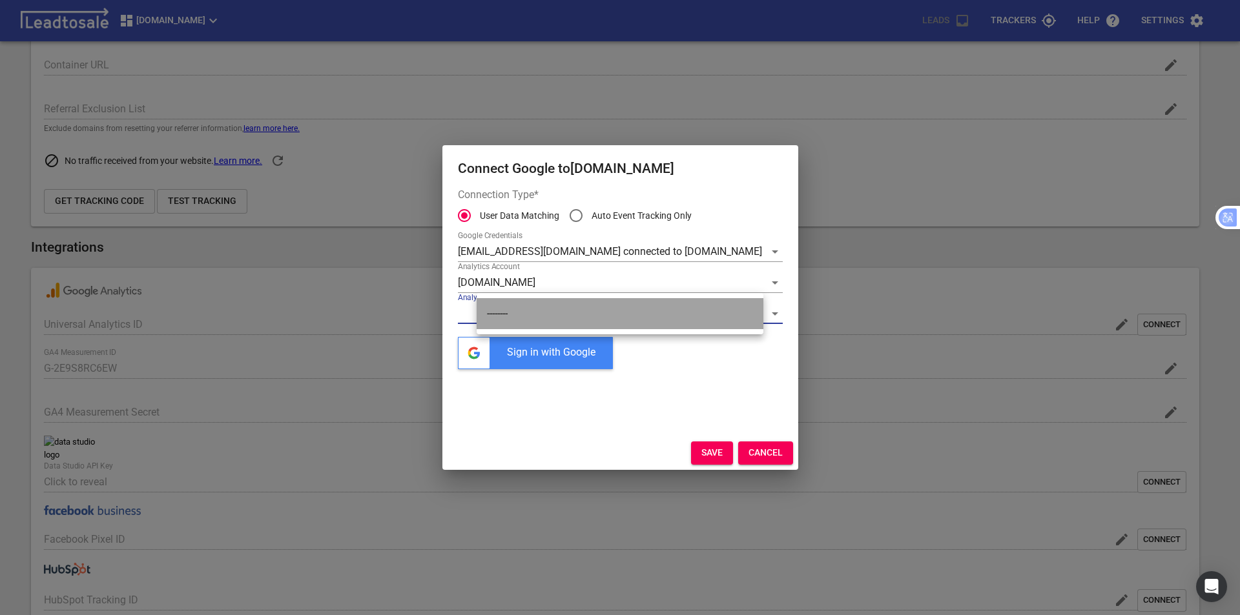
click at [618, 322] on li "--------" at bounding box center [620, 313] width 287 height 31
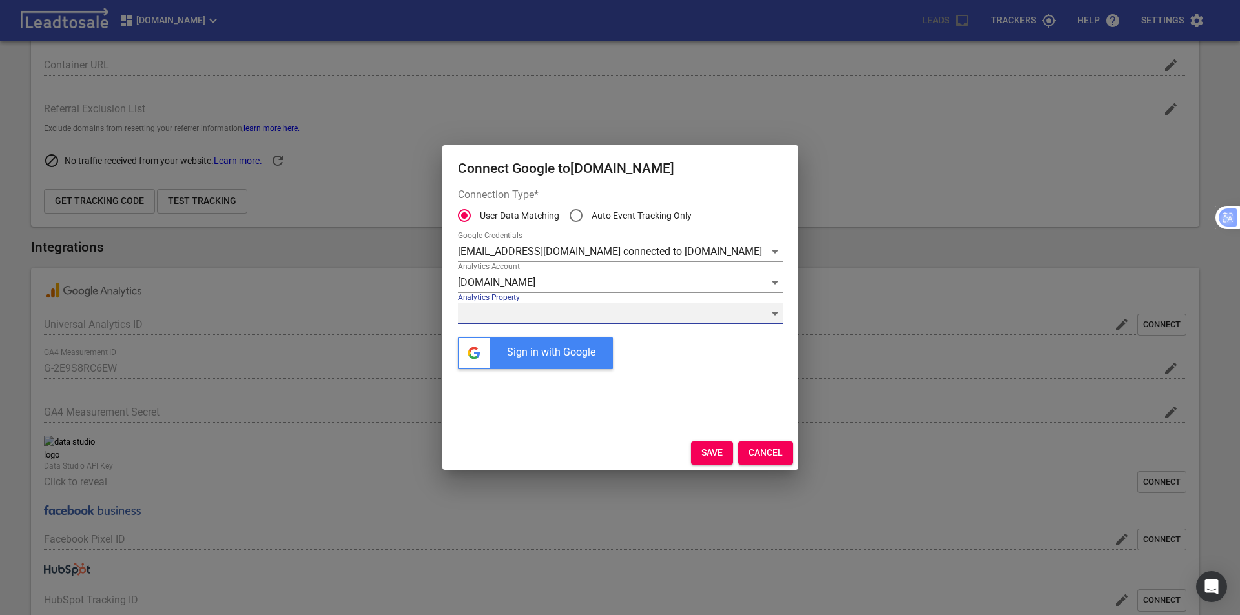
click at [754, 316] on div "​" at bounding box center [620, 313] width 325 height 21
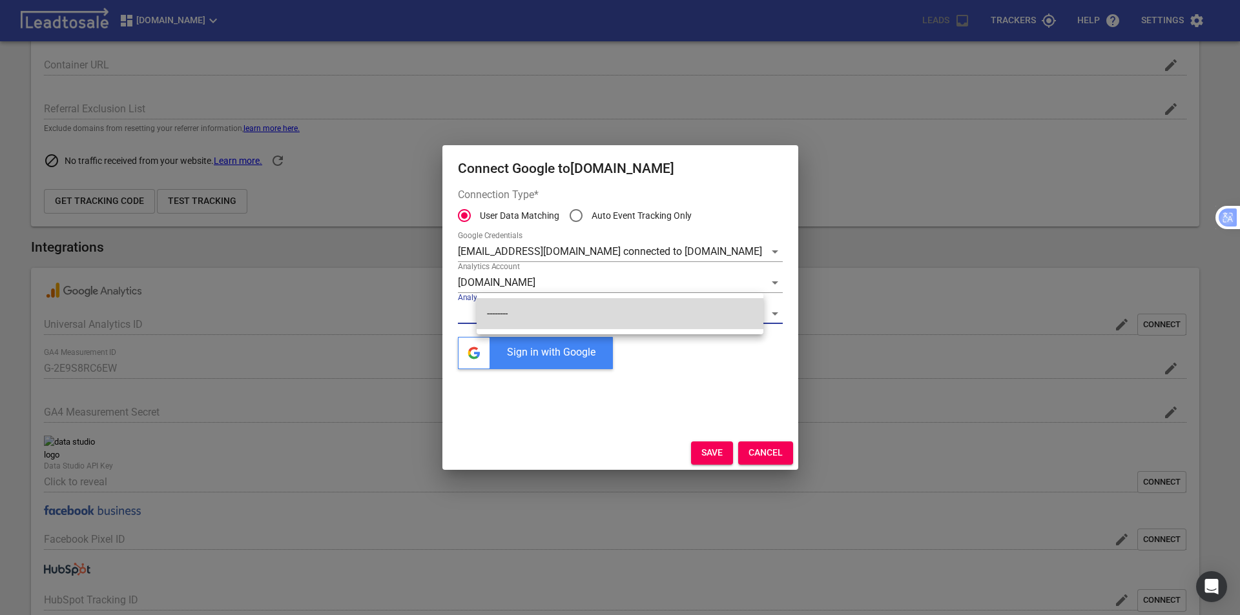
click at [634, 320] on li "--------" at bounding box center [620, 313] width 287 height 31
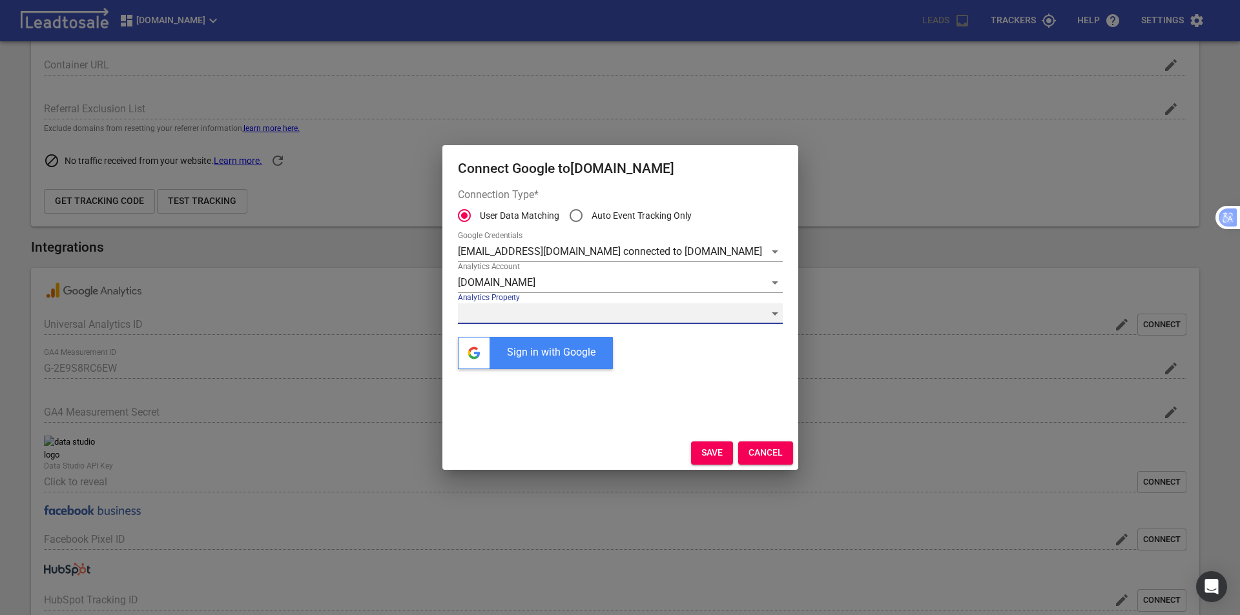
click at [616, 318] on div "​" at bounding box center [620, 313] width 325 height 21
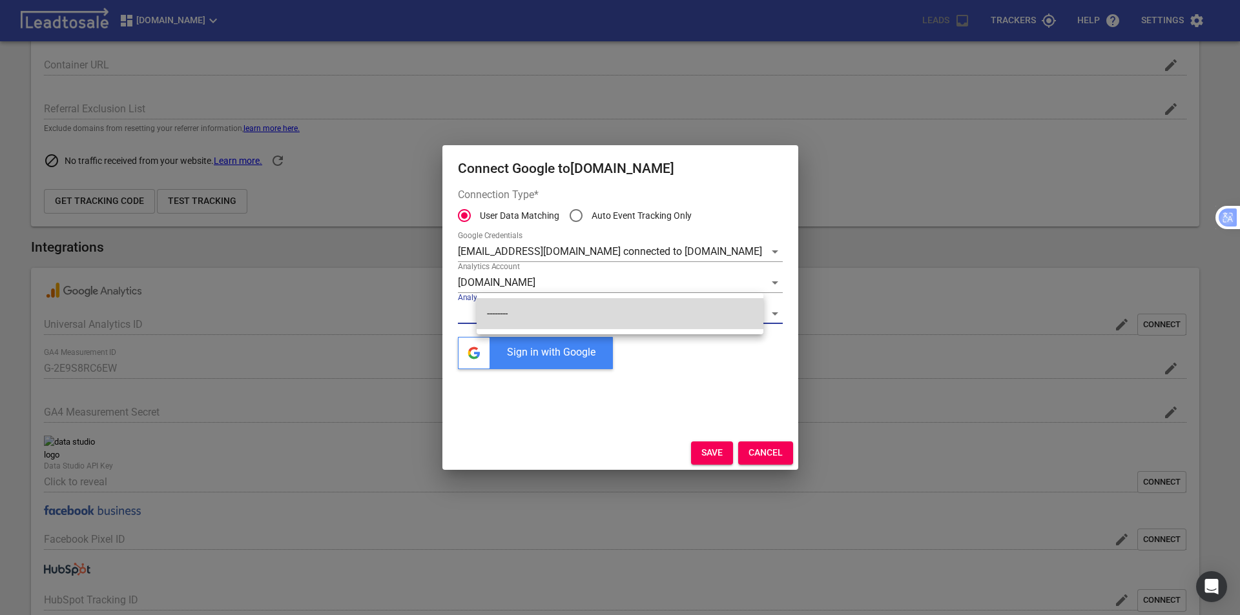
click at [687, 449] on div at bounding box center [620, 307] width 1240 height 615
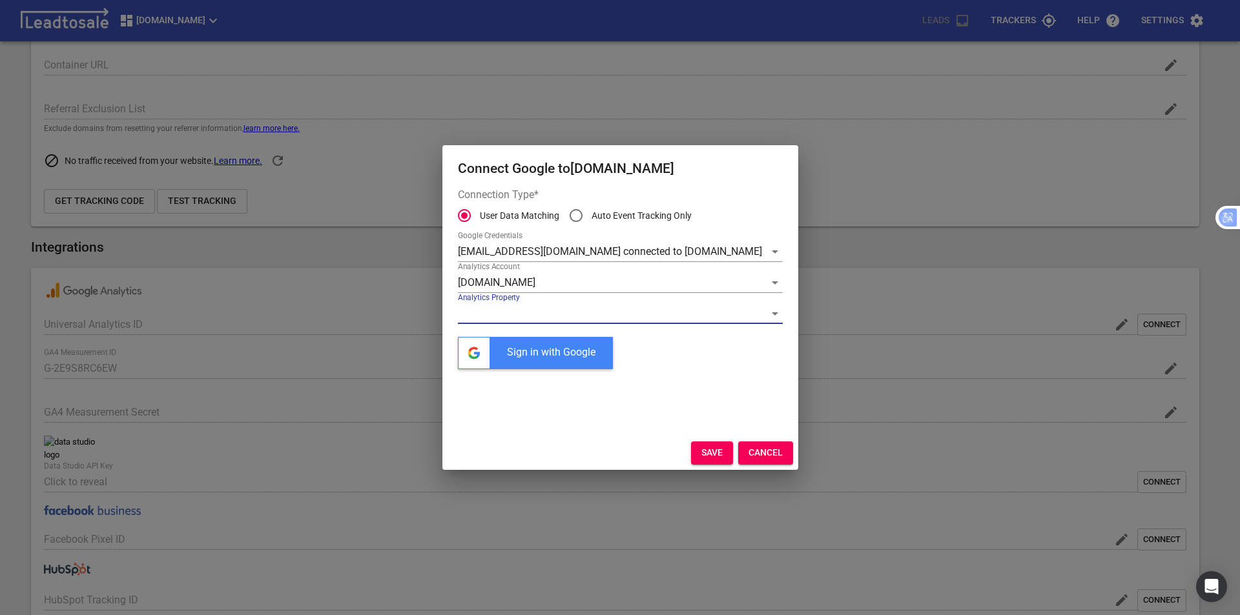
click at [701, 452] on span "Save" at bounding box center [711, 453] width 21 height 13
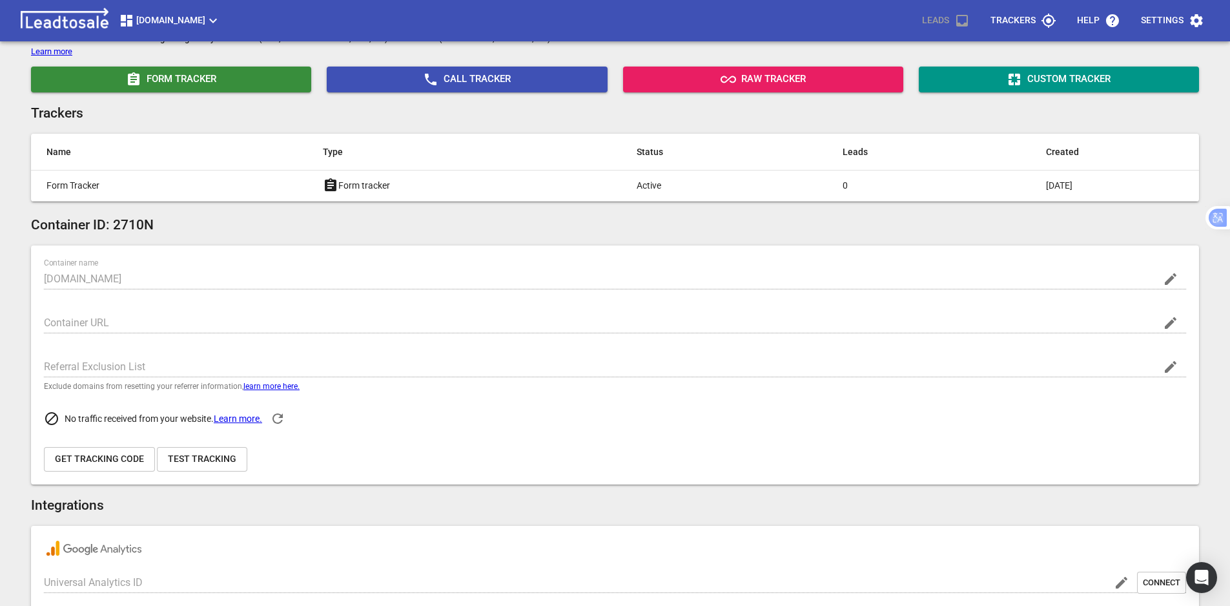
scroll to position [61, 0]
click at [126, 461] on span "Get Tracking Code" at bounding box center [99, 459] width 89 height 13
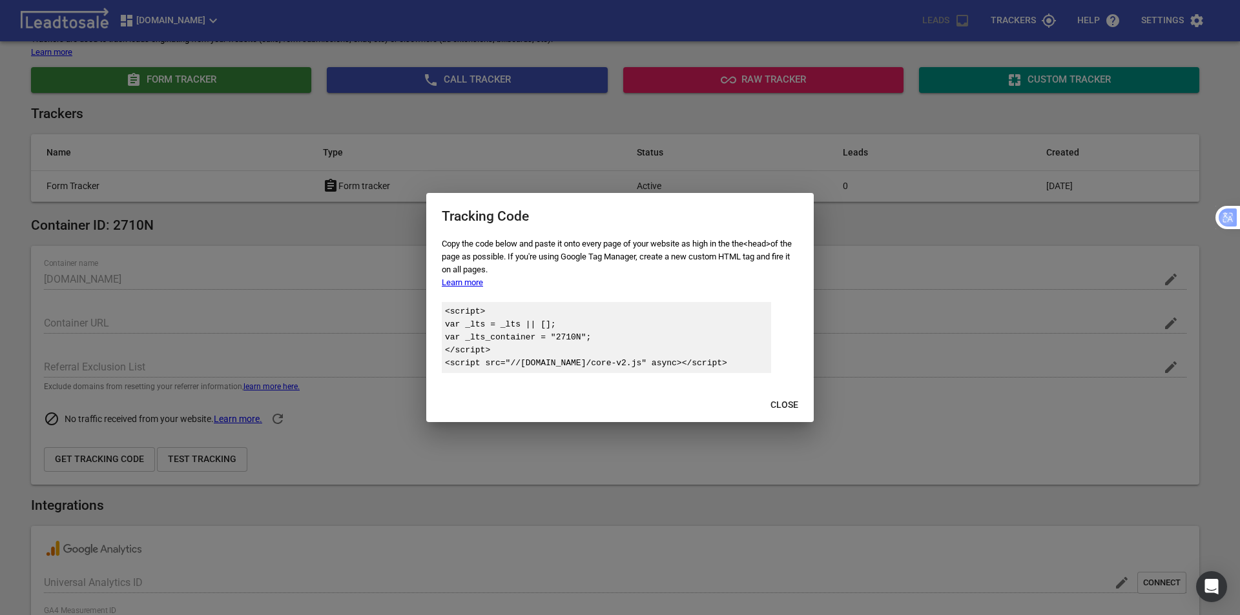
drag, startPoint x: 743, startPoint y: 363, endPoint x: 439, endPoint y: 316, distance: 307.7
click at [439, 316] on div "Copy the code below and paste it onto every page of your website as high in the…" at bounding box center [619, 313] width 387 height 151
copy div "<script> var _lts = _lts || []; var _lts_container = " 2710N "; </script> <scri…"
drag, startPoint x: 784, startPoint y: 407, endPoint x: 794, endPoint y: 346, distance: 61.5
click at [784, 407] on span "Close" at bounding box center [784, 405] width 28 height 13
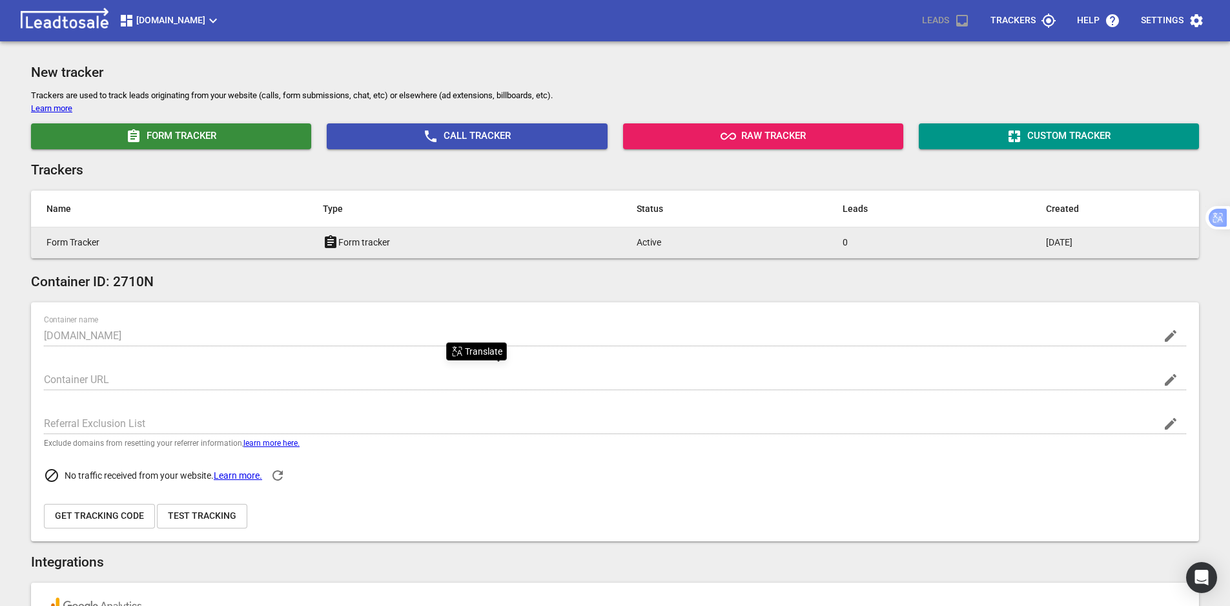
scroll to position [0, 0]
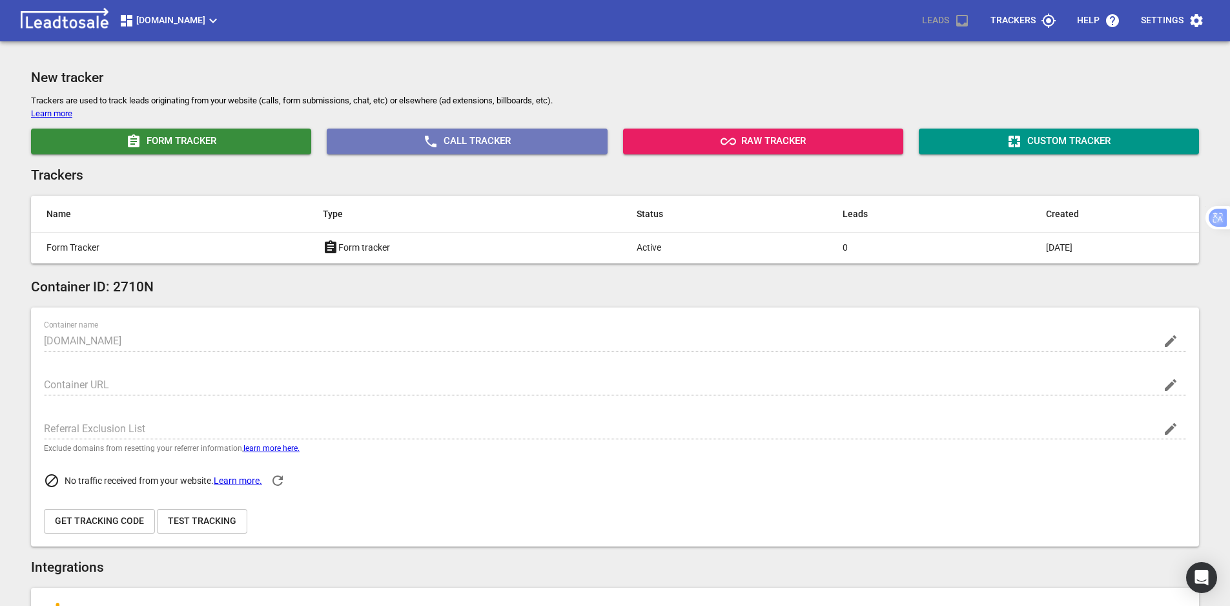
click at [431, 145] on icon "button" at bounding box center [431, 142] width 12 height 12
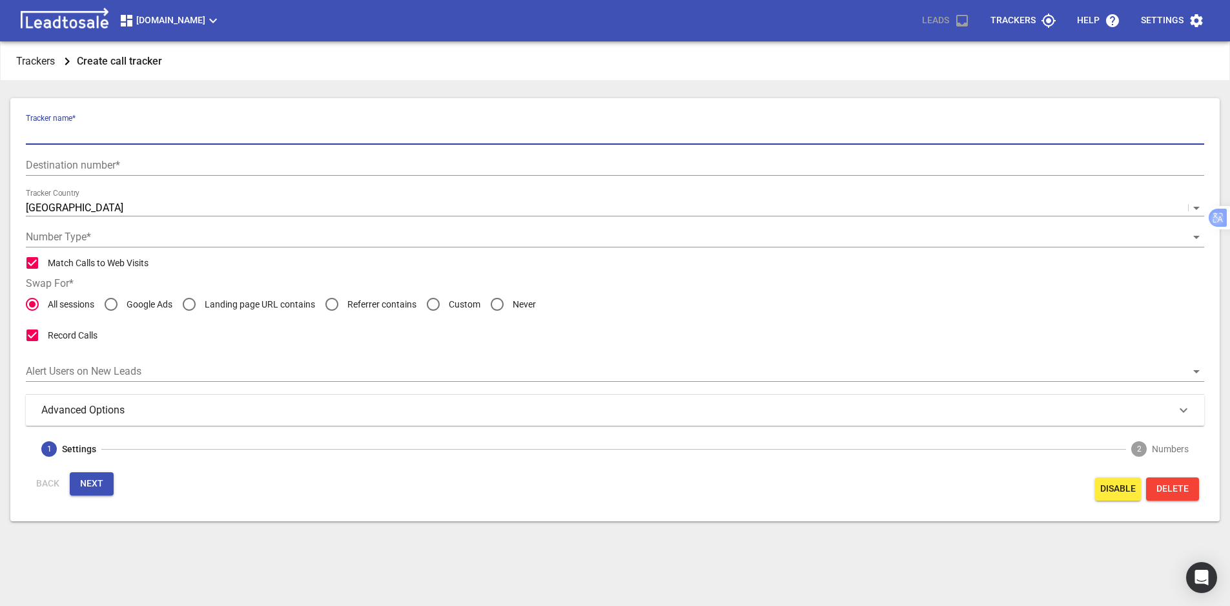
click at [106, 131] on input "text" at bounding box center [615, 134] width 1178 height 21
paste input "Google Ads Call"
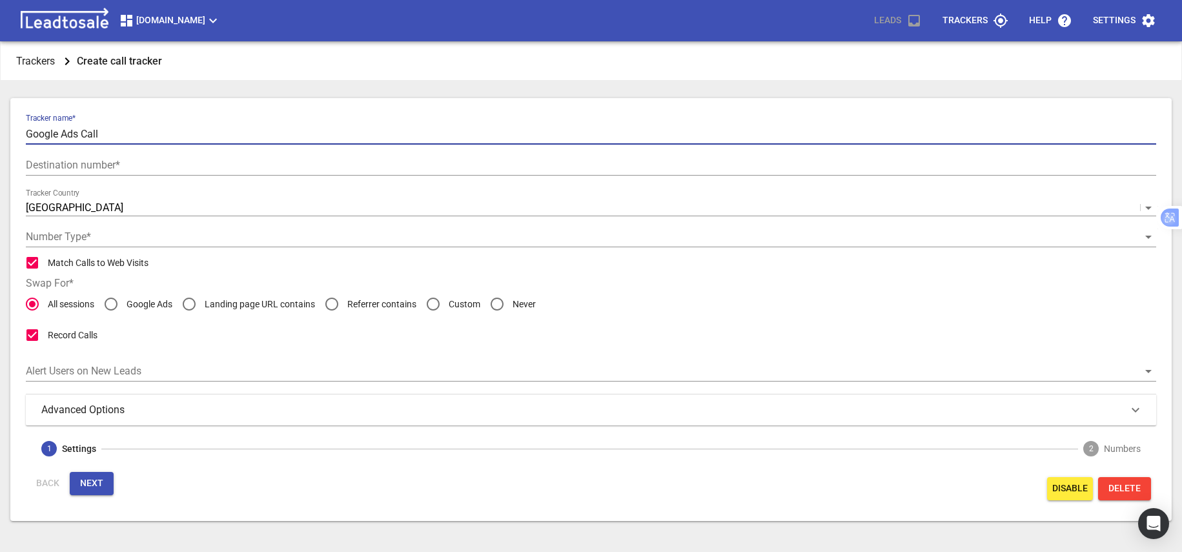
type input "Google Ads Call"
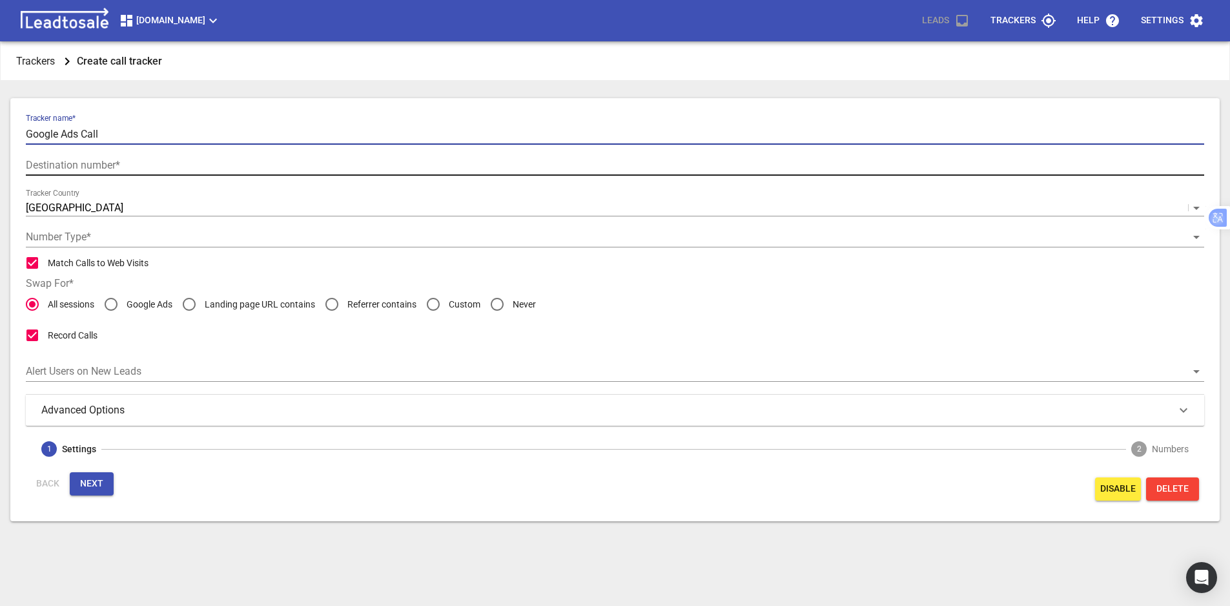
click at [177, 163] on input "text" at bounding box center [615, 165] width 1178 height 21
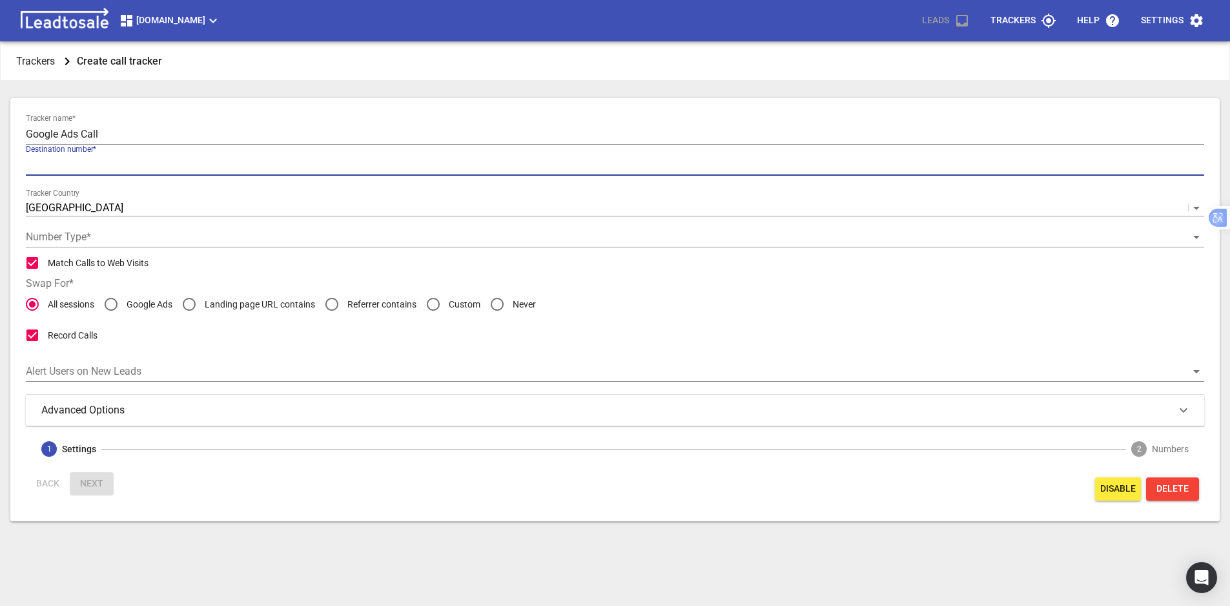
paste input "+64 6 354 2221"
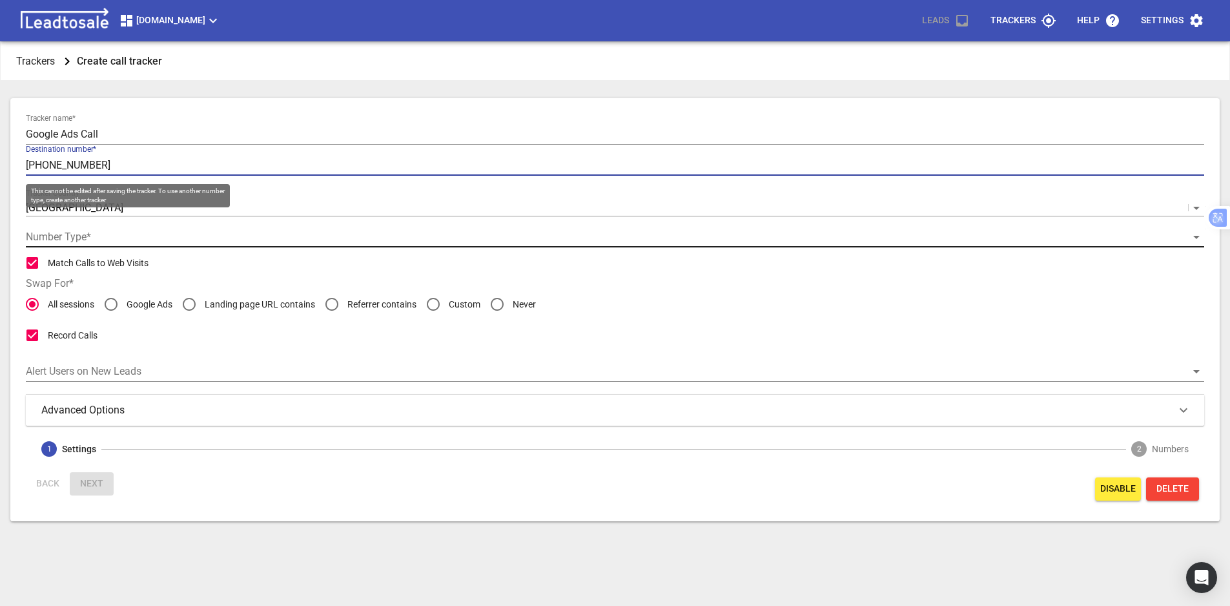
type input "+64 6 354 2221"
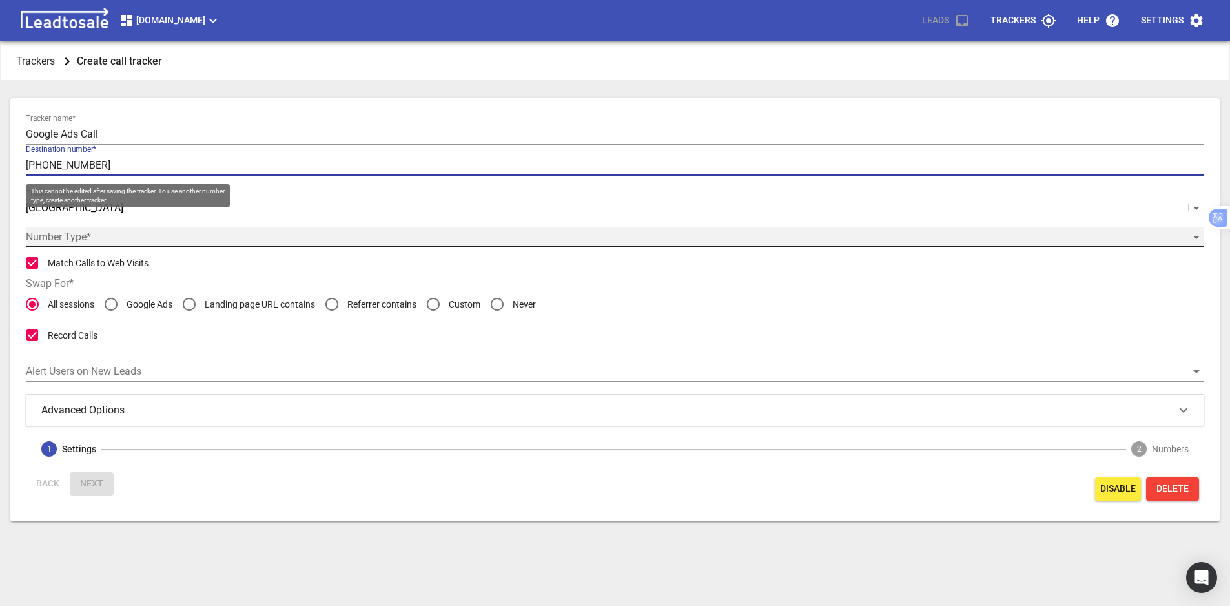
click at [111, 240] on div "​" at bounding box center [615, 237] width 1178 height 21
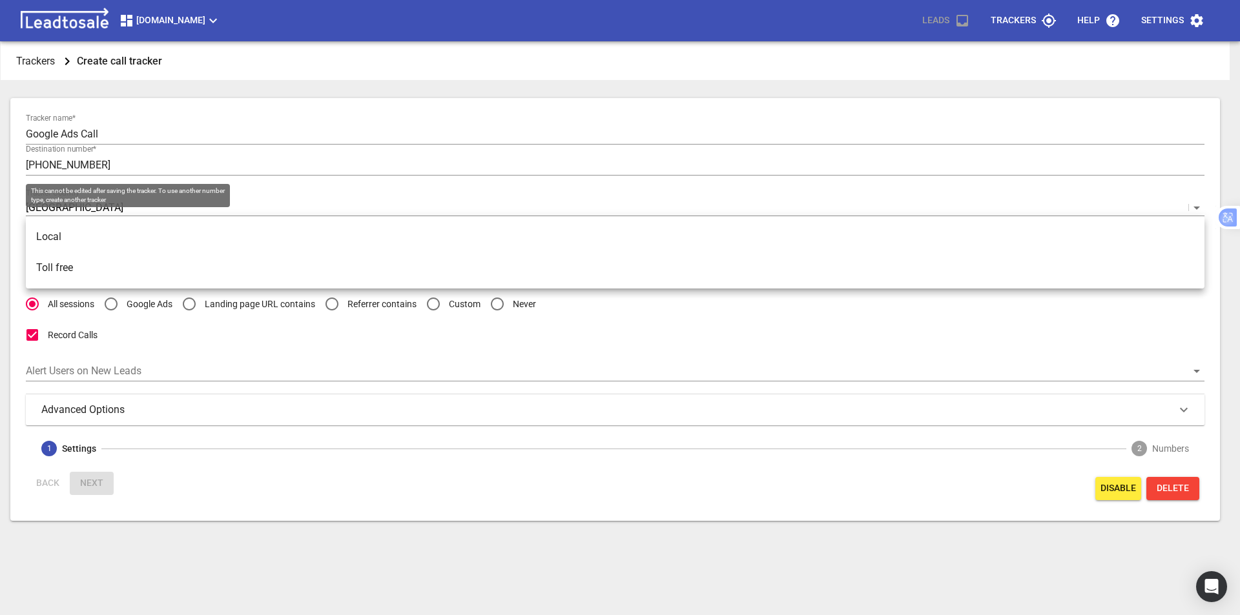
click at [94, 242] on li "Local" at bounding box center [615, 236] width 1178 height 31
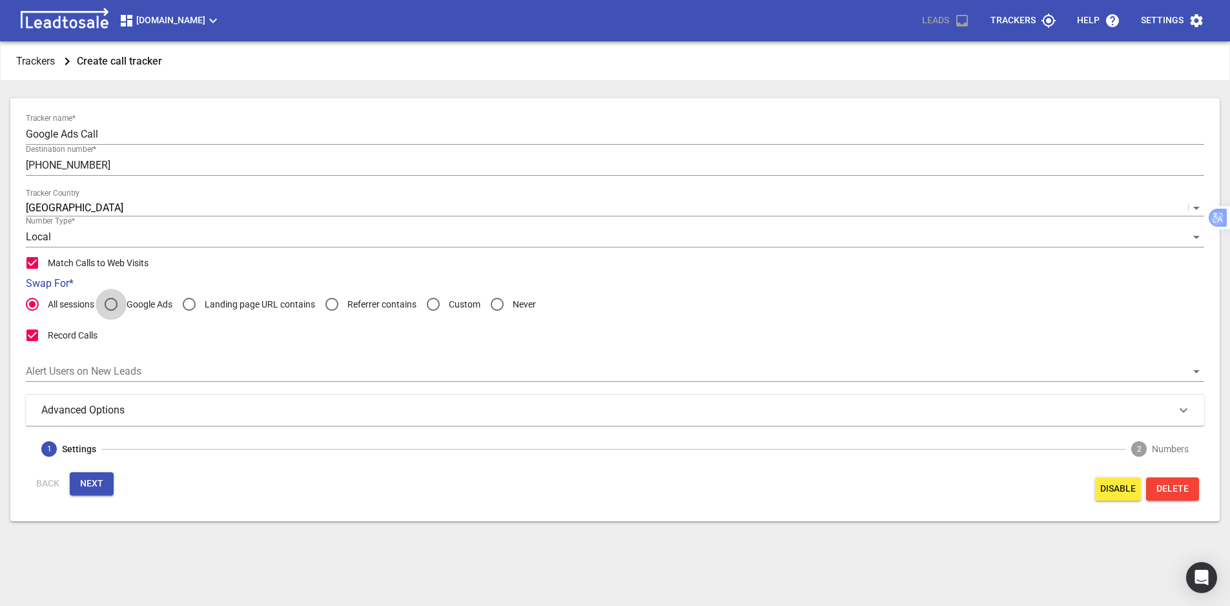
click at [112, 303] on input "Google Ads" at bounding box center [111, 304] width 31 height 31
radio input "true"
radio input "false"
click at [87, 414] on h3 "Advanced Options" at bounding box center [93, 409] width 104 height 15
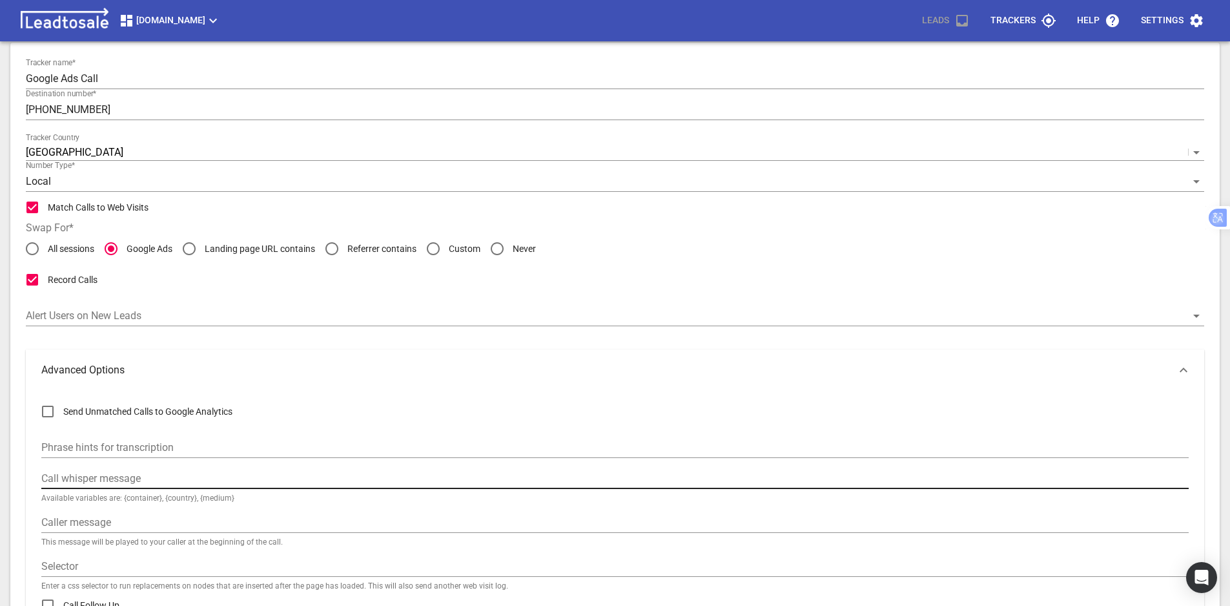
scroll to position [129, 0]
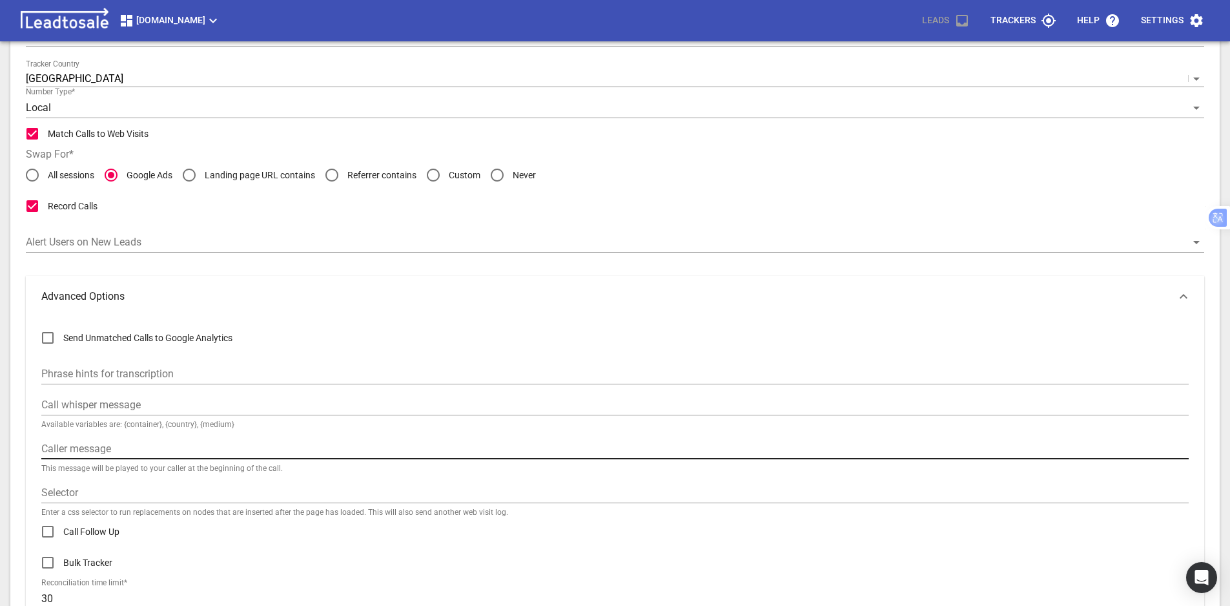
click at [112, 446] on input "text" at bounding box center [614, 448] width 1147 height 21
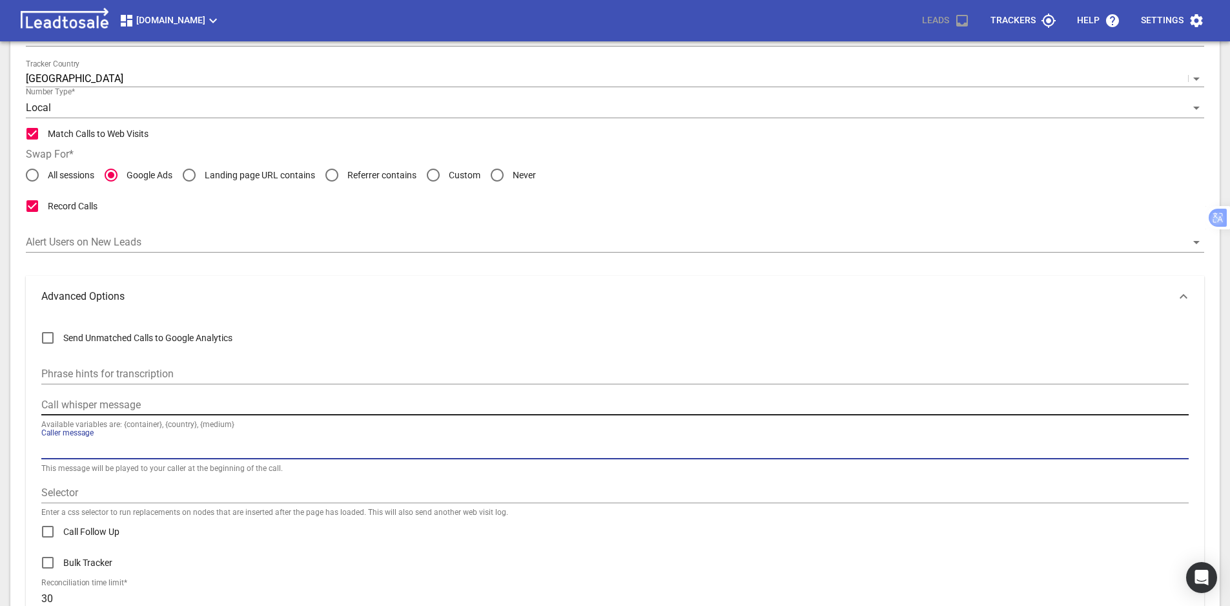
paste input "Call from Google Ads"
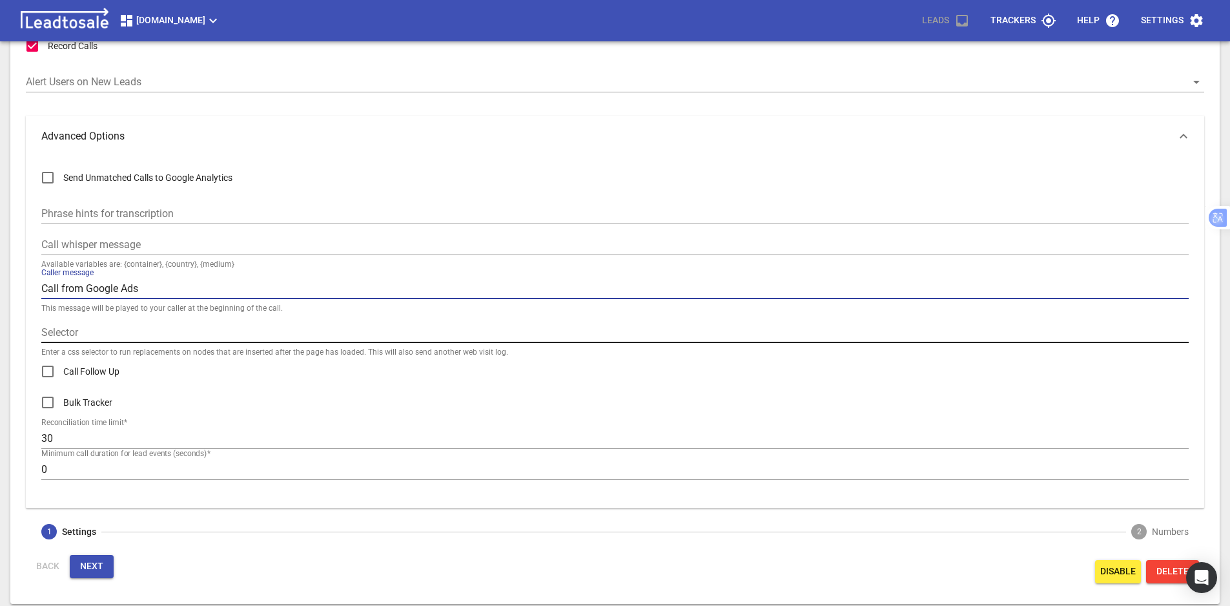
scroll to position [292, 0]
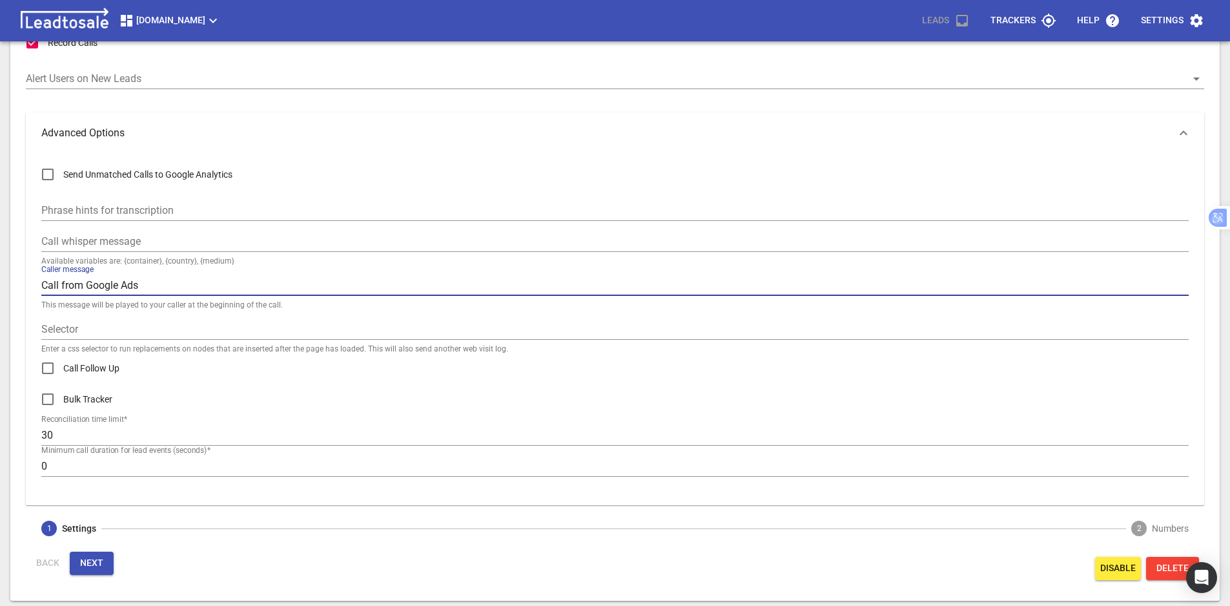
type input "Call from Google Ads"
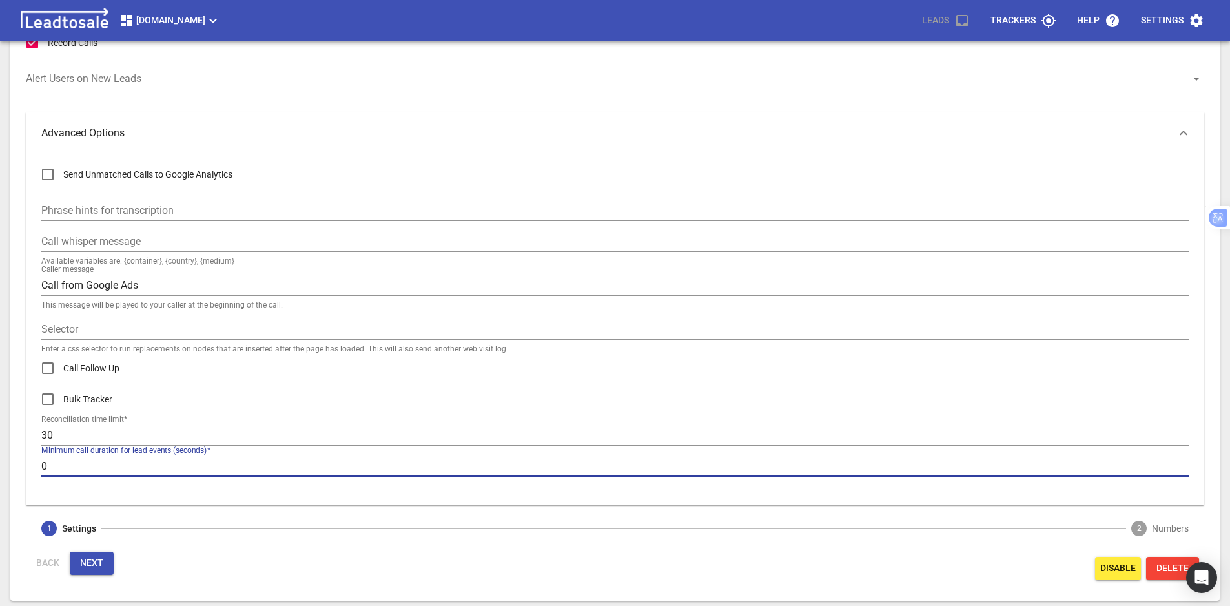
click at [37, 466] on div "Send Unmatched Calls to Google Analytics Phrase hints for transcription Call wh…" at bounding box center [615, 329] width 1178 height 351
type input "5"
click at [104, 557] on button "Next" at bounding box center [92, 562] width 44 height 23
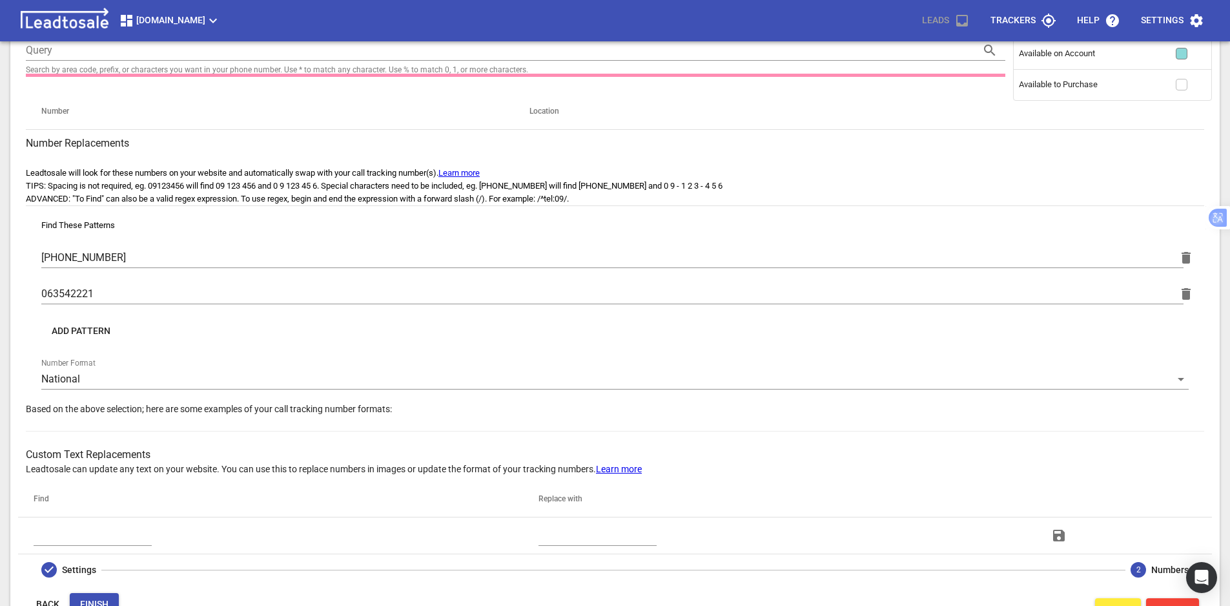
scroll to position [92, 0]
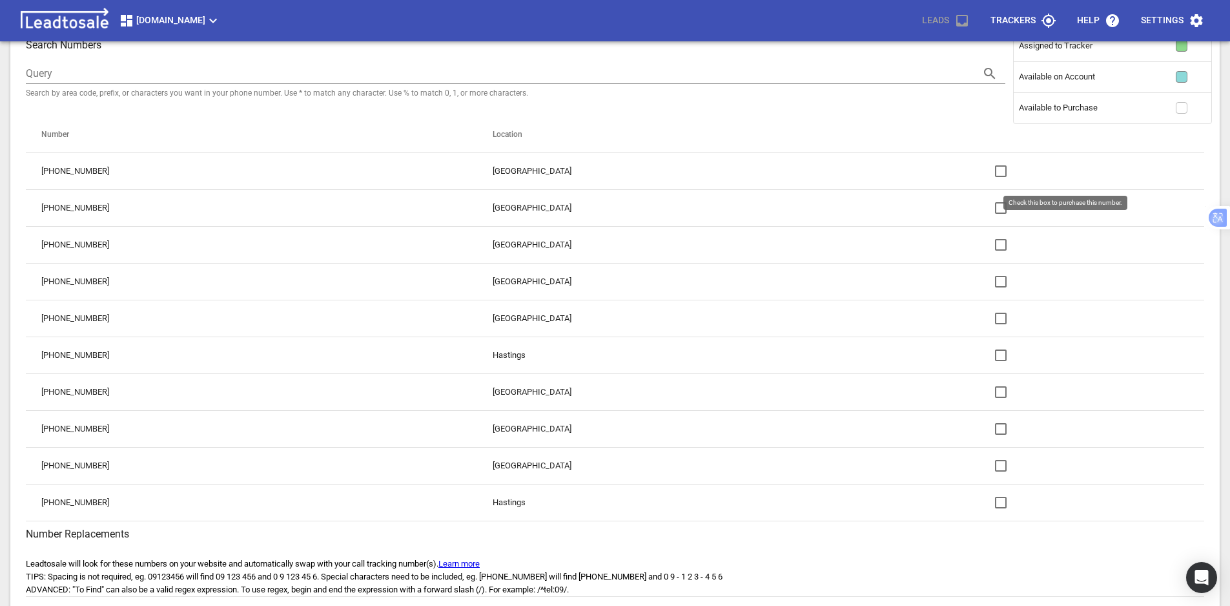
click at [985, 174] on input "checkbox" at bounding box center [1000, 171] width 31 height 31
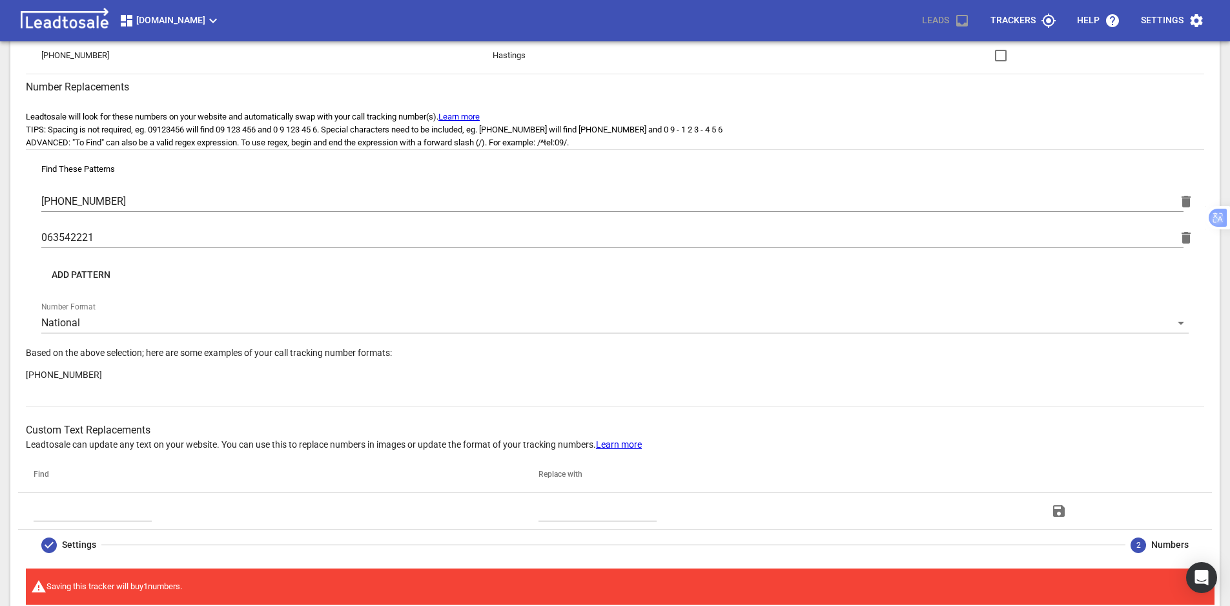
scroll to position [597, 0]
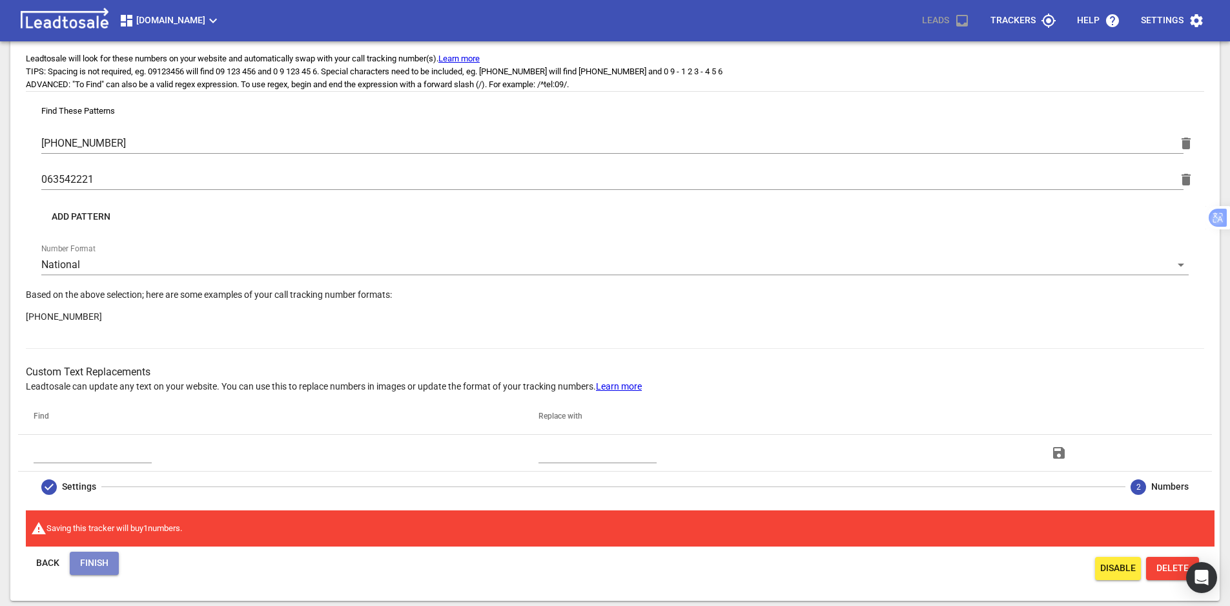
click at [90, 565] on span "Finish" at bounding box center [94, 563] width 28 height 13
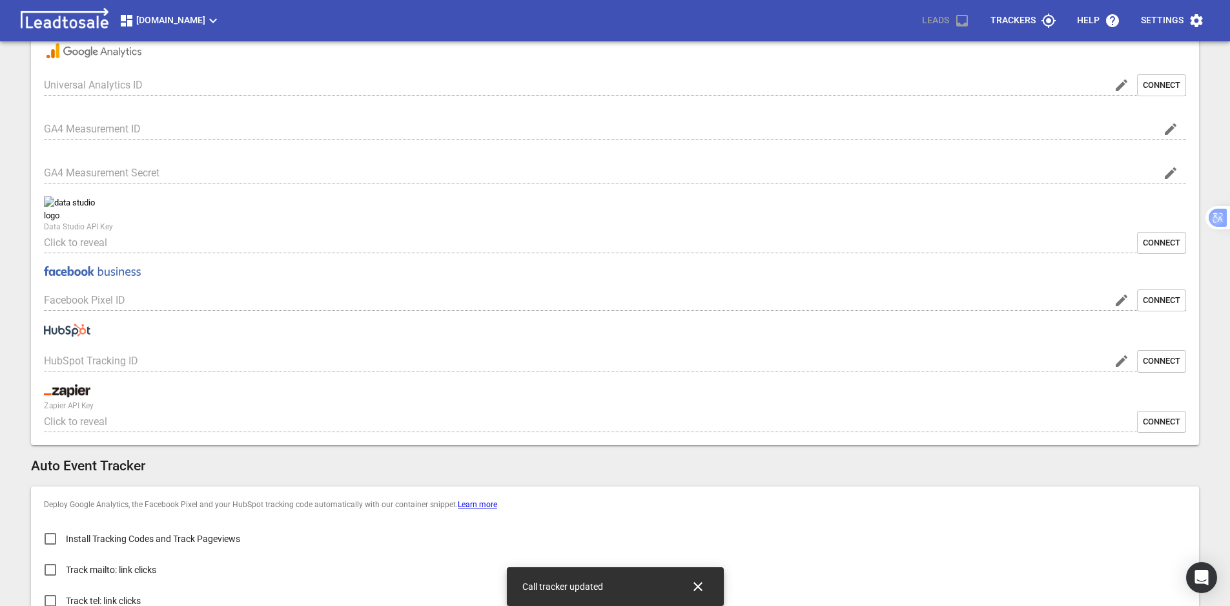
type input "[DOMAIN_NAME]"
type input "G-2E9S8RC6EW"
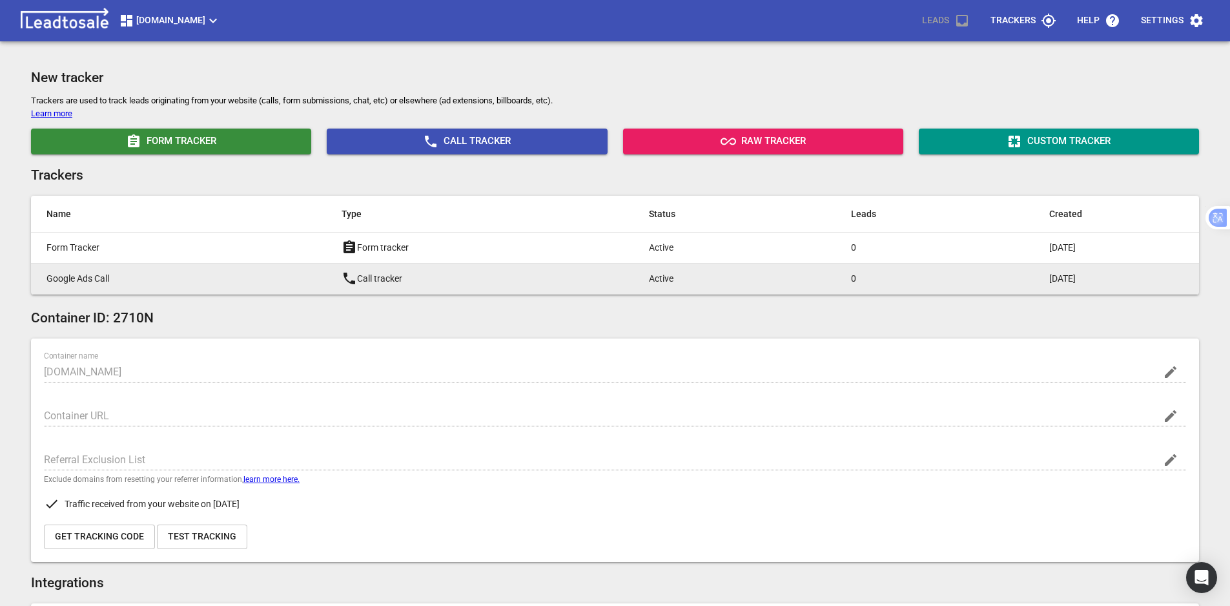
click at [154, 274] on p "Google Ads Call" at bounding box center [167, 279] width 243 height 14
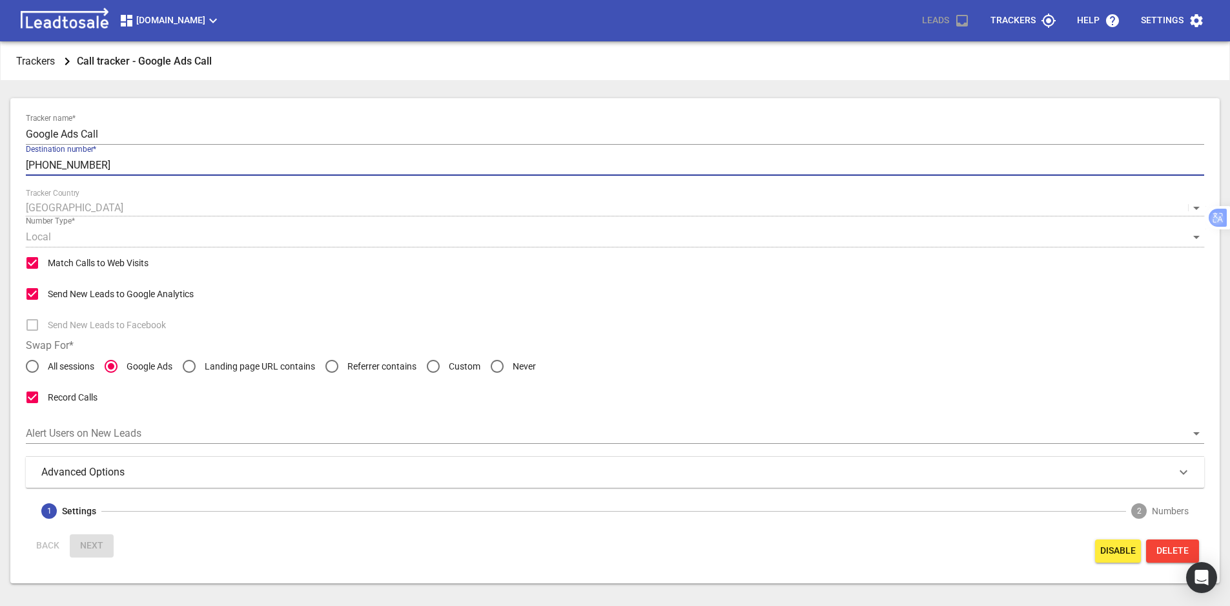
drag, startPoint x: 99, startPoint y: 163, endPoint x: 23, endPoint y: 163, distance: 76.2
click at [23, 163] on div "Tracker name  * Google Ads Call Destination number  * +6463542221 Tracker Count…" at bounding box center [614, 340] width 1209 height 485
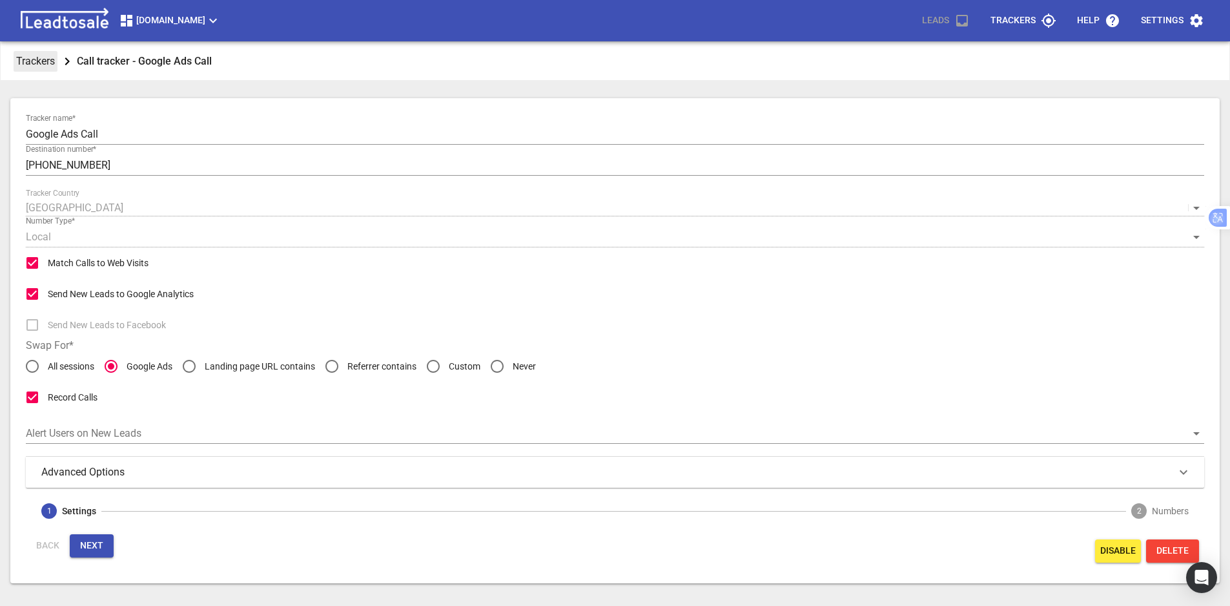
click at [37, 61] on p "Trackers" at bounding box center [35, 61] width 39 height 15
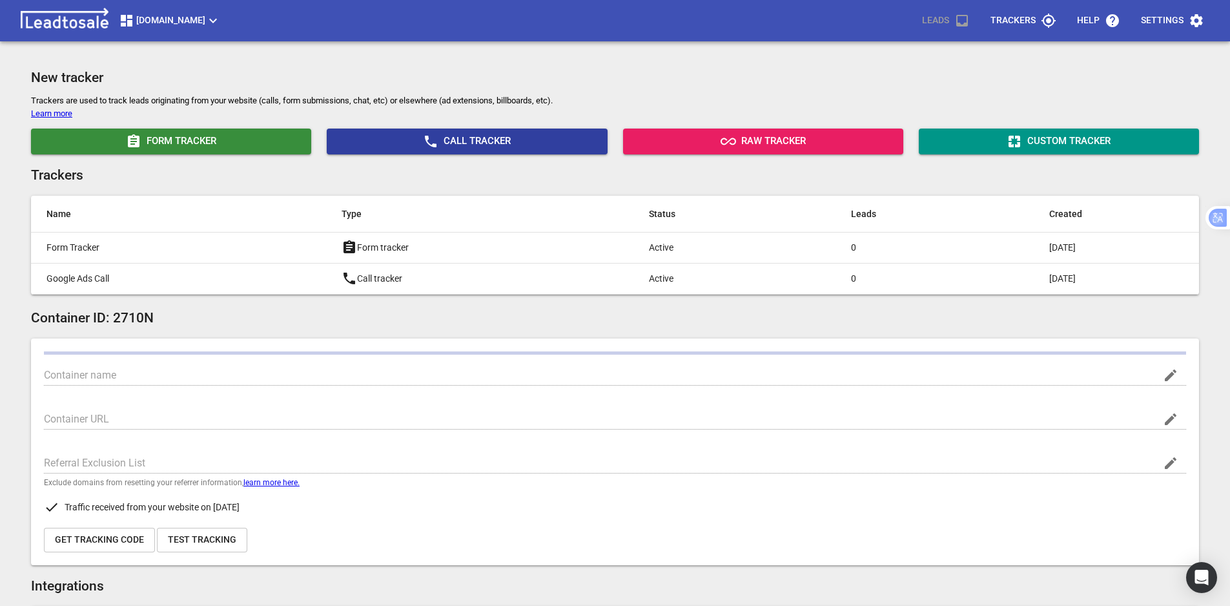
type input "[DOMAIN_NAME]"
type input "G-2E9S8RC6EW"
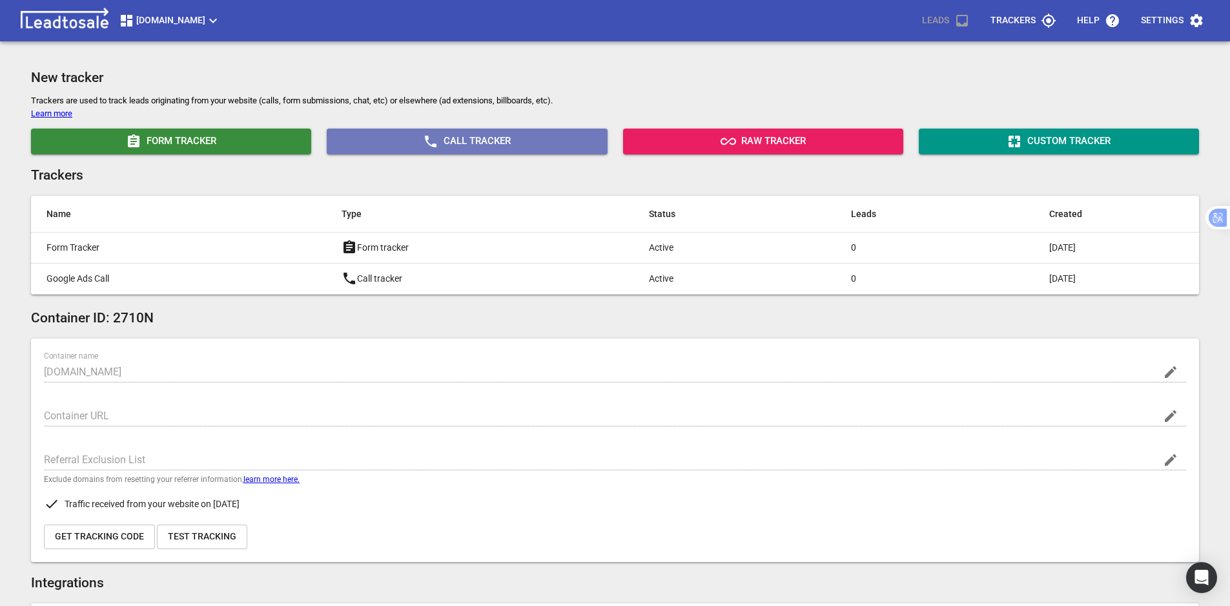
click at [449, 143] on span "Call Tracker" at bounding box center [467, 141] width 270 height 15
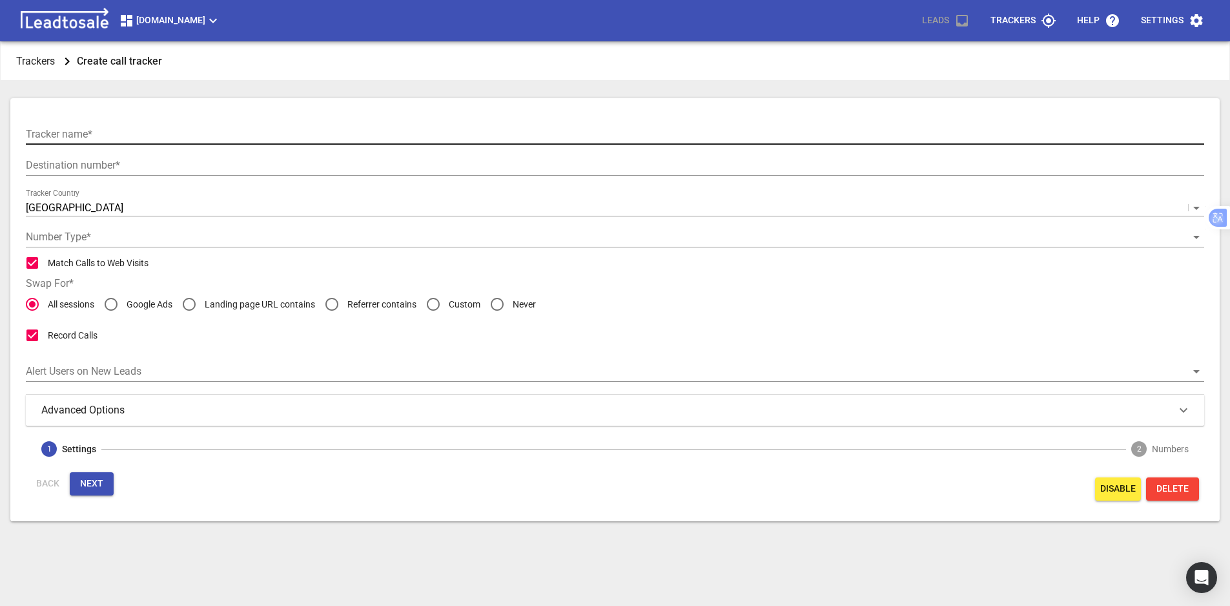
click at [121, 134] on input "text" at bounding box center [615, 134] width 1178 height 21
paste input "Google Ads Call Extn"
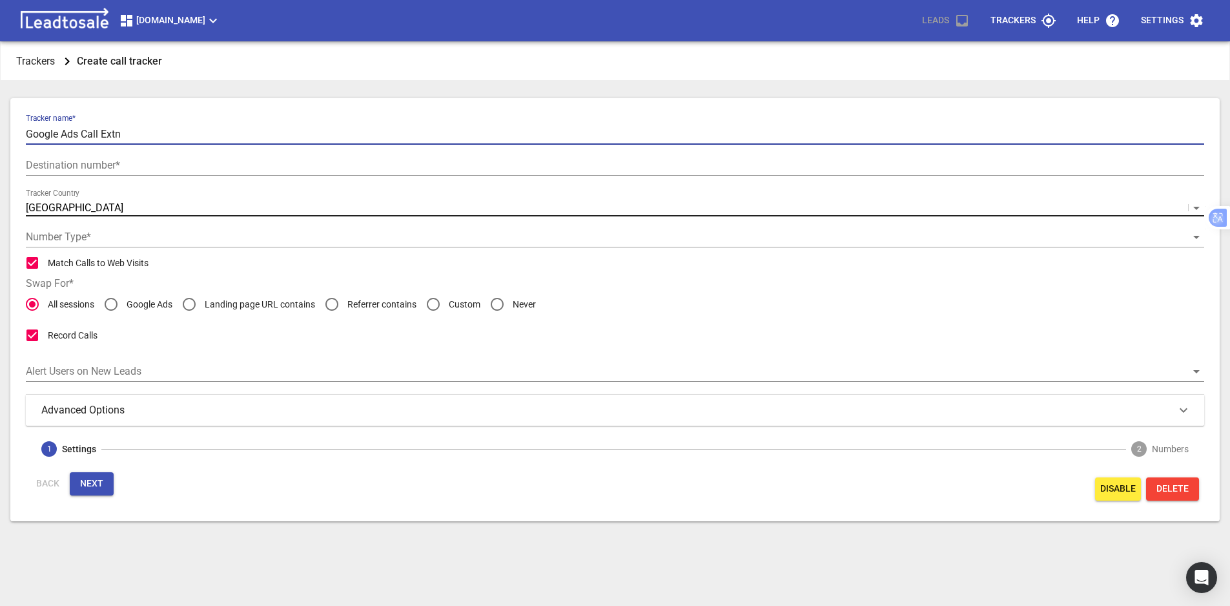
type input "Google Ads Call Extn"
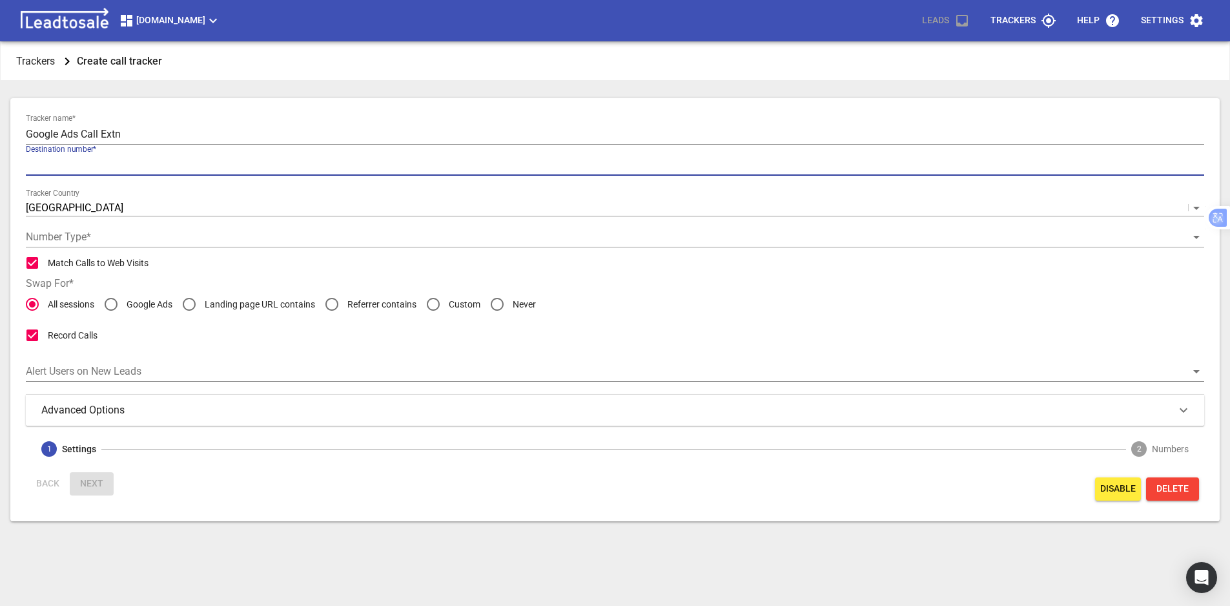
click at [92, 171] on input "text" at bounding box center [615, 165] width 1178 height 21
paste input "+6463542221"
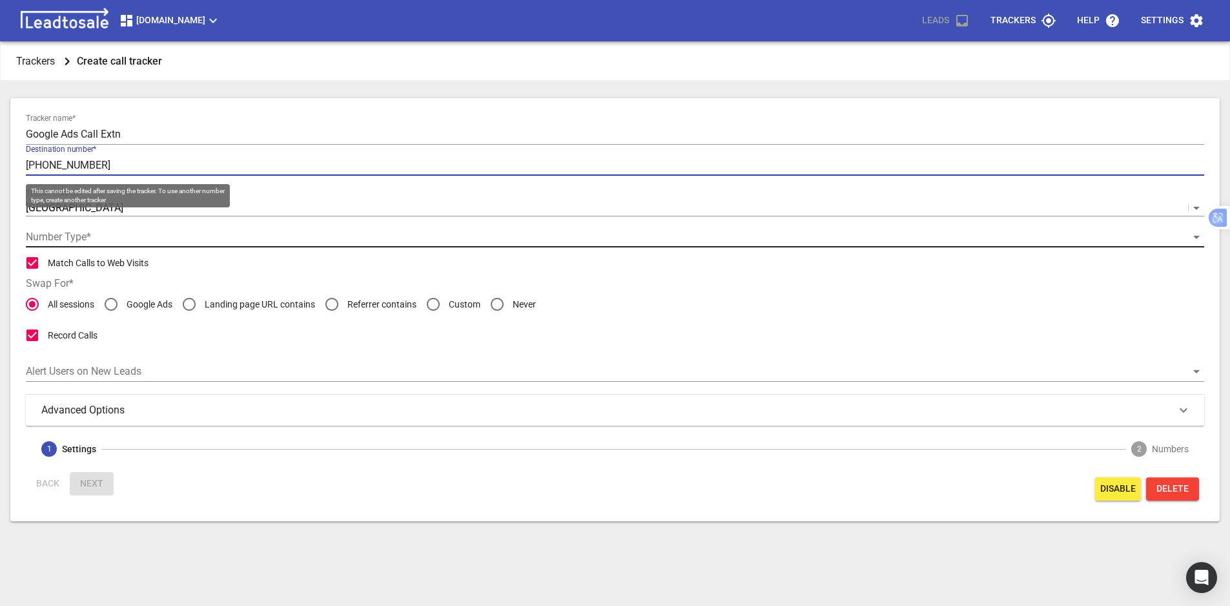
type input "+6463542221"
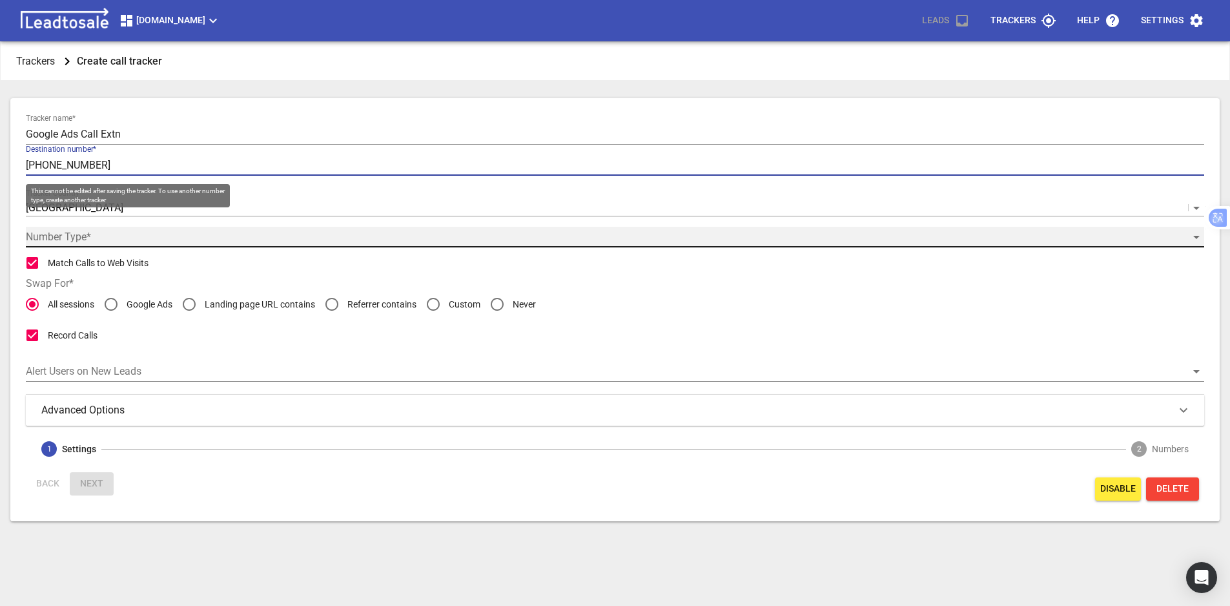
click at [79, 234] on div "​" at bounding box center [615, 237] width 1178 height 21
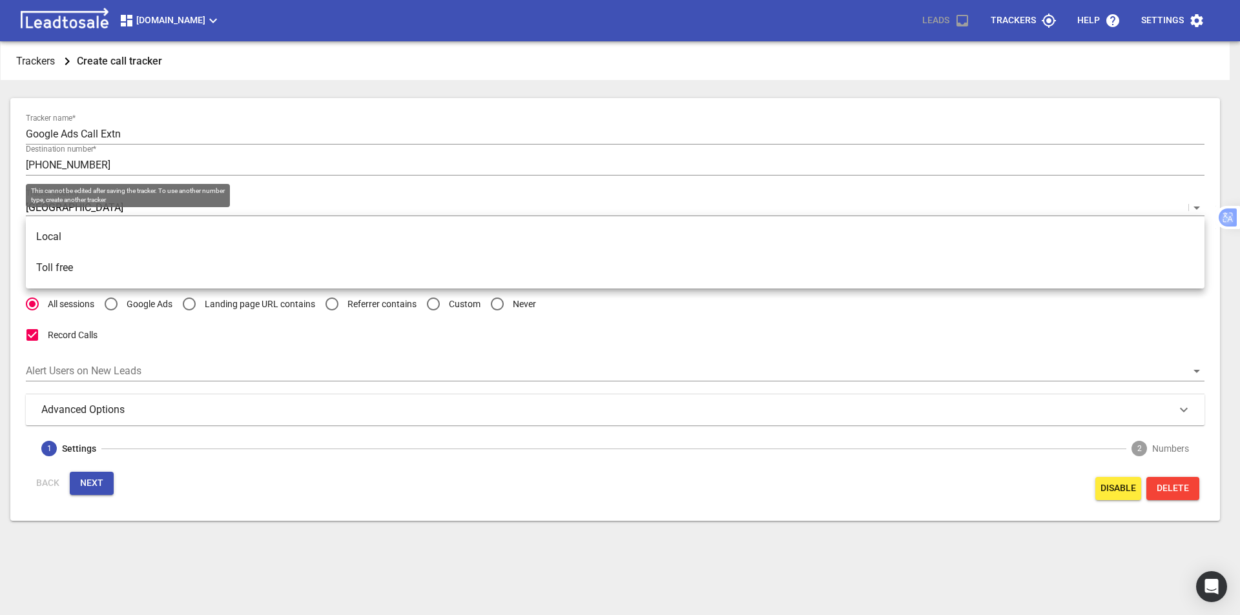
click at [71, 245] on li "Local" at bounding box center [615, 236] width 1178 height 31
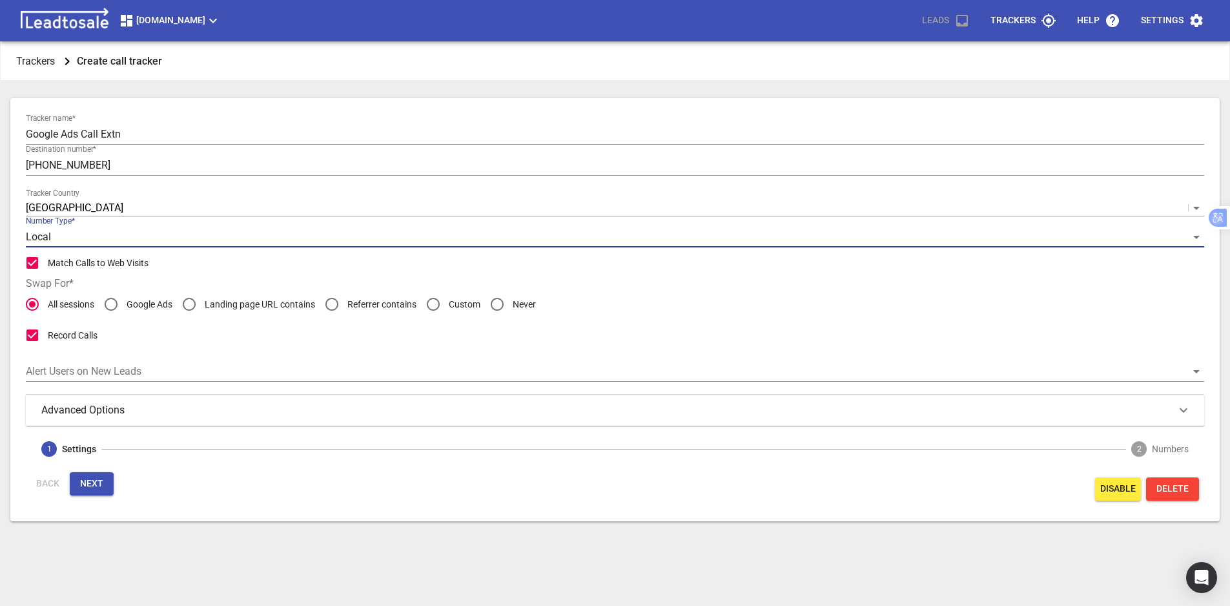
click at [35, 264] on input "Match Calls to Web Visits" at bounding box center [32, 262] width 31 height 31
checkbox input "false"
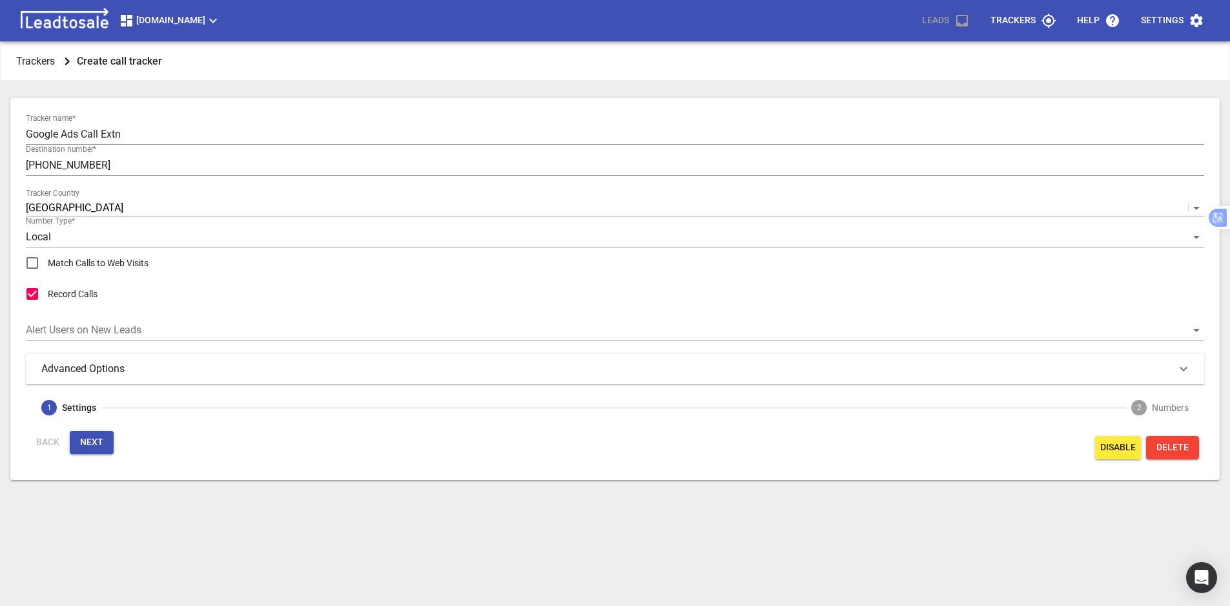
click at [68, 376] on h3 "Advanced Options" at bounding box center [93, 368] width 104 height 15
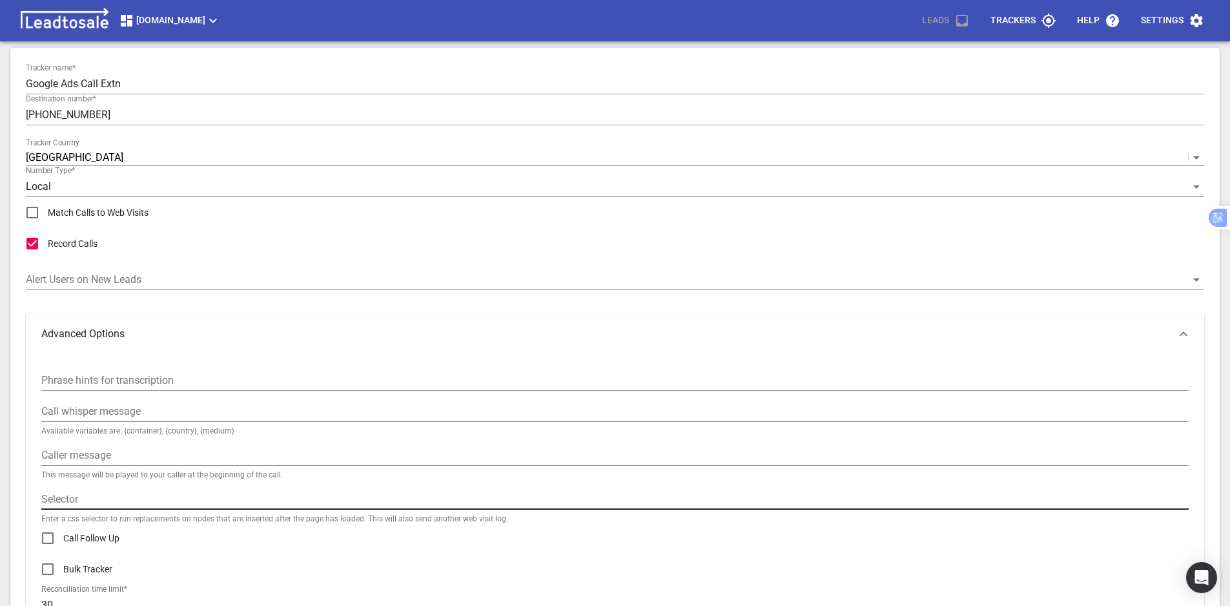
scroll to position [129, 0]
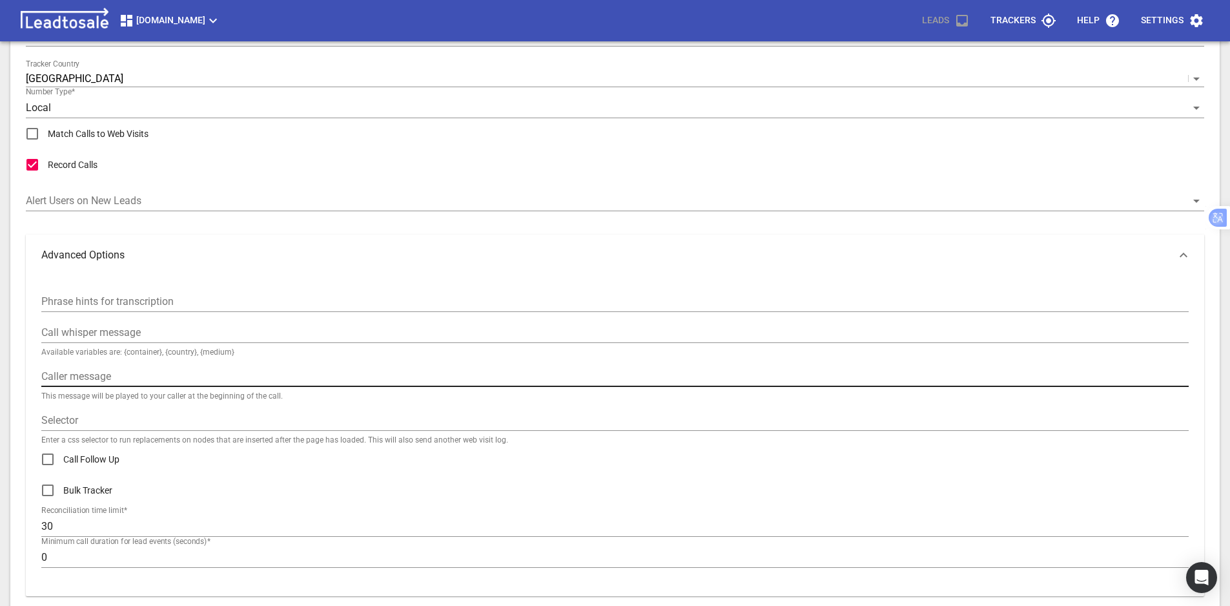
click at [89, 381] on input "text" at bounding box center [614, 376] width 1147 height 21
paste input "Call from Google Ads"
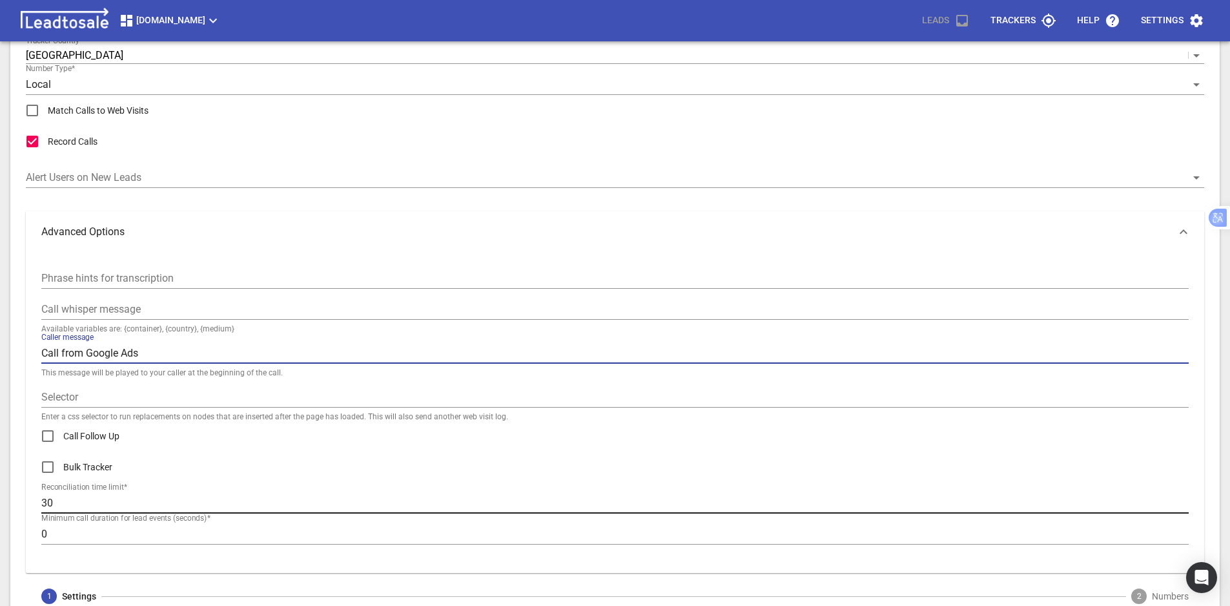
scroll to position [194, 0]
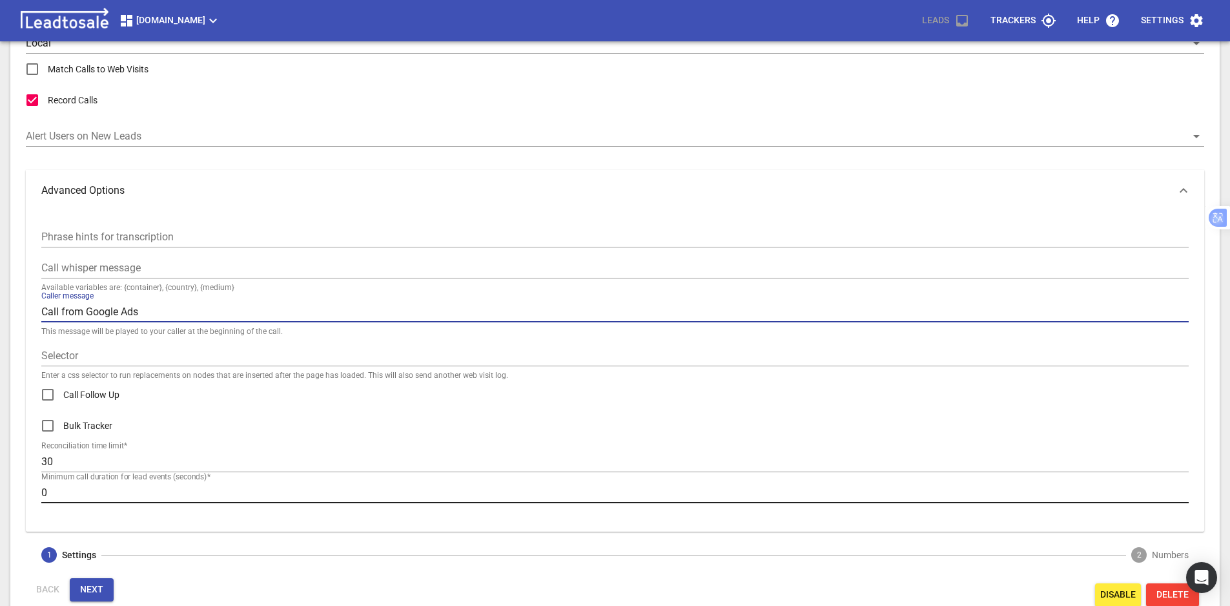
type input "Call from Google Ads"
drag, startPoint x: 47, startPoint y: 491, endPoint x: 38, endPoint y: 493, distance: 9.2
click at [38, 493] on div "Phrase hints for transcription Call whisper message Available variables are: {c…" at bounding box center [615, 371] width 1178 height 320
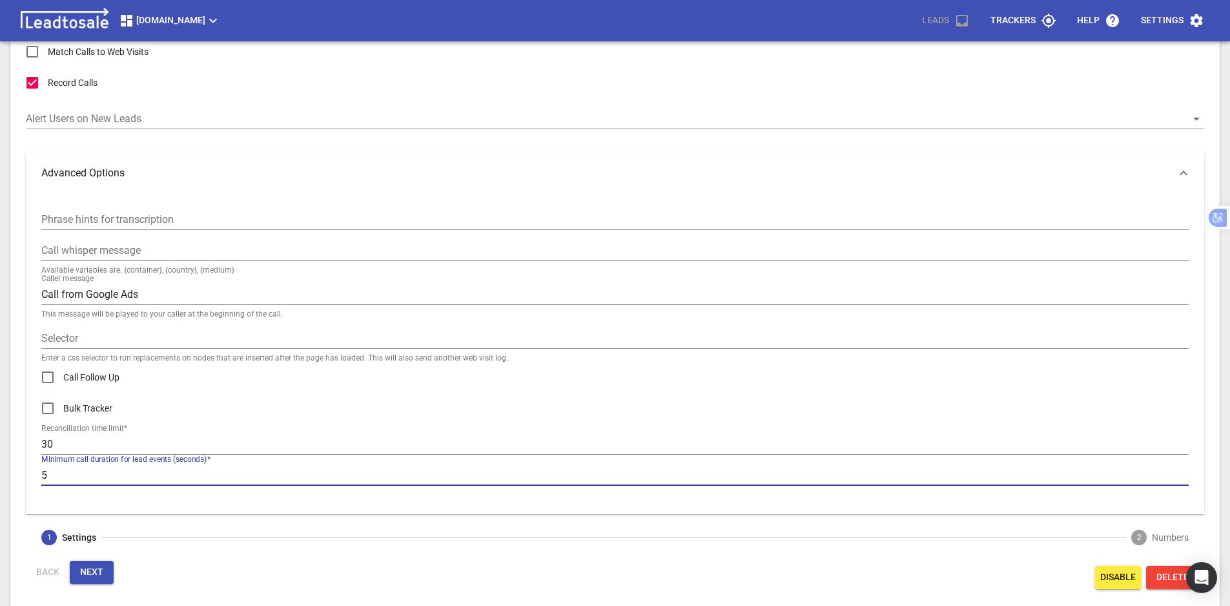
scroll to position [220, 0]
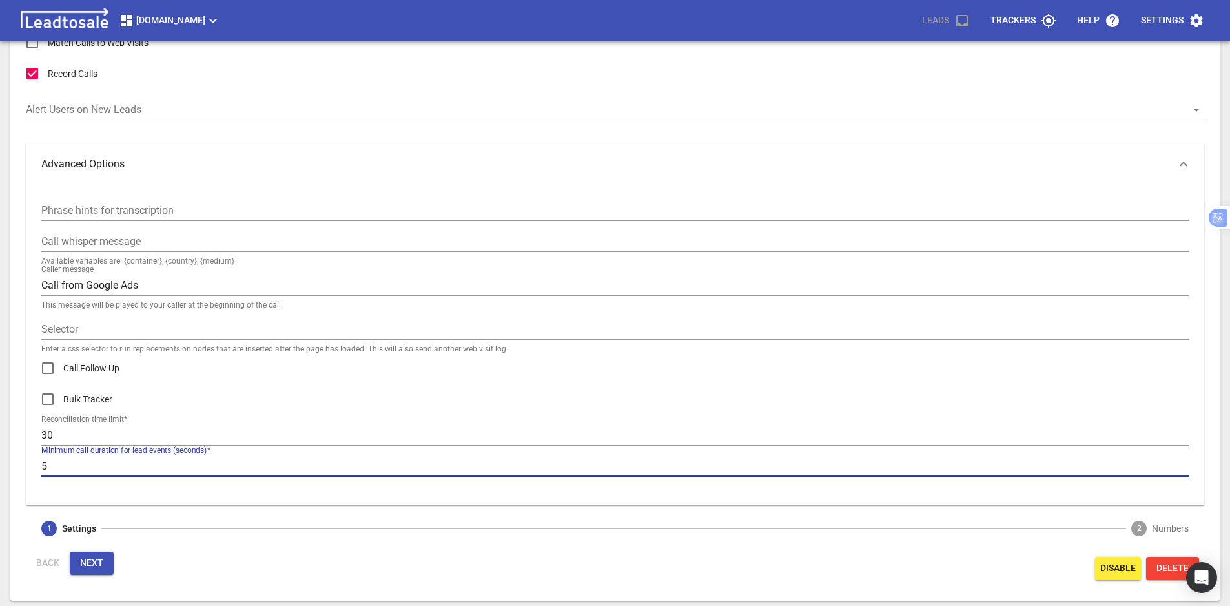
type input "5"
click at [89, 560] on span "Next" at bounding box center [91, 563] width 23 height 13
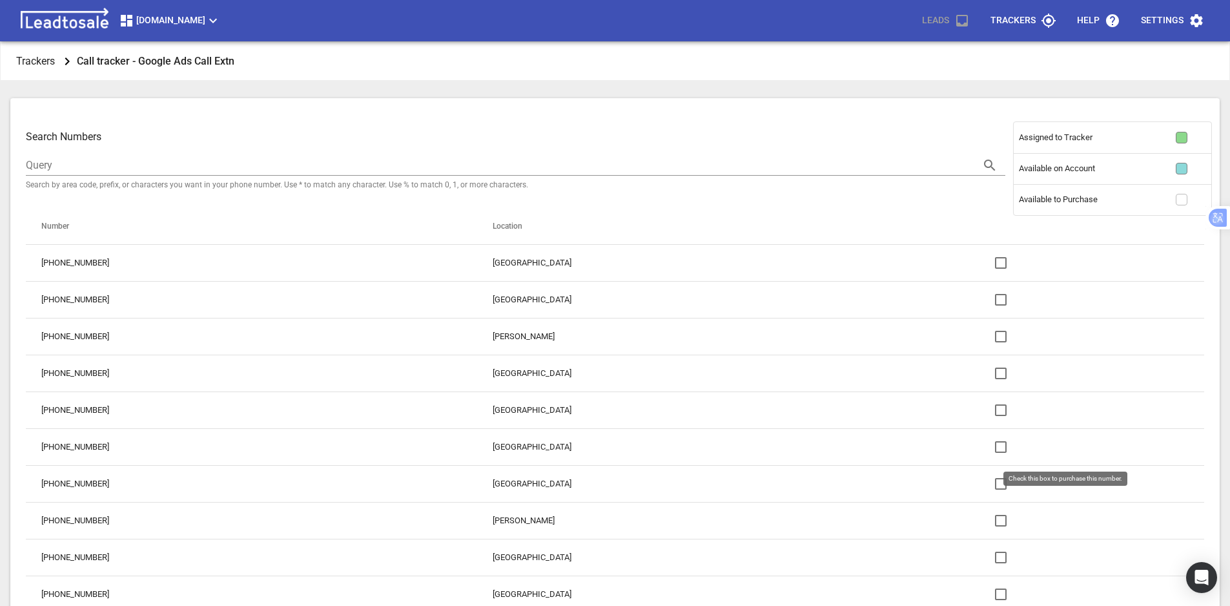
click at [985, 449] on input "checkbox" at bounding box center [1000, 446] width 31 height 31
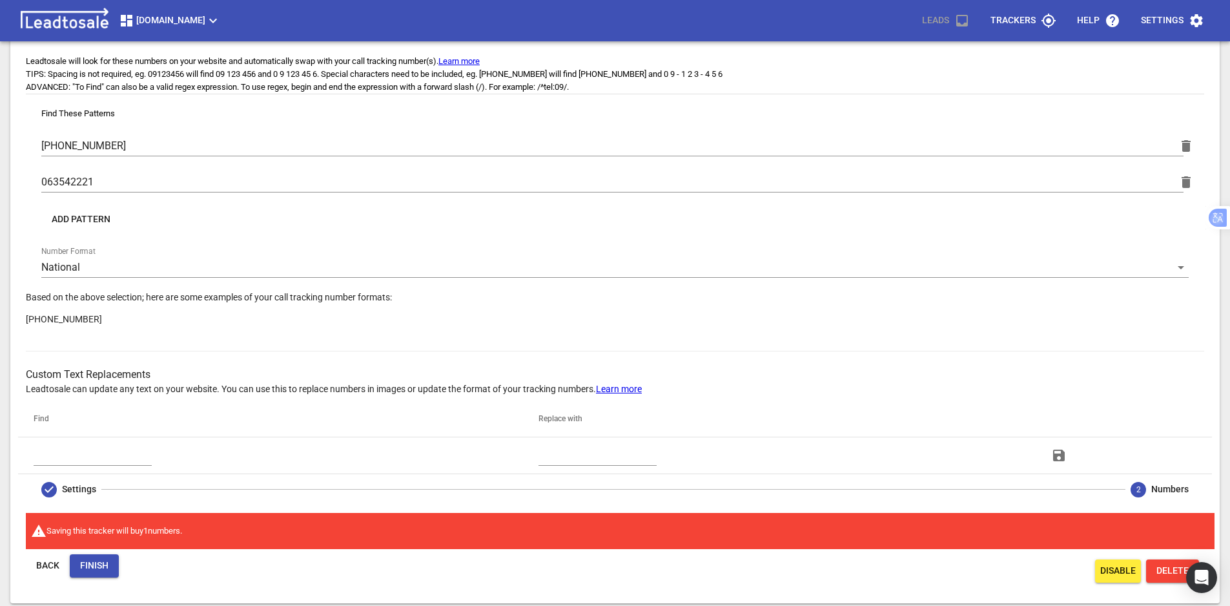
scroll to position [597, 0]
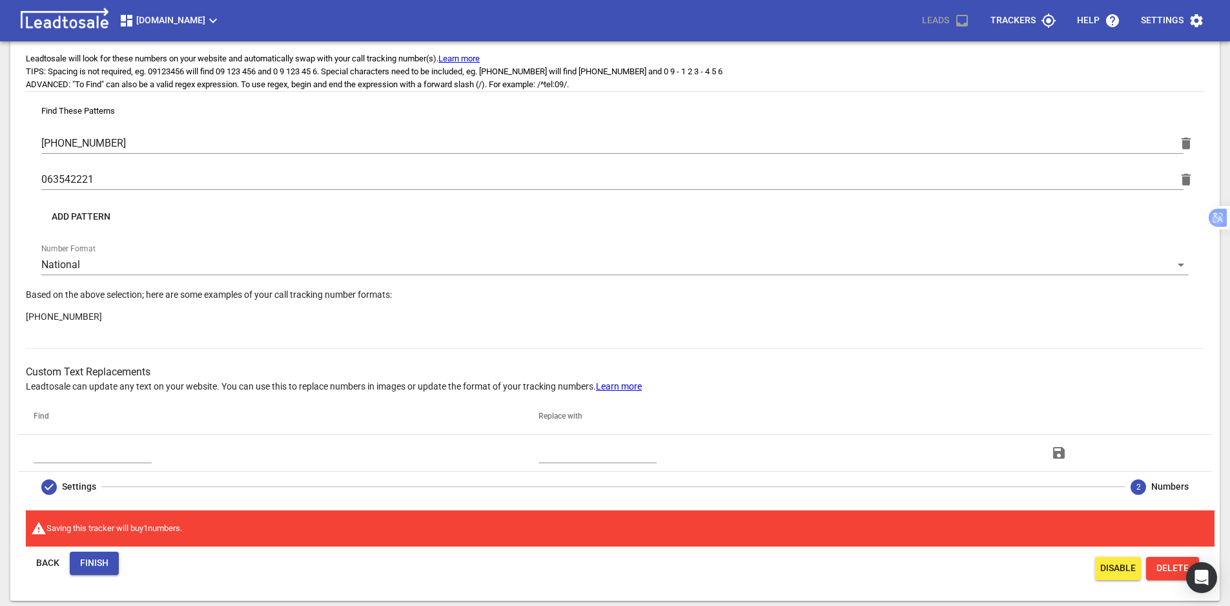
drag, startPoint x: 81, startPoint y: 566, endPoint x: 172, endPoint y: 510, distance: 107.5
click at [81, 566] on span "Finish" at bounding box center [94, 563] width 28 height 13
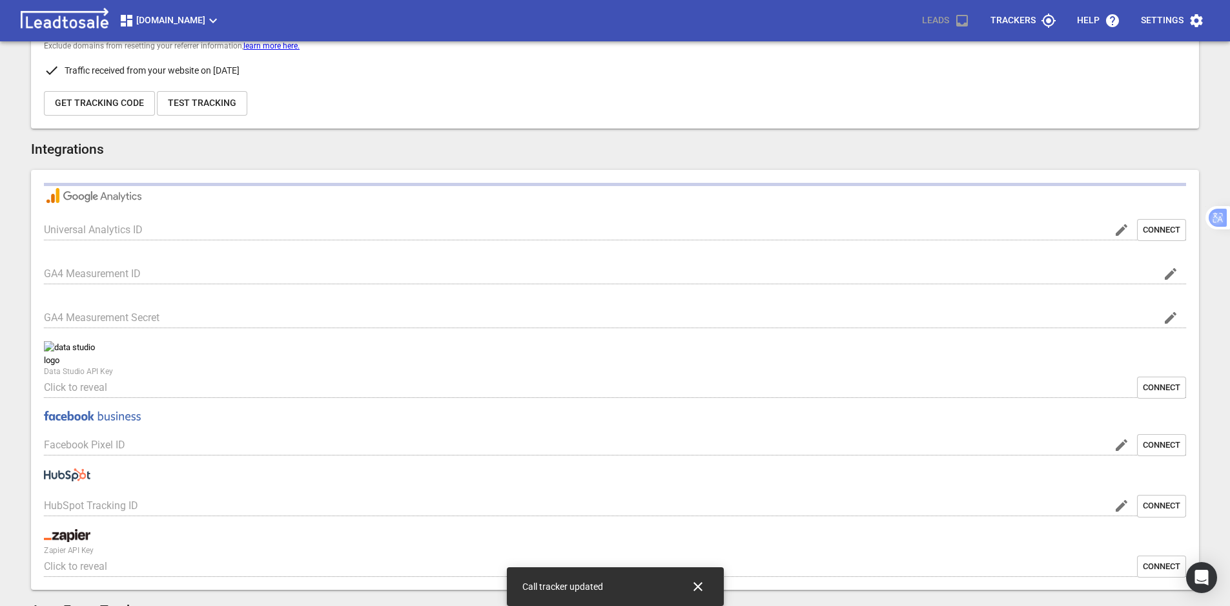
type input "[DOMAIN_NAME]"
type input "G-2E9S8RC6EW"
